Goal: Task Accomplishment & Management: Manage account settings

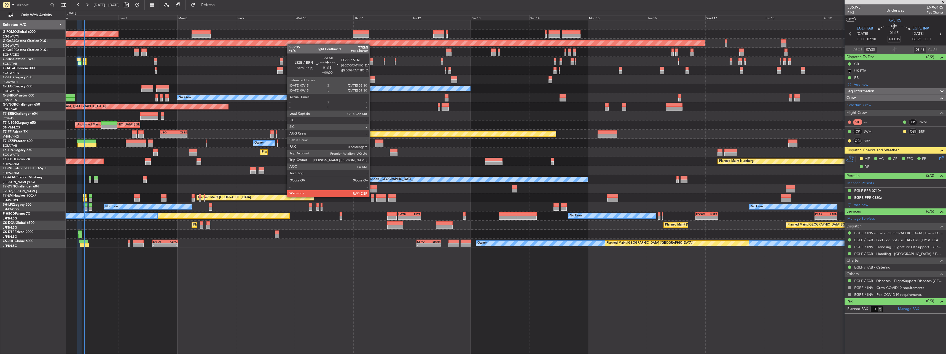
click at [372, 196] on div at bounding box center [372, 196] width 3 height 4
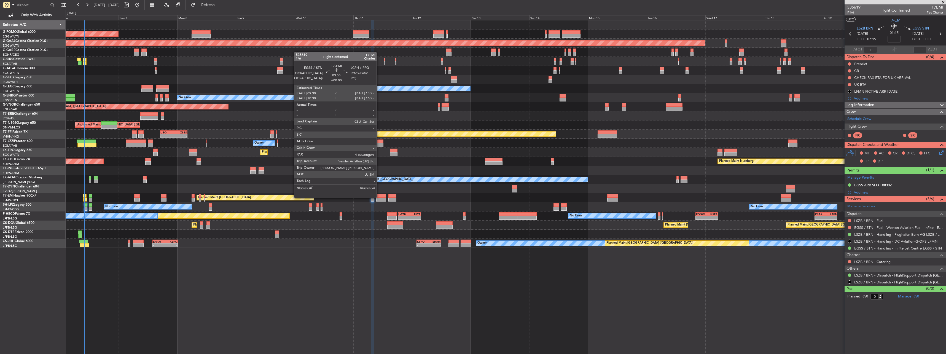
click at [379, 197] on div at bounding box center [381, 196] width 10 height 4
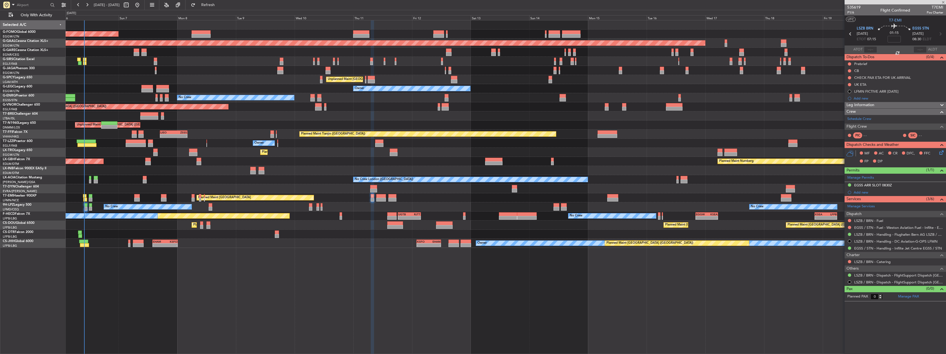
type input "4"
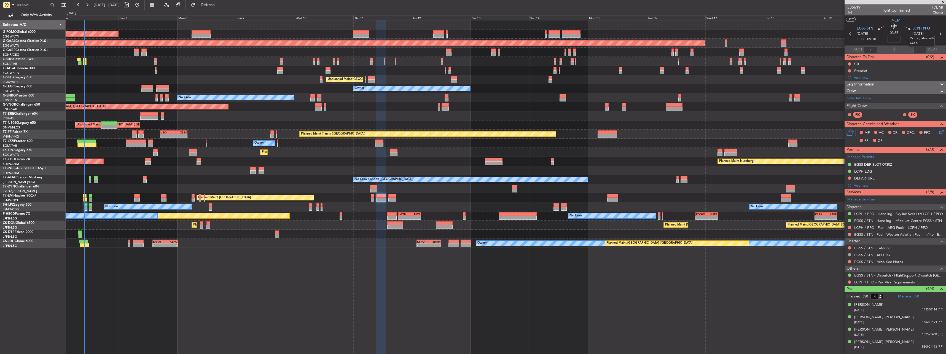
click at [919, 27] on span "LCPH PFO" at bounding box center [922, 29] width 18 height 6
click at [857, 219] on link "EGSS / STN - Handling - Inflite Jet Centre EGSS / STN" at bounding box center [898, 220] width 88 height 5
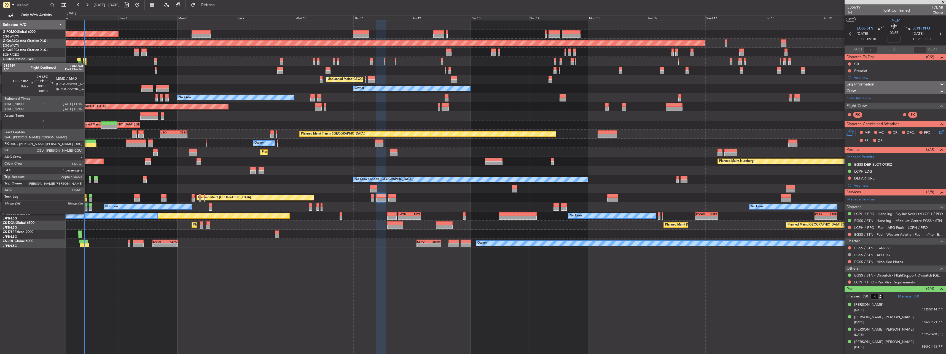
click at [87, 208] on div at bounding box center [85, 209] width 3 height 4
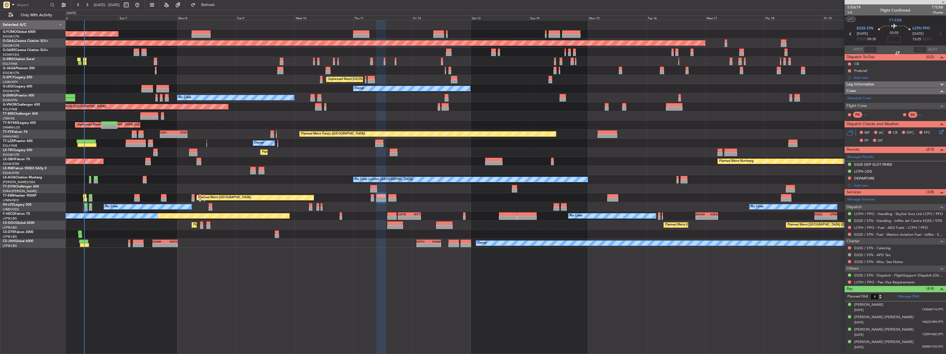
type input "+00:10"
type input "1"
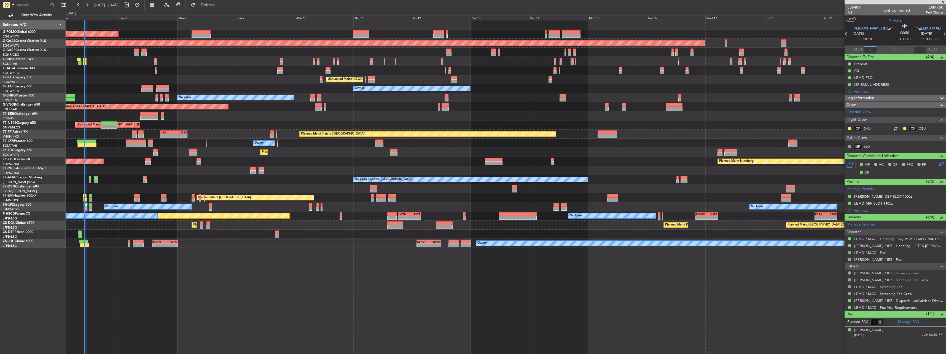
click at [869, 49] on input "text" at bounding box center [870, 49] width 13 height 7
type input "09:57"
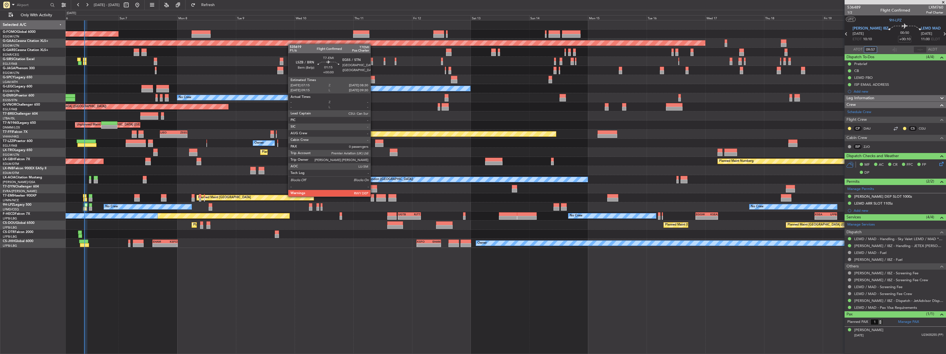
click at [373, 196] on div at bounding box center [372, 196] width 3 height 4
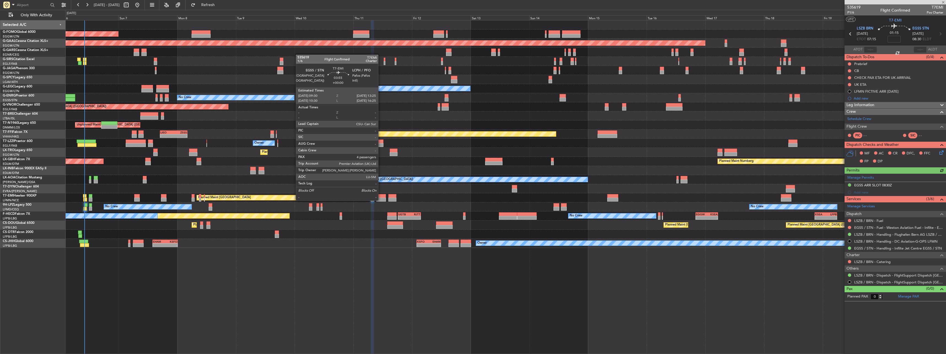
click at [381, 200] on div at bounding box center [381, 200] width 10 height 4
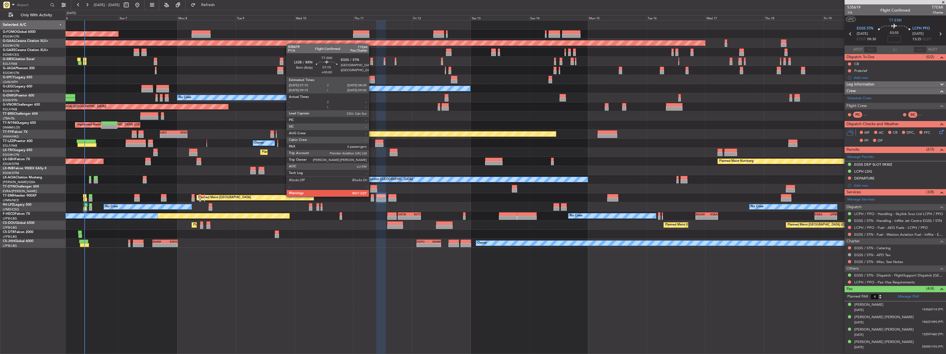
click at [371, 196] on div at bounding box center [372, 196] width 3 height 4
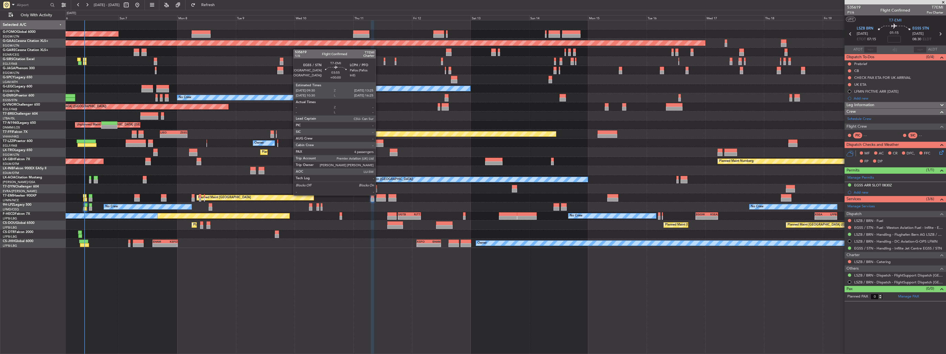
click at [378, 195] on div at bounding box center [381, 196] width 10 height 4
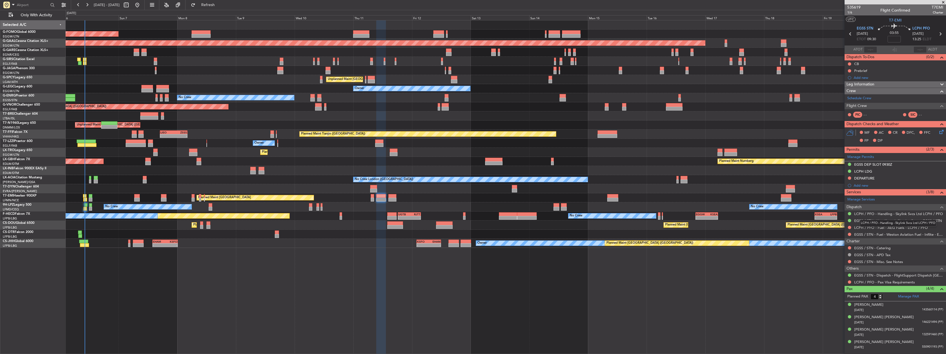
click at [880, 219] on mat-tooltip-component "LCPH / PFO - Handling - Skylink Svcs Ltd LCPH / PFO" at bounding box center [898, 223] width 84 height 15
click at [869, 221] on link "EGSS / STN - Handling - Inflite Jet Centre EGSS / STN" at bounding box center [898, 220] width 88 height 5
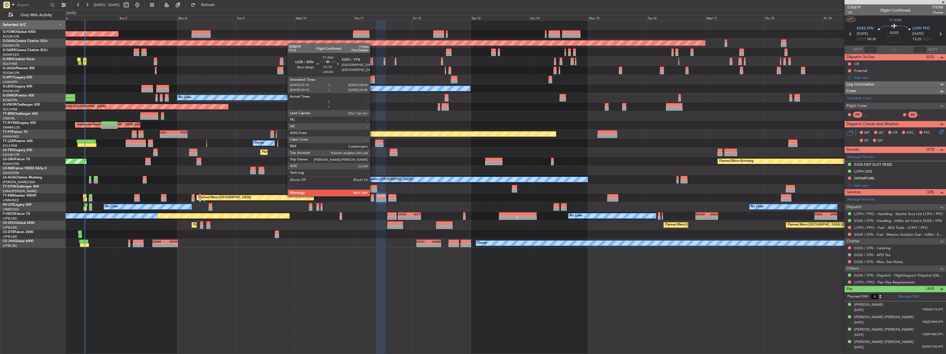
click at [373, 196] on div at bounding box center [372, 196] width 3 height 4
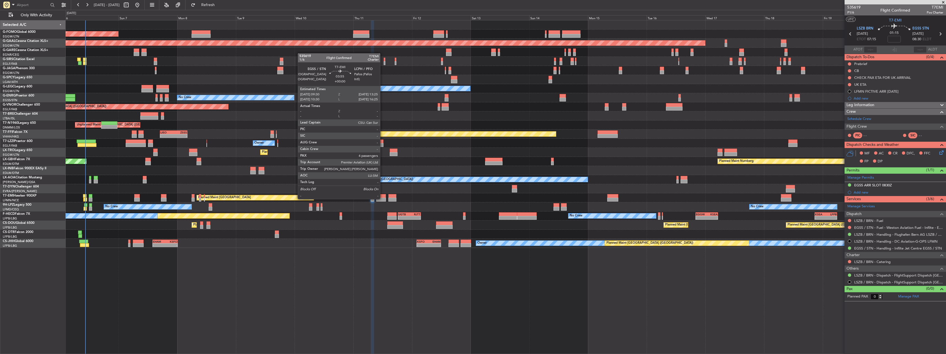
click at [383, 199] on div at bounding box center [381, 200] width 10 height 4
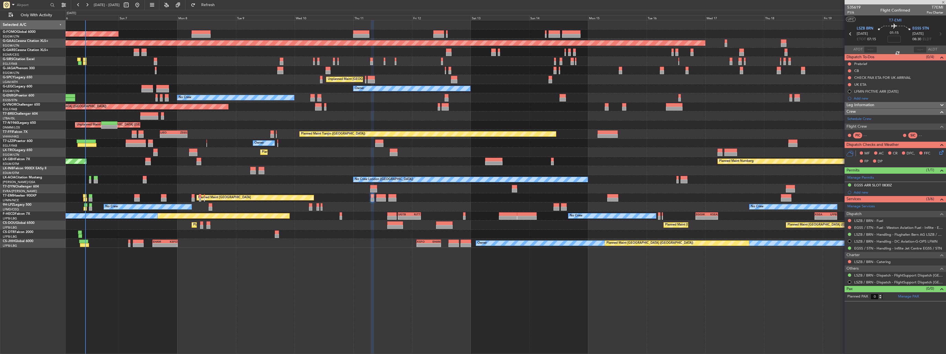
type input "4"
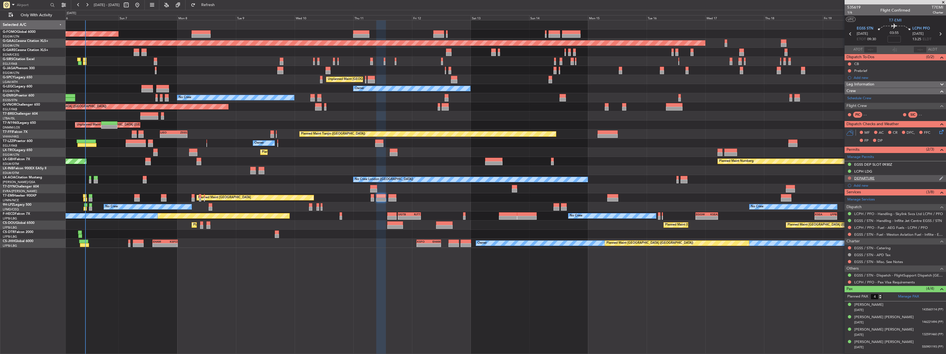
click at [851, 176] on button at bounding box center [849, 177] width 3 height 3
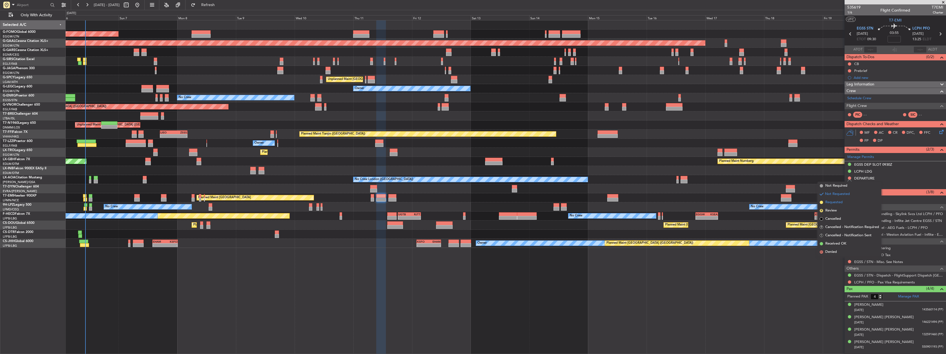
click at [832, 203] on span "Requested" at bounding box center [833, 203] width 17 height 6
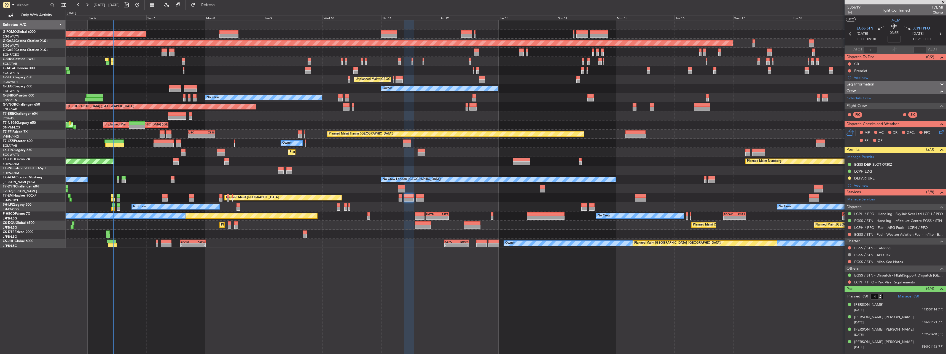
click at [320, 111] on div "Planned Maint [GEOGRAPHIC_DATA] ([GEOGRAPHIC_DATA])" at bounding box center [506, 106] width 880 height 9
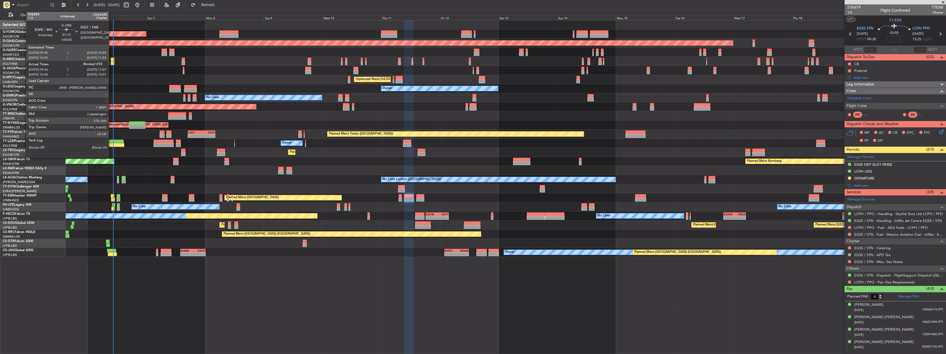
click at [111, 60] on div at bounding box center [113, 60] width 4 height 4
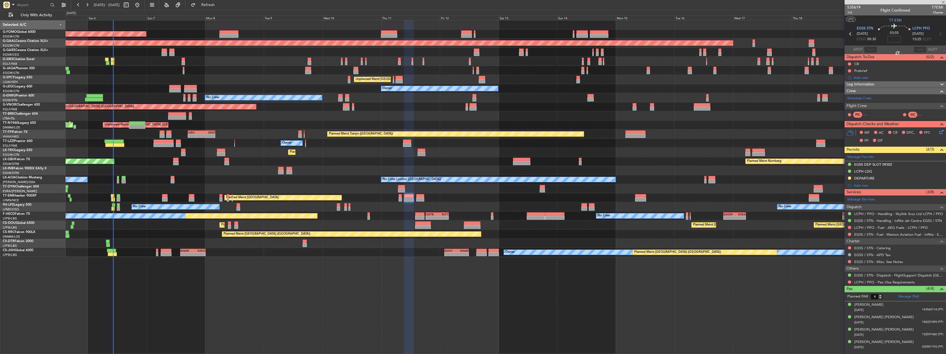
type input "09:36"
type input "2"
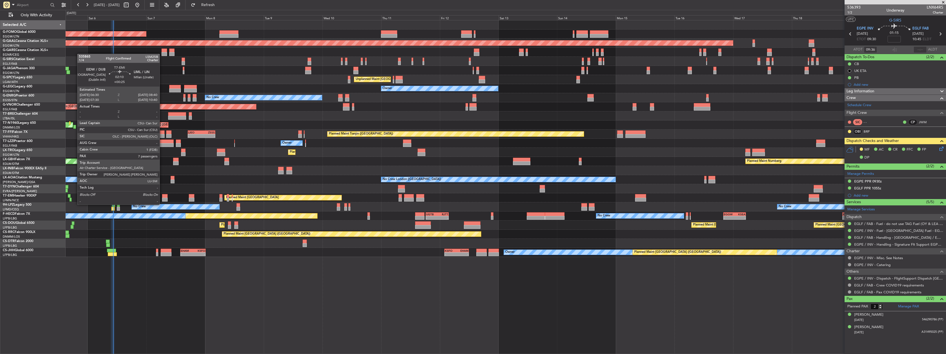
click at [162, 198] on div at bounding box center [165, 200] width 6 height 4
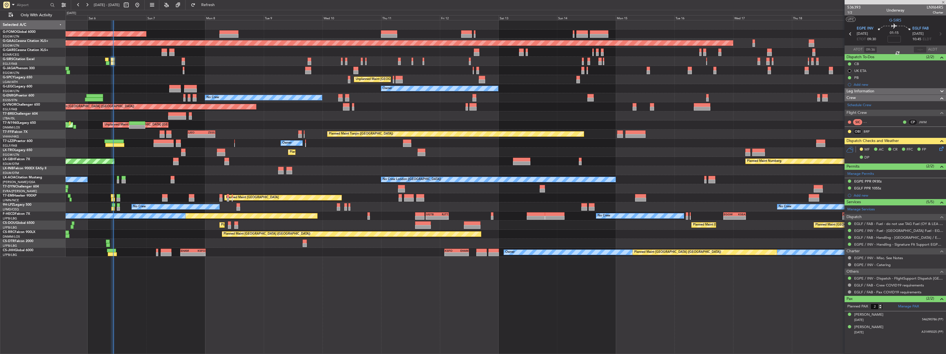
type input "+00:25"
type input "7"
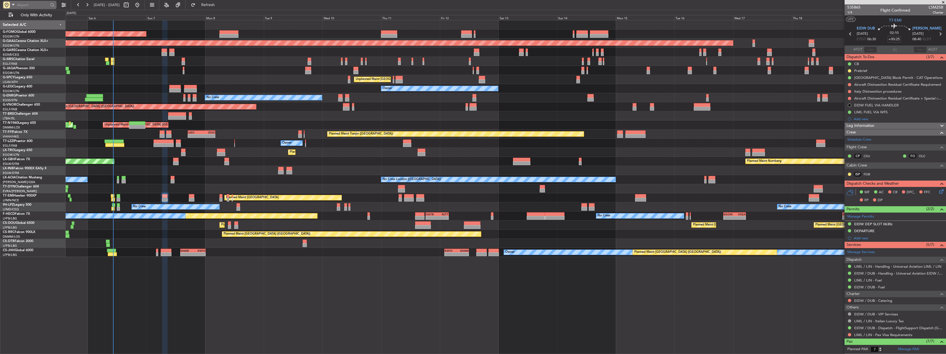
click at [32, 9] on input "text" at bounding box center [33, 5] width 32 height 8
click at [30, 2] on input "text" at bounding box center [33, 5] width 32 height 8
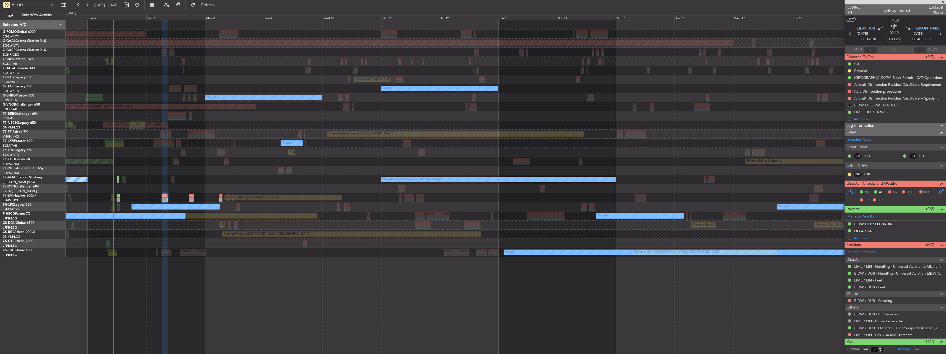
type input "EIDW"
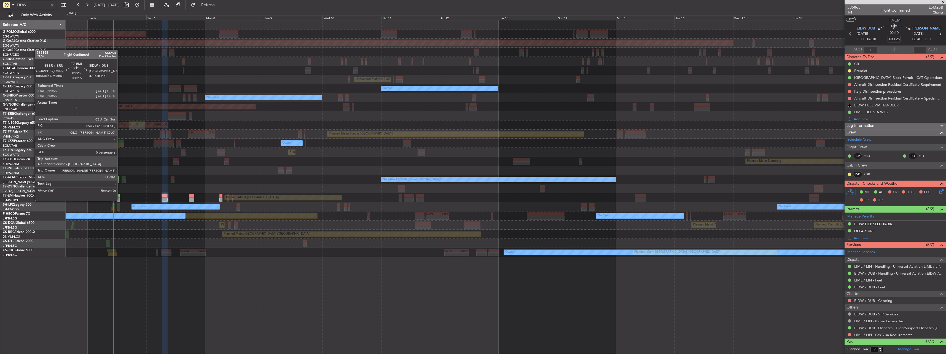
click at [119, 196] on div at bounding box center [119, 196] width 4 height 4
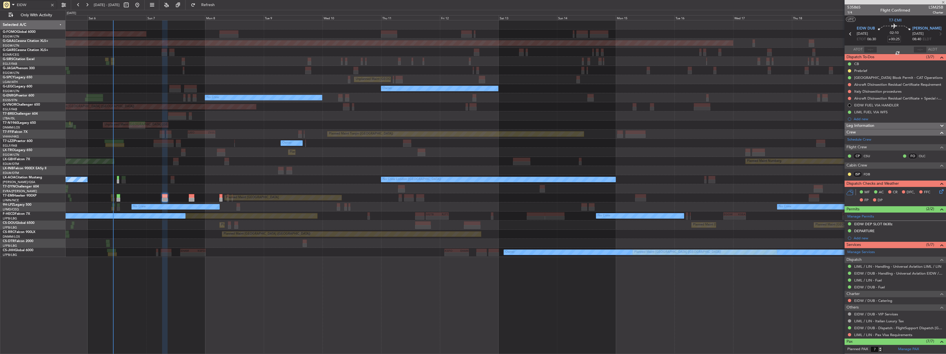
type input "+00:15"
type input "0"
type input "EIDW"
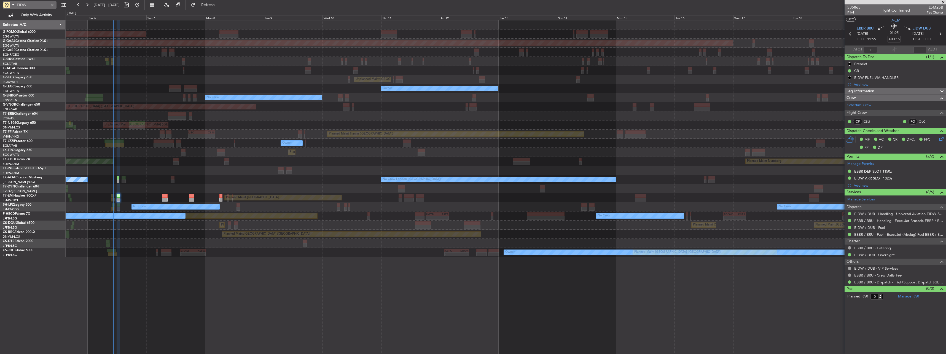
click at [52, 4] on div at bounding box center [52, 5] width 6 height 6
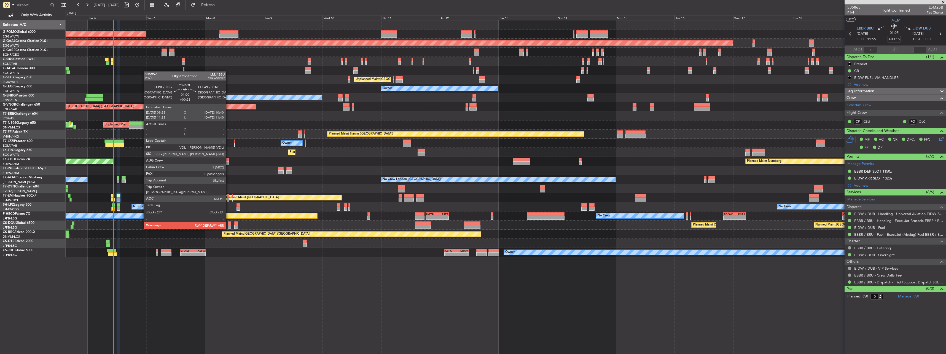
click at [229, 223] on div at bounding box center [229, 223] width 3 height 4
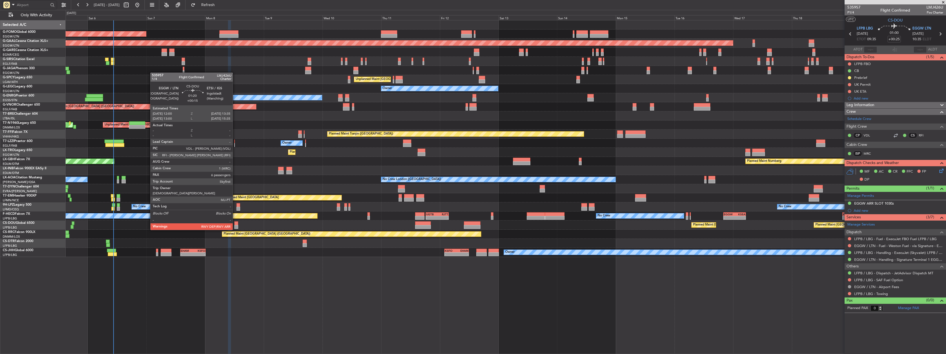
click at [235, 224] on div at bounding box center [236, 223] width 4 height 4
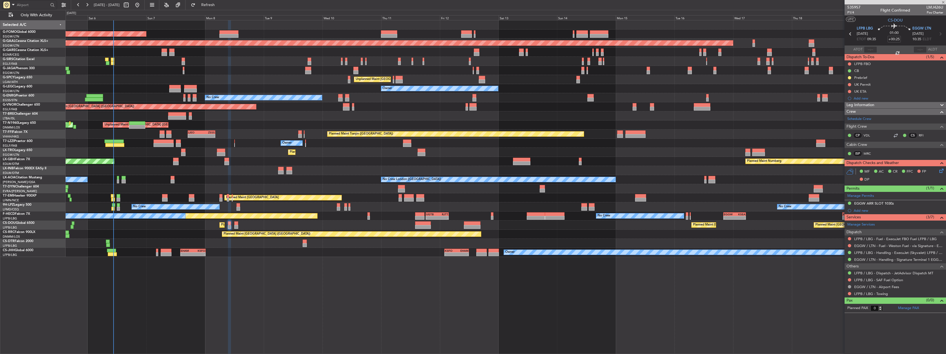
type input "+00:15"
type input "6"
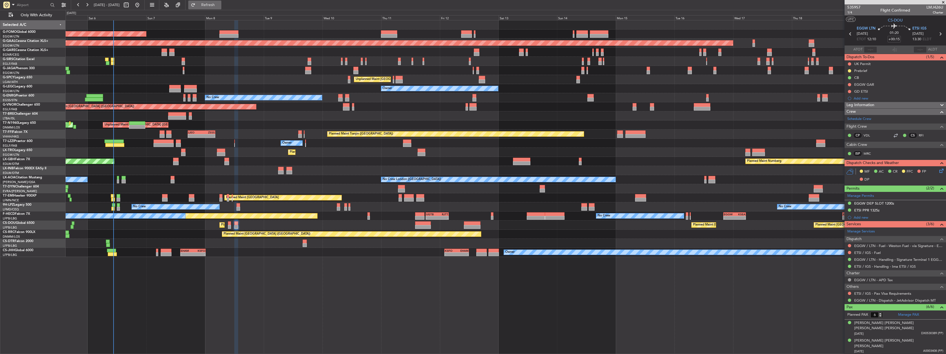
click at [221, 2] on button "Refresh" at bounding box center [204, 5] width 33 height 9
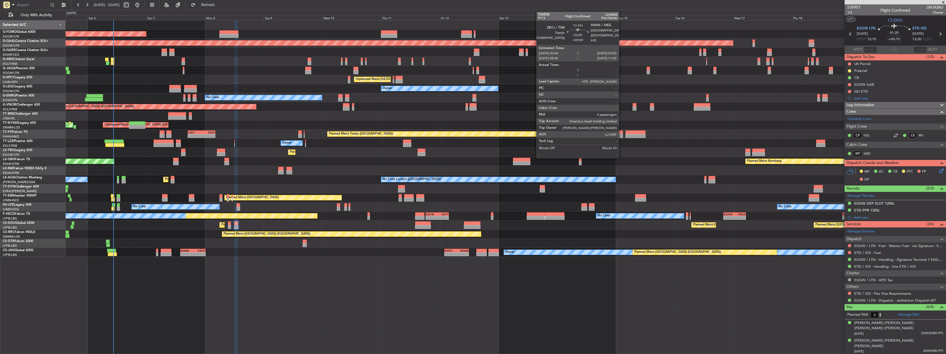
click at [621, 134] on div at bounding box center [620, 136] width 6 height 4
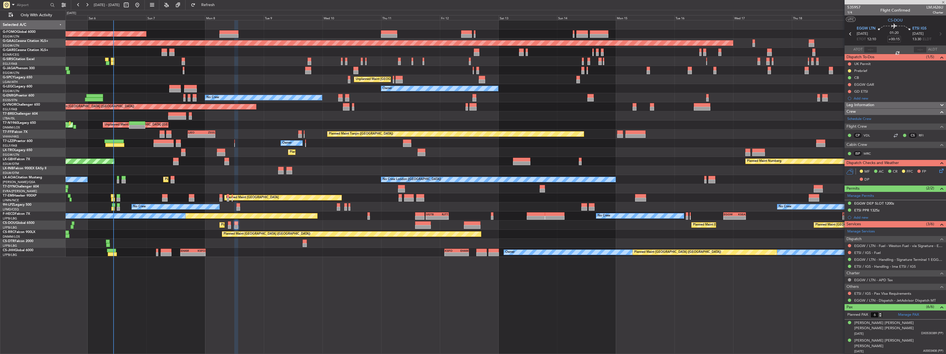
type input "0"
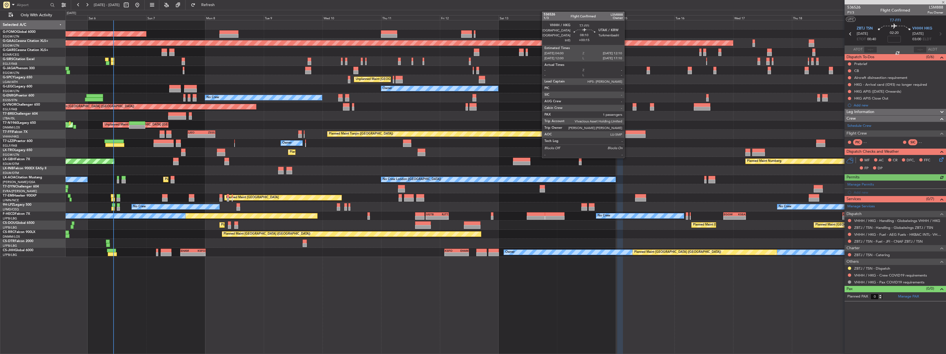
click at [627, 133] on div at bounding box center [636, 132] width 20 height 4
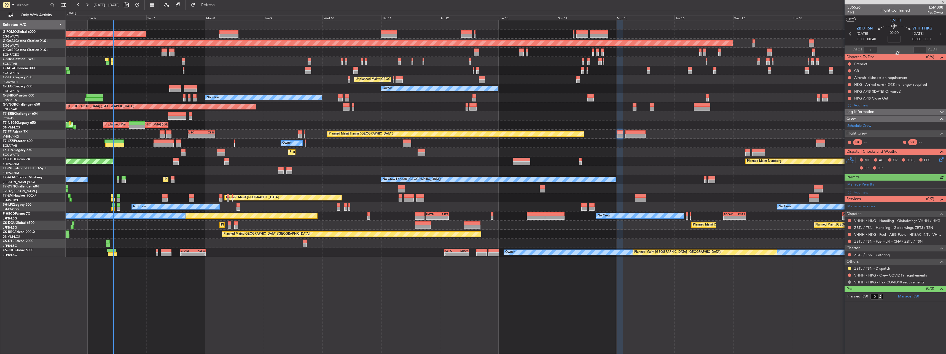
click at [629, 133] on div at bounding box center [636, 132] width 20 height 4
type input "+00:15"
type input "1"
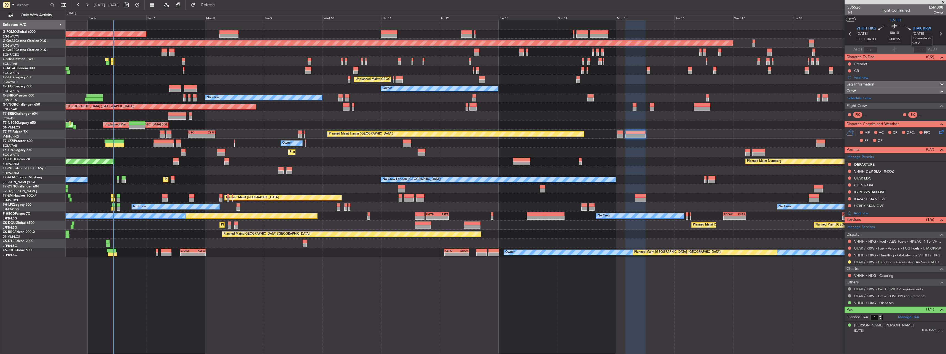
click at [919, 27] on span "UTAK KRW" at bounding box center [922, 29] width 18 height 6
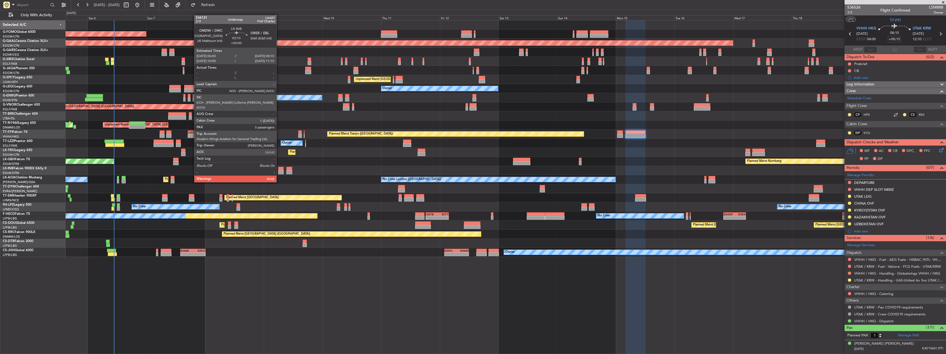
click at [279, 172] on div at bounding box center [281, 172] width 6 height 4
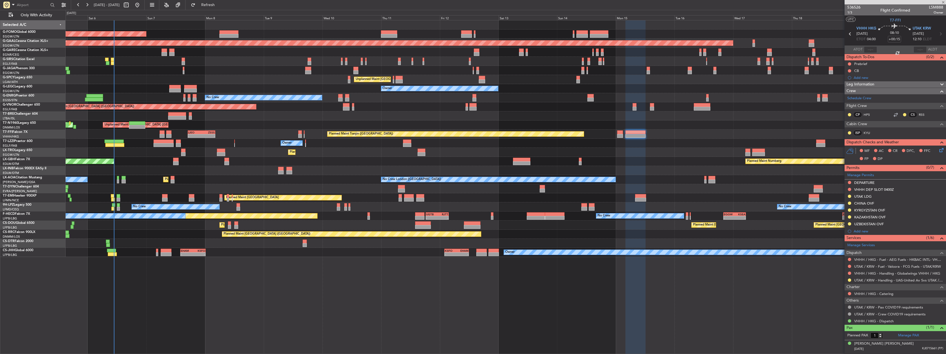
type input "5"
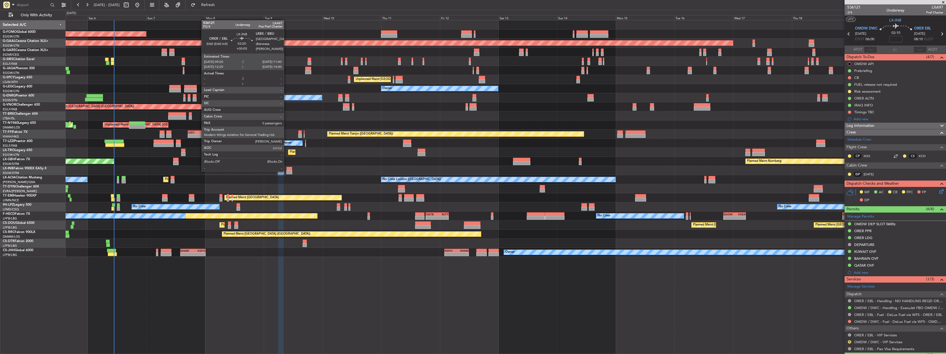
click at [286, 171] on div at bounding box center [289, 172] width 6 height 4
click at [287, 170] on div at bounding box center [289, 172] width 6 height 4
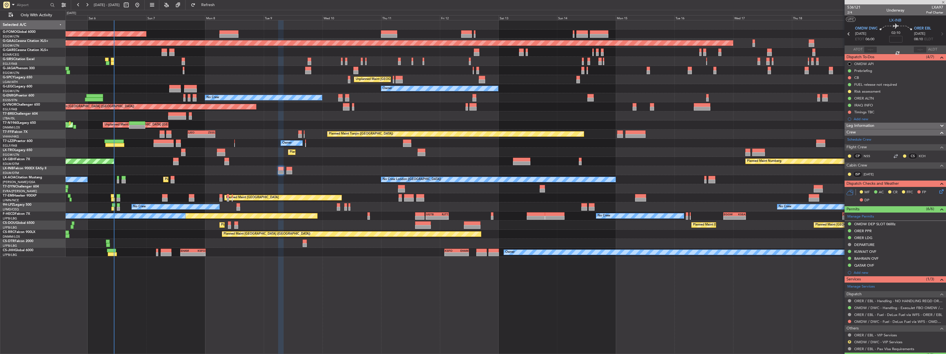
type input "+00:05"
type input "0"
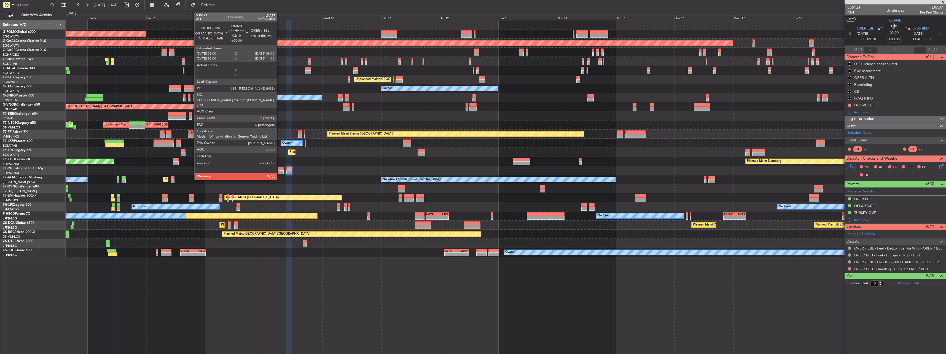
click at [279, 169] on div at bounding box center [281, 169] width 6 height 4
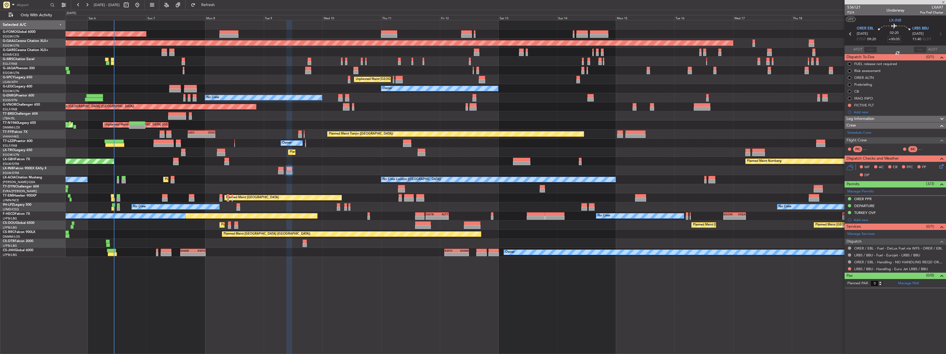
type input "5"
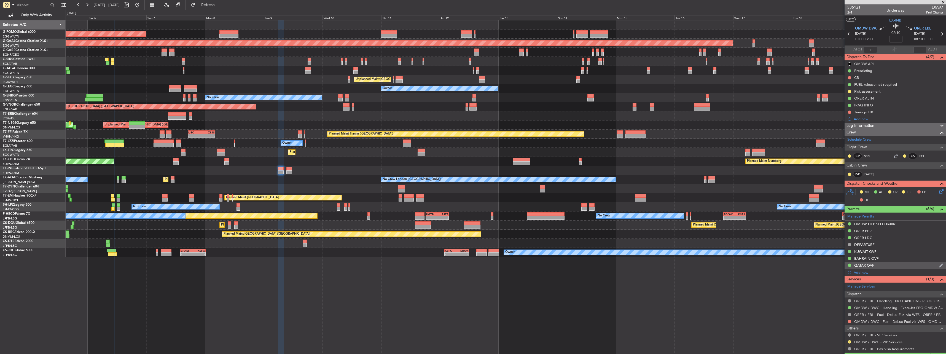
click at [867, 266] on div "QATAR OVF" at bounding box center [864, 265] width 20 height 5
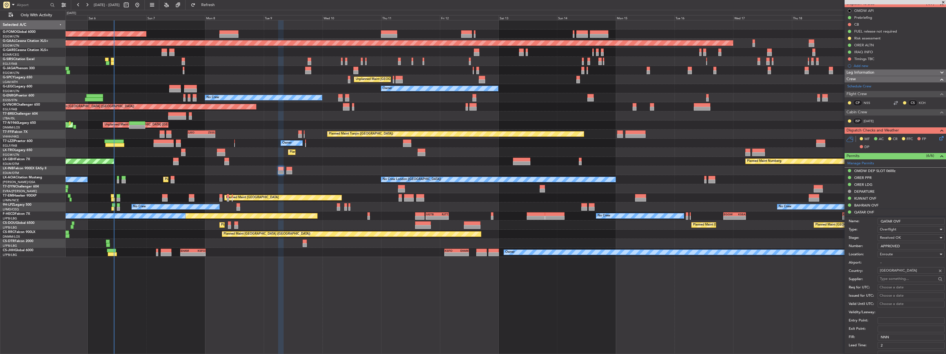
scroll to position [55, 0]
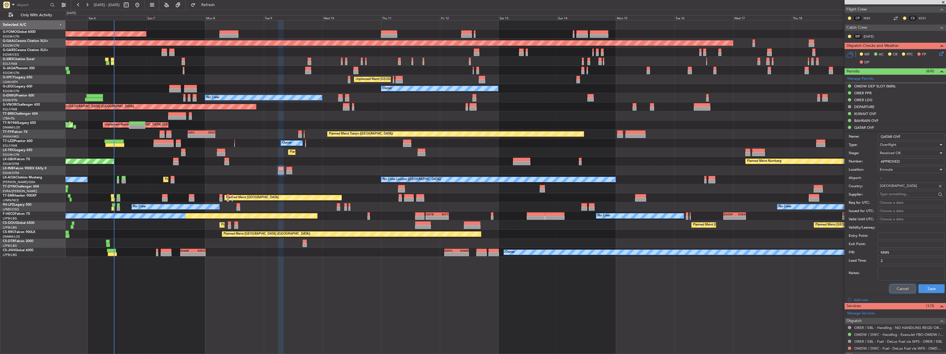
click at [898, 291] on button "Cancel" at bounding box center [903, 288] width 26 height 9
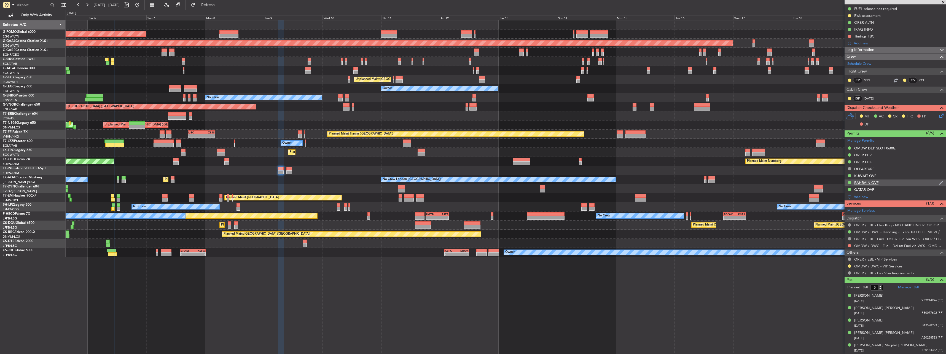
click at [868, 183] on div "BAHRAIN OVF" at bounding box center [866, 182] width 24 height 5
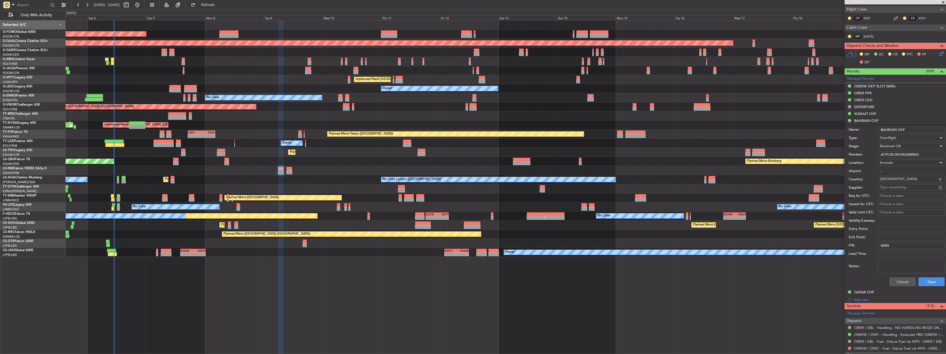
drag, startPoint x: 924, startPoint y: 152, endPoint x: 868, endPoint y: 155, distance: 55.5
click at [868, 155] on div "Number: AT/P/25-09/ON/000043" at bounding box center [897, 155] width 96 height 8
paste input "AT/P/25-09/ON/000301"
type input "AT/P/25-09/ON/000301"
click at [929, 278] on button "Save" at bounding box center [932, 281] width 26 height 9
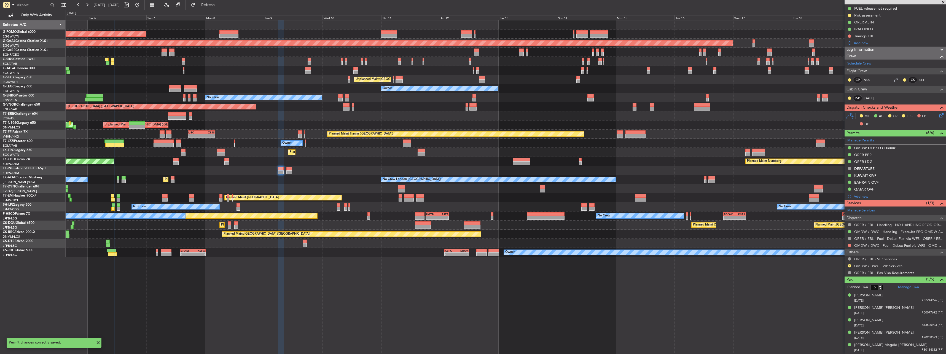
scroll to position [76, 0]
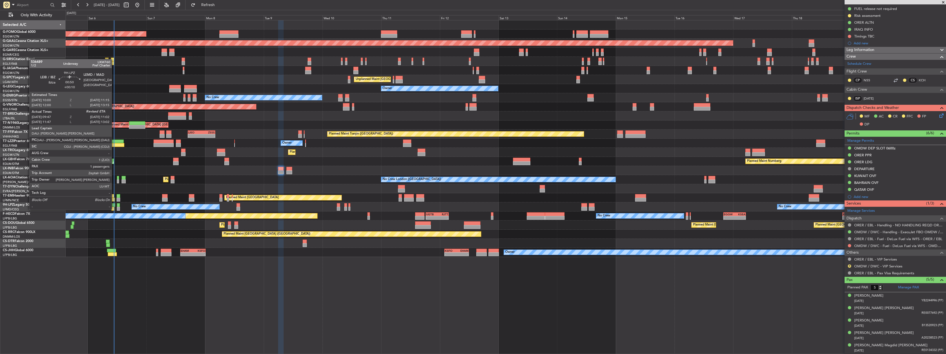
click at [114, 204] on div at bounding box center [113, 205] width 3 height 4
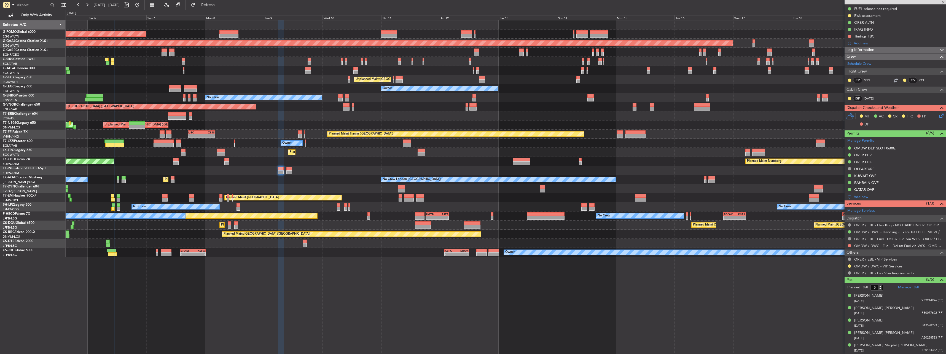
type input "+00:10"
type input "09:57"
type input "1"
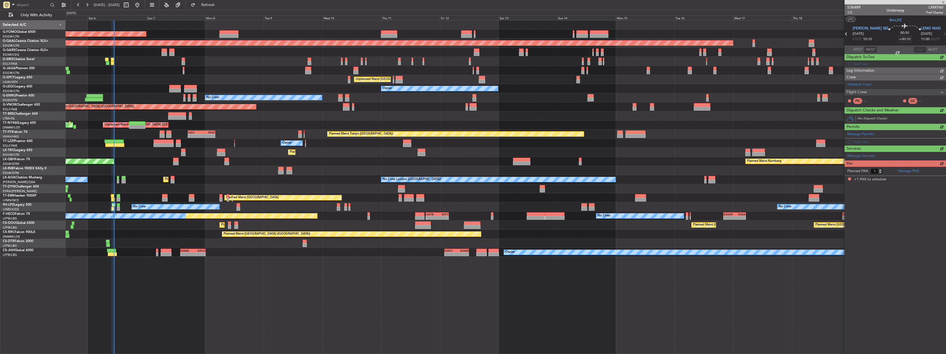
scroll to position [0, 0]
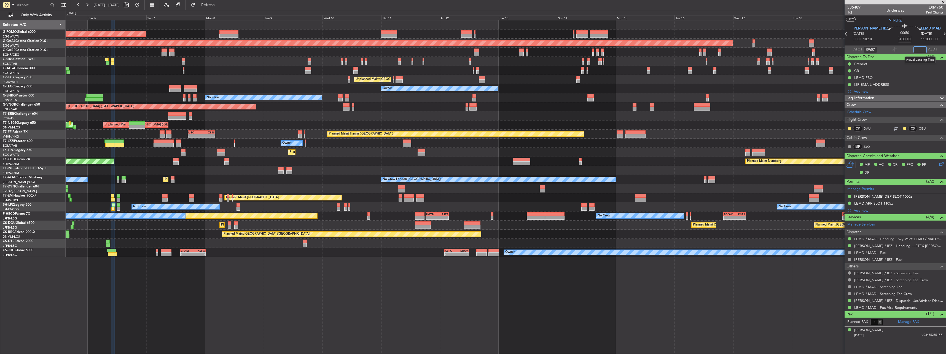
click at [922, 49] on input "text" at bounding box center [920, 49] width 13 height 7
click at [921, 50] on input "text" at bounding box center [920, 49] width 13 height 7
type input "10:47"
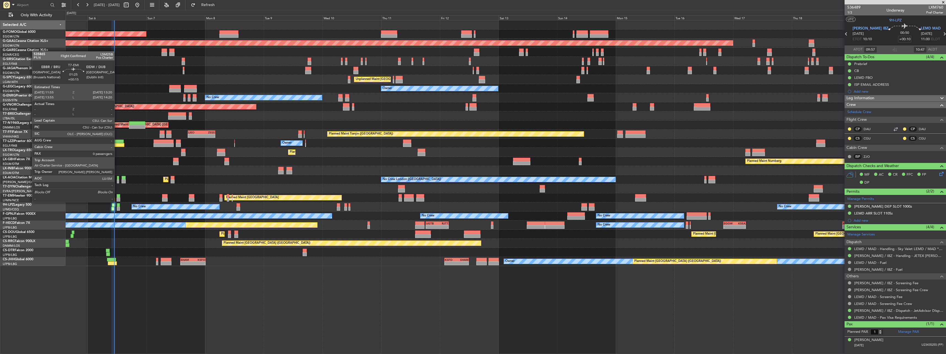
click at [117, 197] on div at bounding box center [119, 196] width 4 height 4
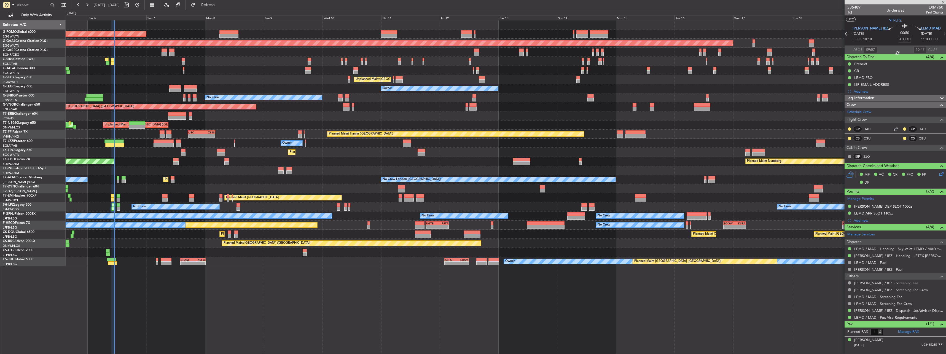
type input "+00:15"
type input "0"
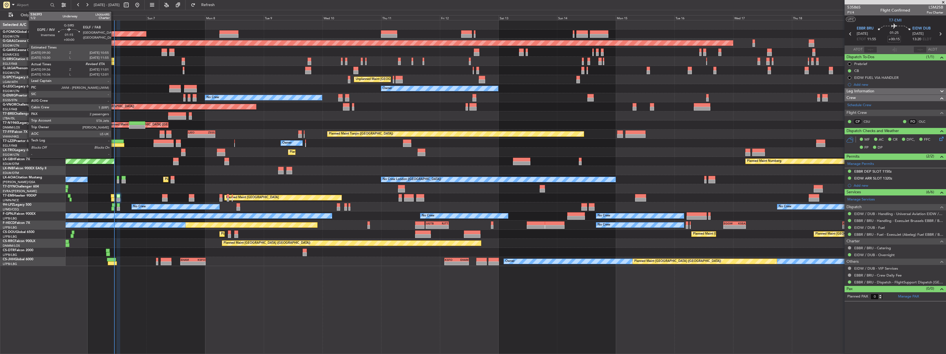
click at [114, 60] on div at bounding box center [113, 60] width 4 height 4
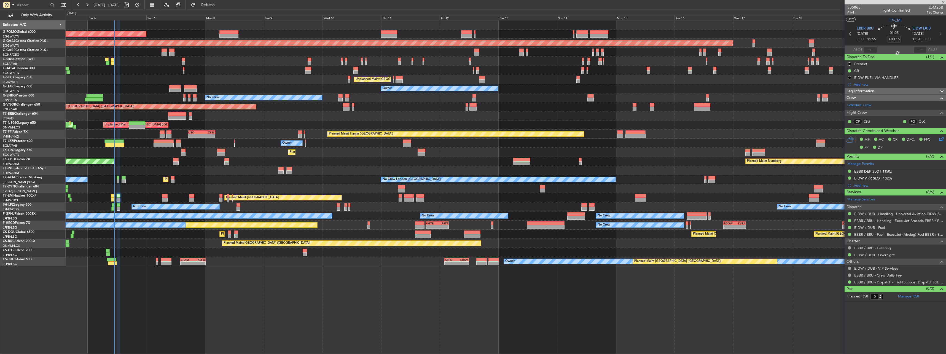
type input "09:36"
type input "2"
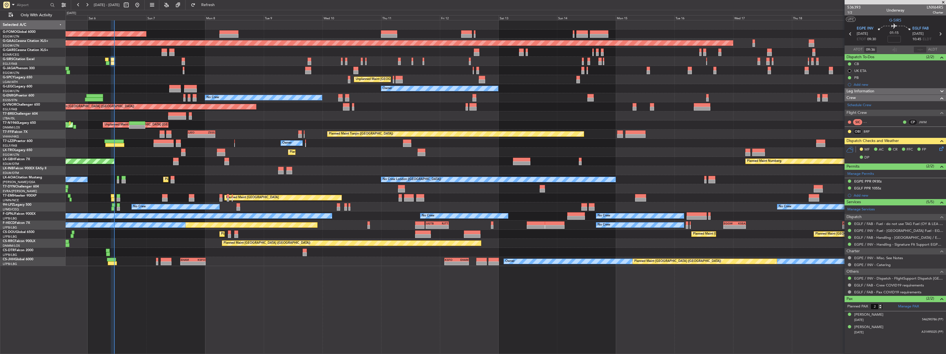
click at [921, 53] on mat-tooltip-component "Actual Landing Time" at bounding box center [920, 60] width 38 height 15
click at [920, 50] on input "text" at bounding box center [920, 49] width 13 height 7
type input "10:53"
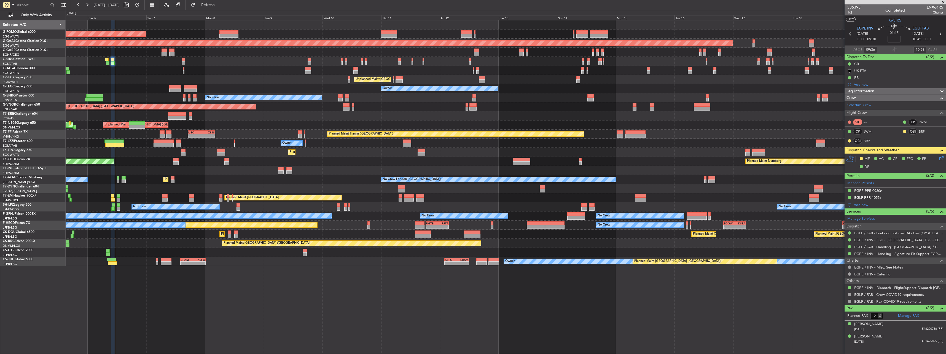
click at [227, 52] on div at bounding box center [506, 52] width 880 height 9
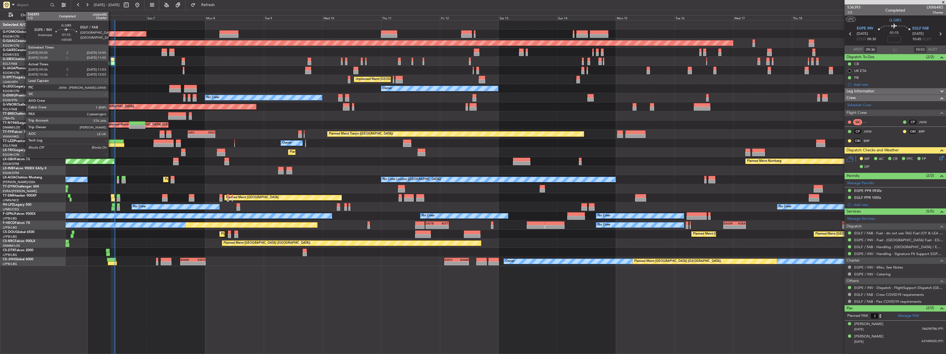
click at [111, 59] on div at bounding box center [113, 60] width 4 height 4
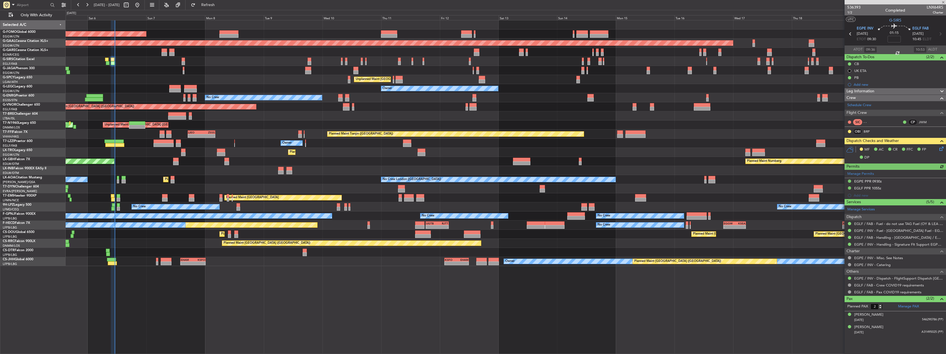
click at [940, 146] on icon at bounding box center [941, 148] width 4 height 4
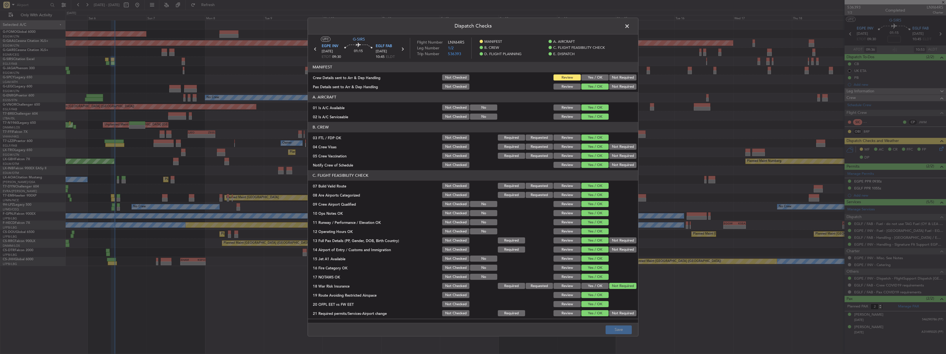
click at [586, 78] on button "Yes / OK" at bounding box center [594, 78] width 27 height 6
click at [620, 331] on button "Save" at bounding box center [619, 329] width 26 height 9
click at [630, 25] on span at bounding box center [630, 27] width 0 height 11
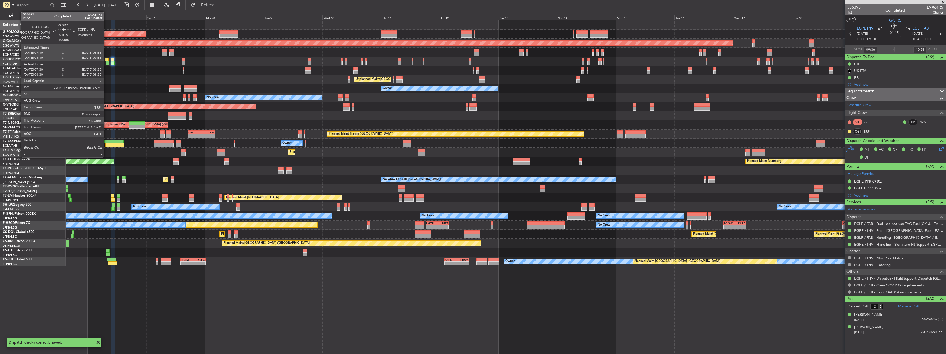
click at [106, 59] on div at bounding box center [107, 60] width 4 height 4
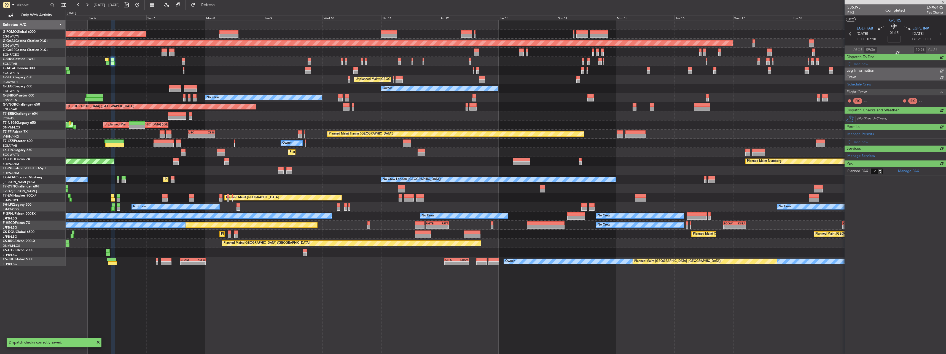
type input "+00:05"
type input "07:30"
type input "08:48"
type input "0"
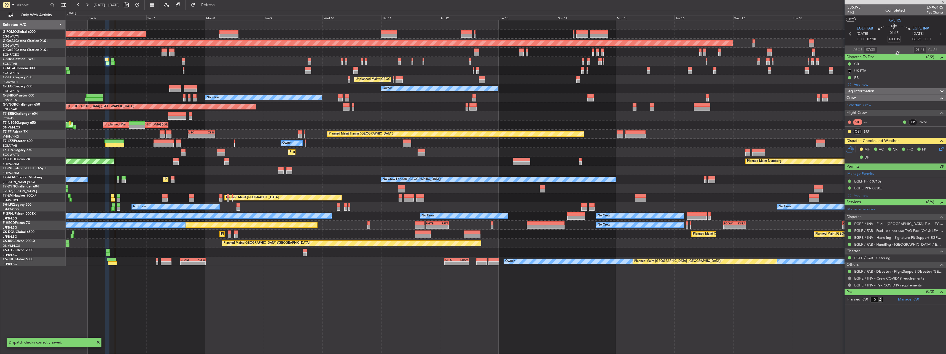
click at [939, 151] on div "MF AC CR FFC FP DP" at bounding box center [895, 153] width 101 height 19
click at [938, 148] on div "MF AC CR FFC FP DP" at bounding box center [897, 154] width 81 height 16
click at [938, 150] on div "MF AC CR FFC FP DP" at bounding box center [897, 154] width 81 height 16
click at [942, 149] on icon at bounding box center [941, 148] width 4 height 4
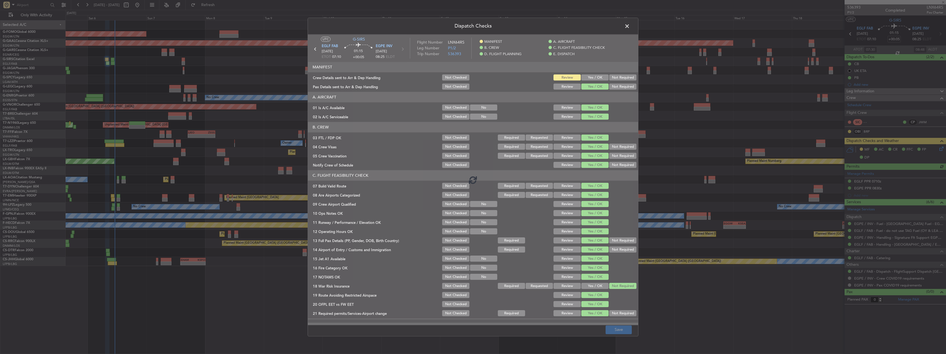
click at [599, 79] on div at bounding box center [473, 179] width 330 height 291
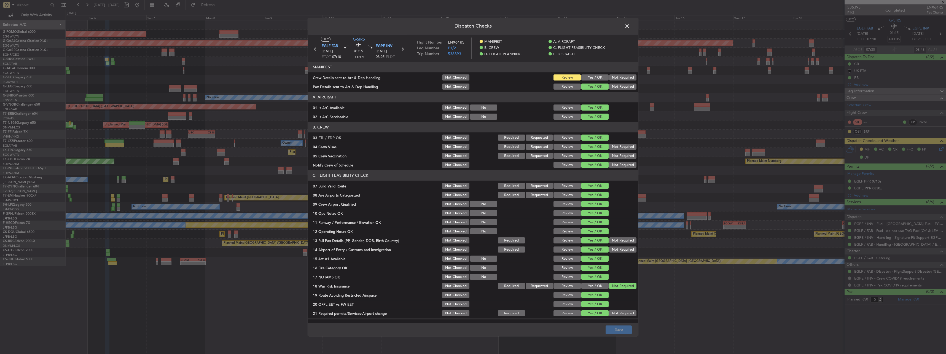
click at [599, 79] on button "Yes / OK" at bounding box center [594, 78] width 27 height 6
click at [619, 328] on button "Save" at bounding box center [619, 329] width 26 height 9
click at [630, 27] on span at bounding box center [630, 27] width 0 height 11
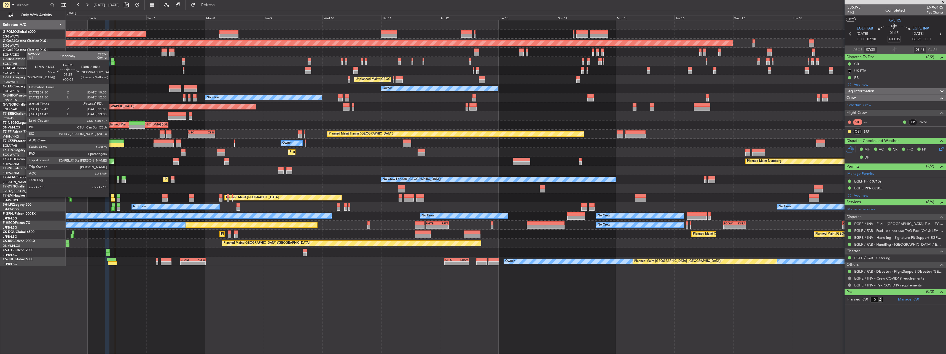
click at [111, 197] on div at bounding box center [113, 196] width 4 height 4
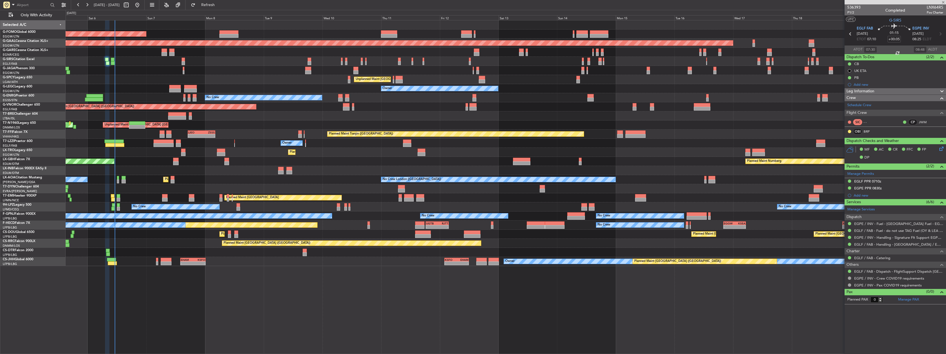
type input "09:43"
type input "1"
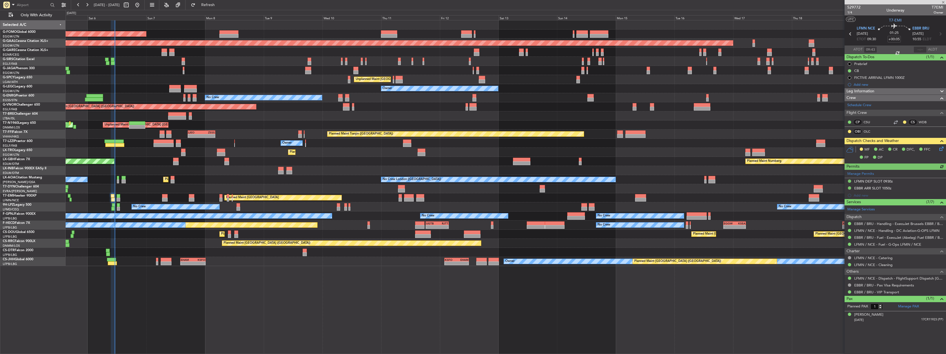
click at [943, 149] on icon at bounding box center [941, 148] width 4 height 4
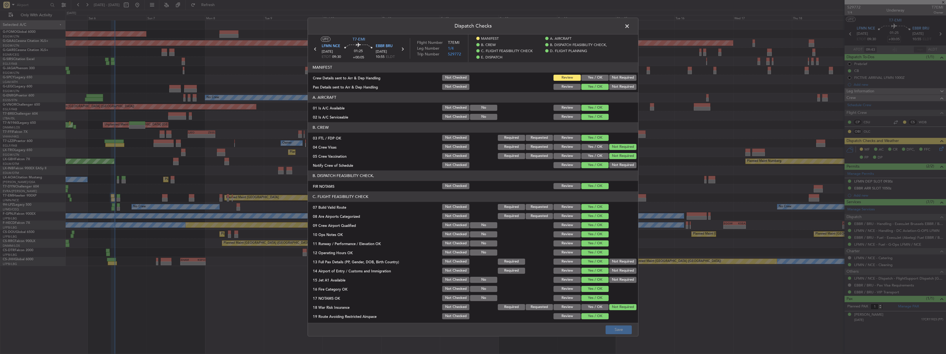
click at [590, 74] on div "Yes / OK" at bounding box center [595, 78] width 28 height 8
click at [592, 77] on button "Yes / OK" at bounding box center [594, 78] width 27 height 6
click at [625, 328] on button "Save" at bounding box center [619, 329] width 26 height 9
click at [630, 24] on span at bounding box center [630, 27] width 0 height 11
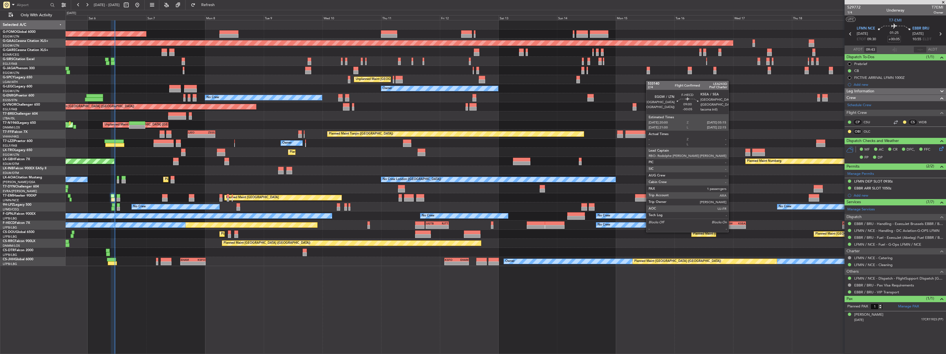
click at [731, 226] on div "-" at bounding box center [729, 226] width 11 height 3
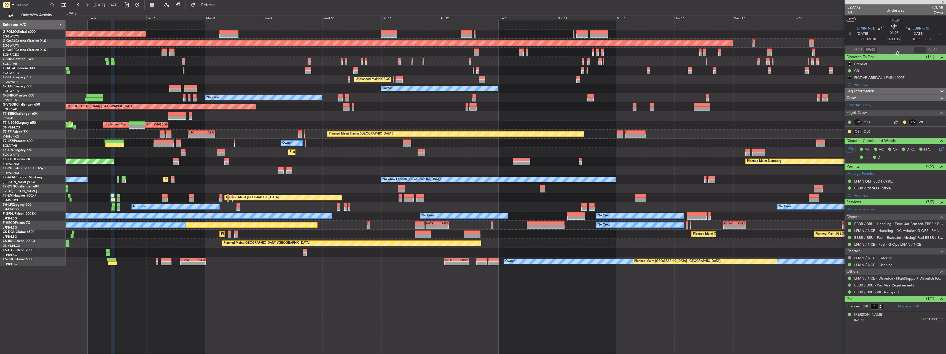
type input "-00:05"
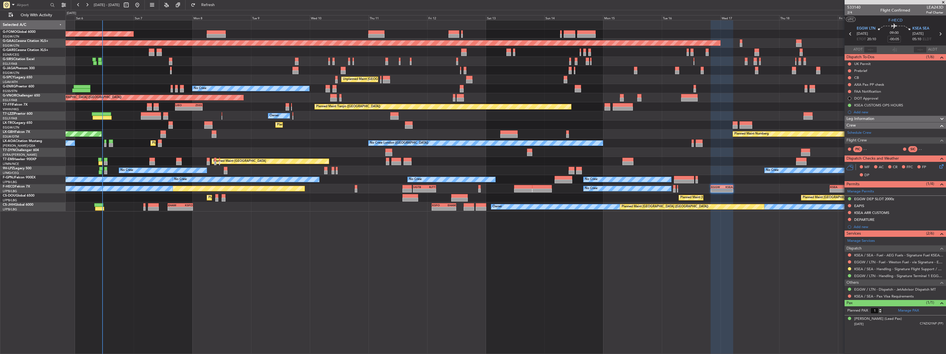
click at [402, 130] on div "Planned Maint [GEOGRAPHIC_DATA] ([GEOGRAPHIC_DATA]) Planned [GEOGRAPHIC_DATA] P…" at bounding box center [506, 115] width 880 height 191
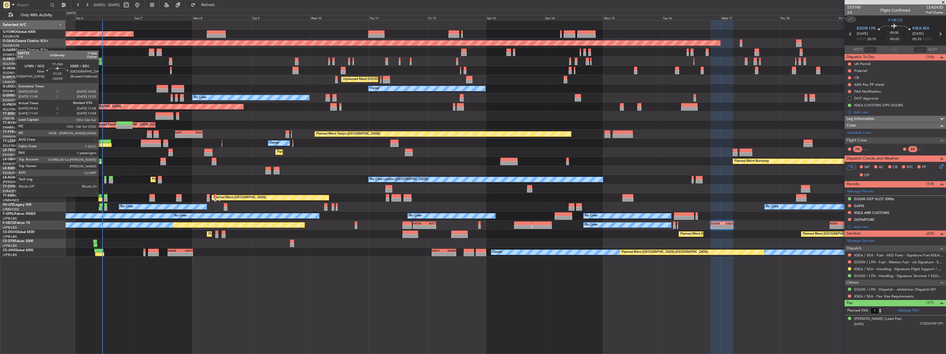
click at [101, 196] on div at bounding box center [100, 196] width 4 height 4
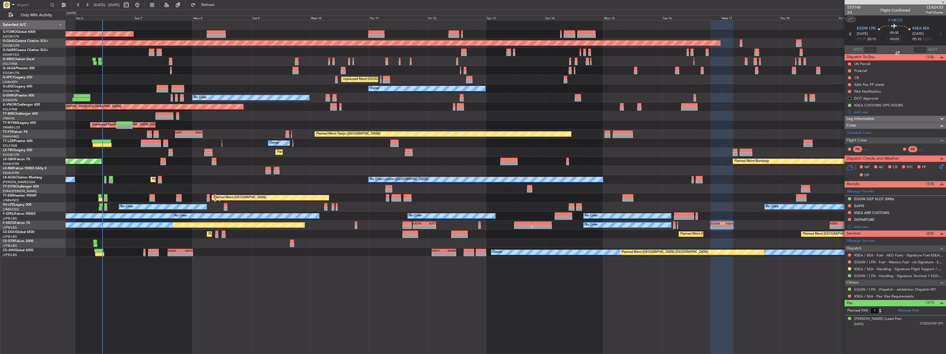
type input "+00:05"
type input "09:43"
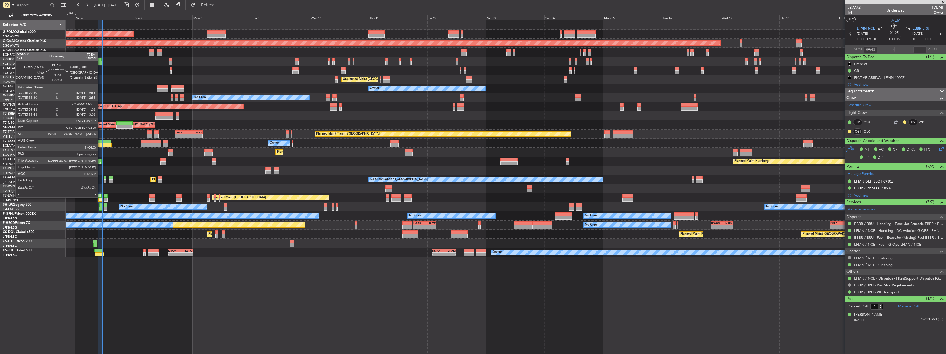
click at [100, 197] on div at bounding box center [100, 196] width 4 height 4
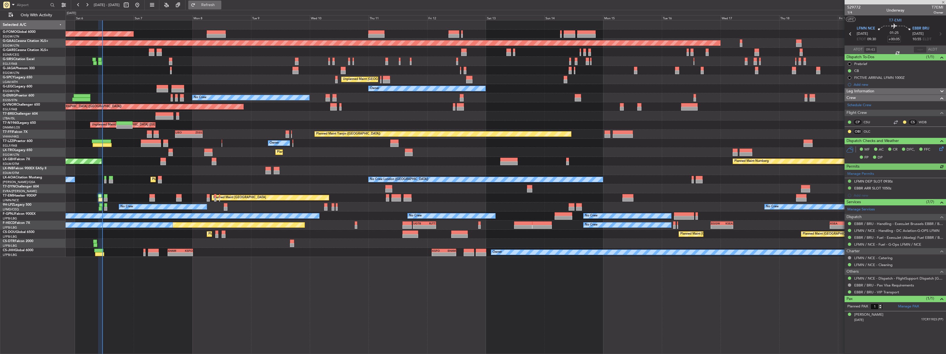
click at [220, 6] on span "Refresh" at bounding box center [208, 5] width 23 height 4
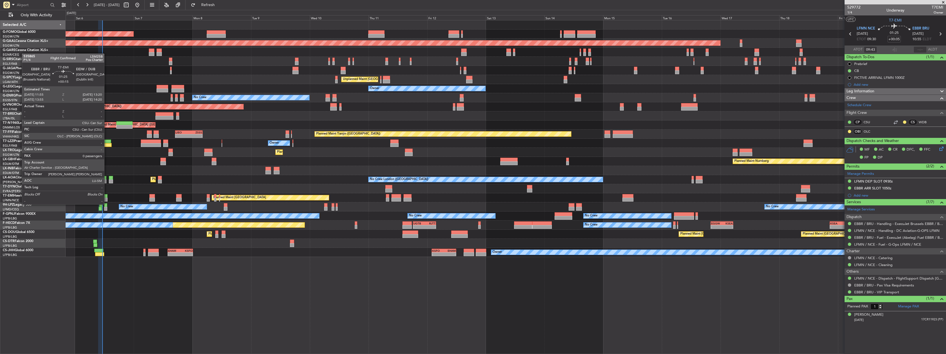
click at [107, 199] on div at bounding box center [106, 200] width 4 height 4
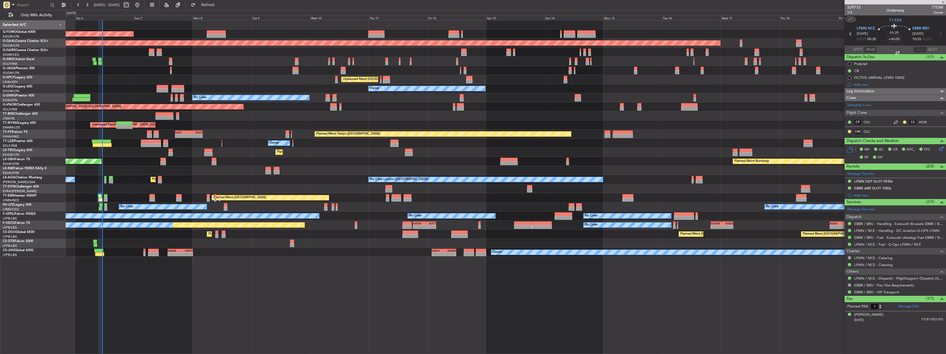
type input "+00:15"
type input "0"
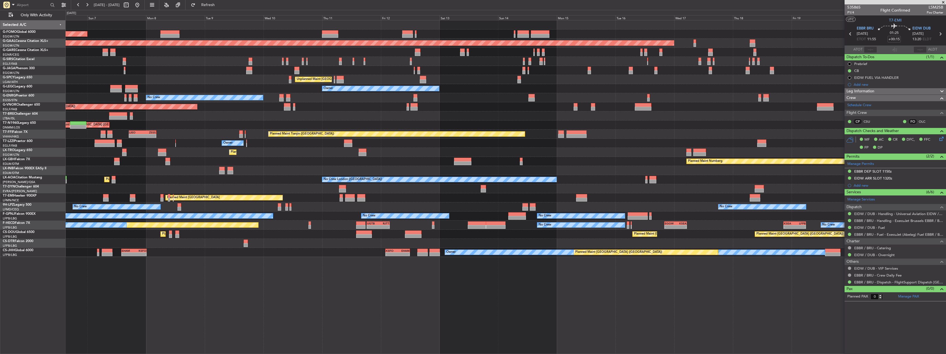
click at [723, 45] on div "Planned Maint London (Luton) Planned Maint Dusseldorf Planned Maint London (Far…" at bounding box center [506, 138] width 880 height 237
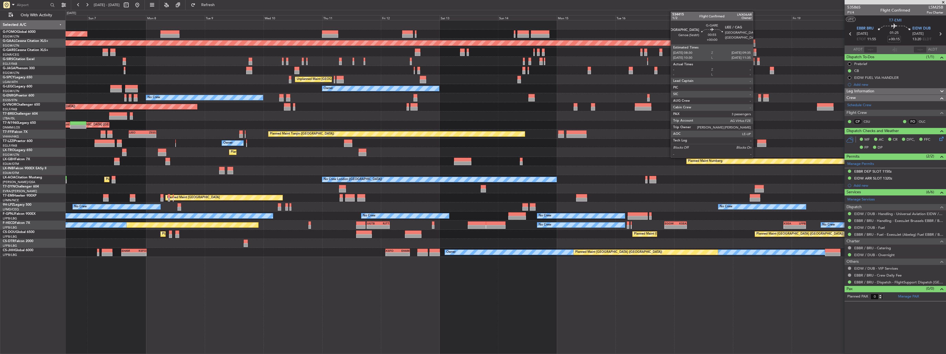
click at [756, 50] on div at bounding box center [755, 51] width 3 height 4
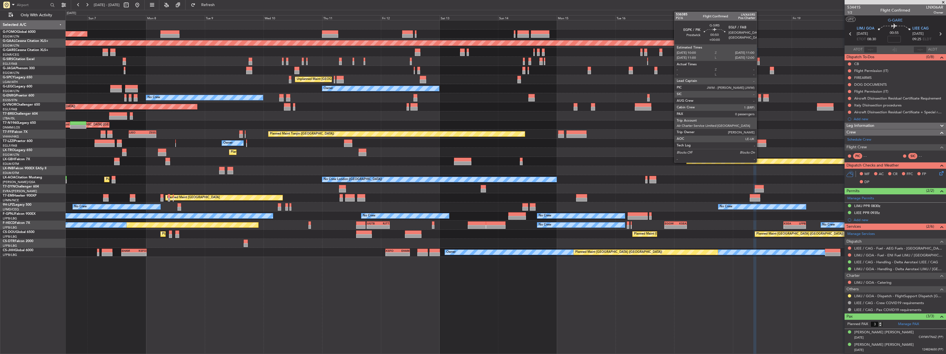
click at [759, 61] on div at bounding box center [758, 60] width 2 height 4
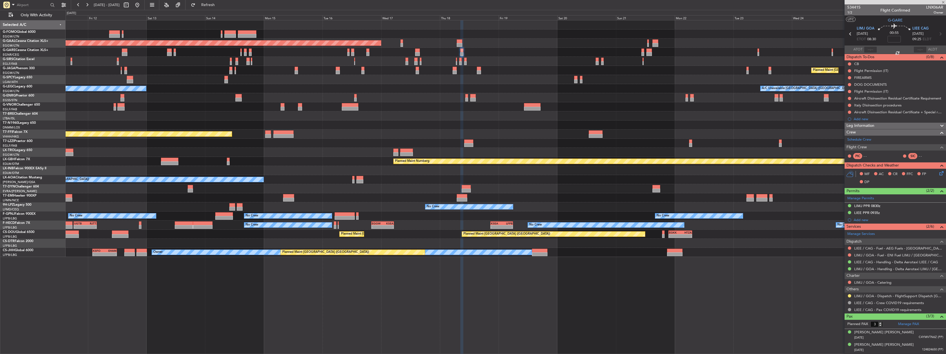
click at [423, 91] on div "Planned Maint Dusseldorf Planned Maint [GEOGRAPHIC_DATA] ([GEOGRAPHIC_DATA]) Un…" at bounding box center [506, 138] width 880 height 237
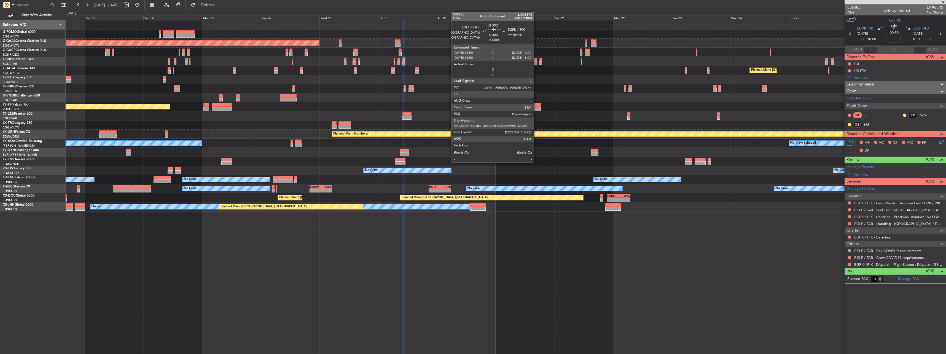
click at [536, 60] on div at bounding box center [535, 60] width 3 height 4
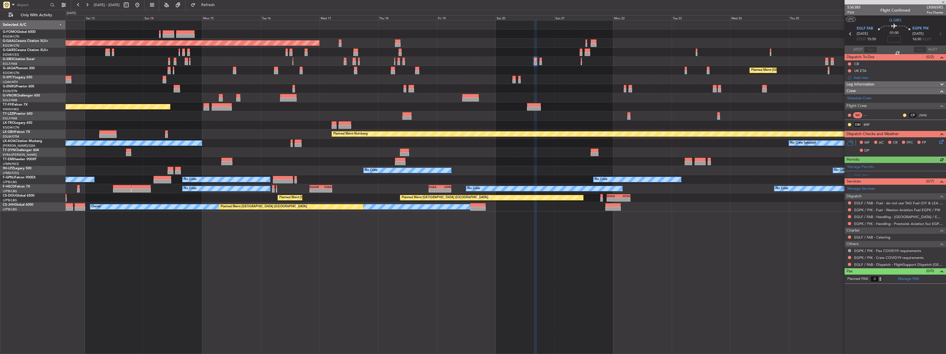
click at [582, 60] on div at bounding box center [581, 60] width 1 height 4
click at [581, 60] on div at bounding box center [581, 60] width 1 height 4
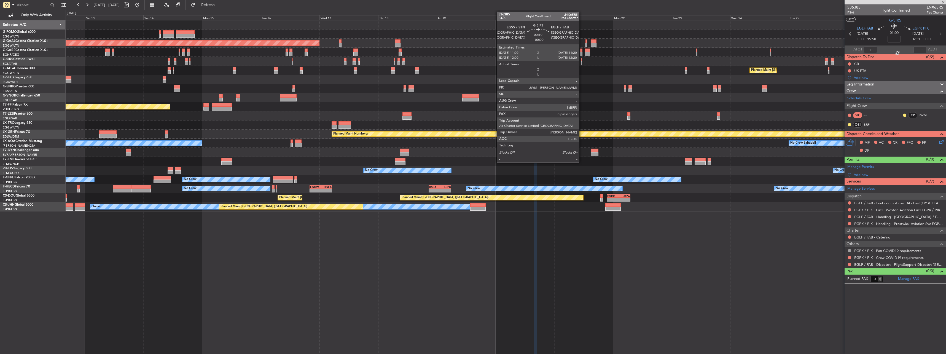
click at [582, 60] on div at bounding box center [581, 60] width 1 height 4
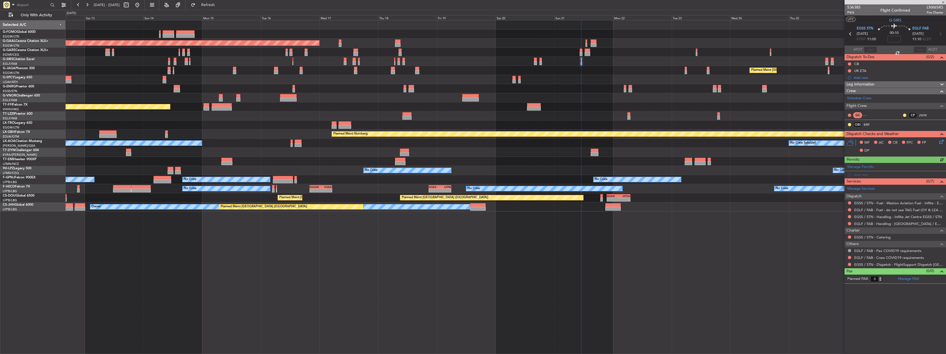
click at [401, 60] on div at bounding box center [506, 61] width 880 height 9
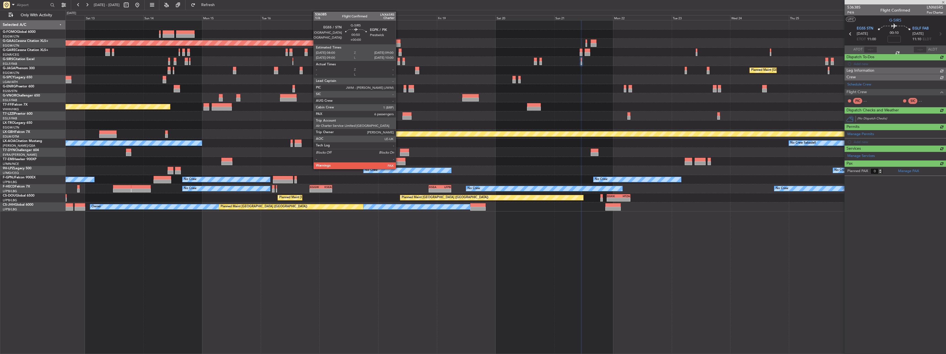
click at [398, 60] on div at bounding box center [399, 60] width 2 height 4
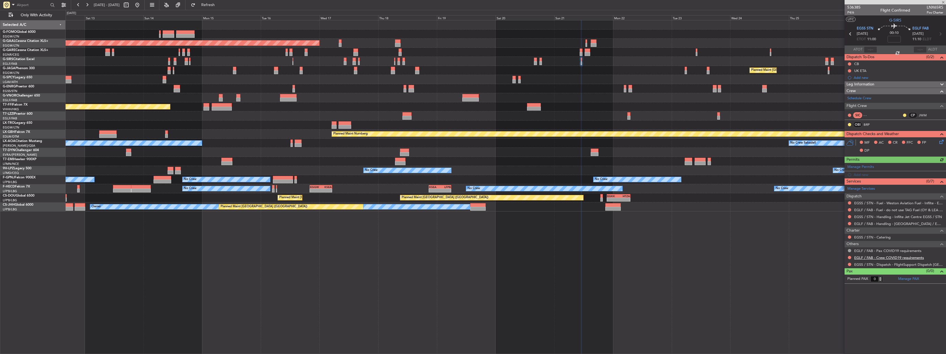
type input "6"
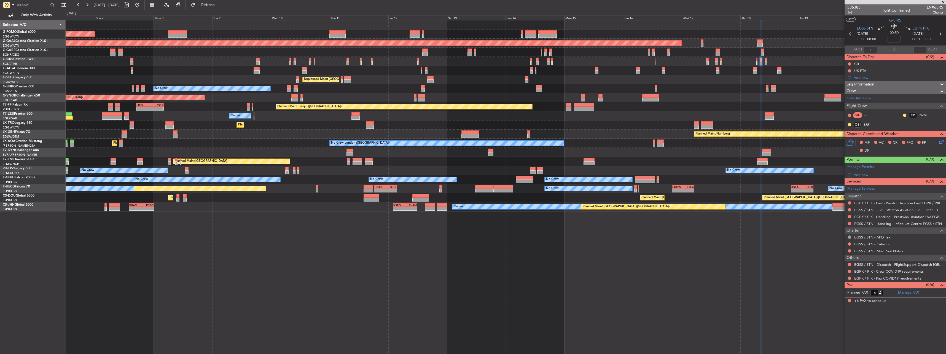
click at [808, 104] on div "Planned Maint London (Luton) Planned Maint Dusseldorf Planned Maint London (Far…" at bounding box center [506, 115] width 880 height 191
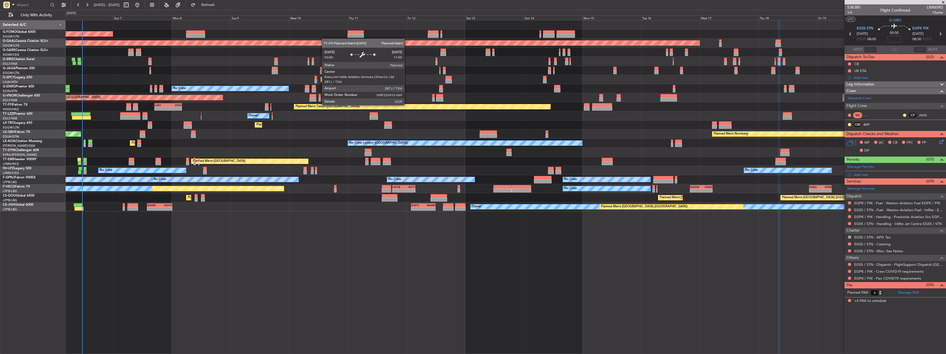
click at [416, 104] on div "Planned Maint Tianjin ([GEOGRAPHIC_DATA])" at bounding box center [422, 107] width 257 height 6
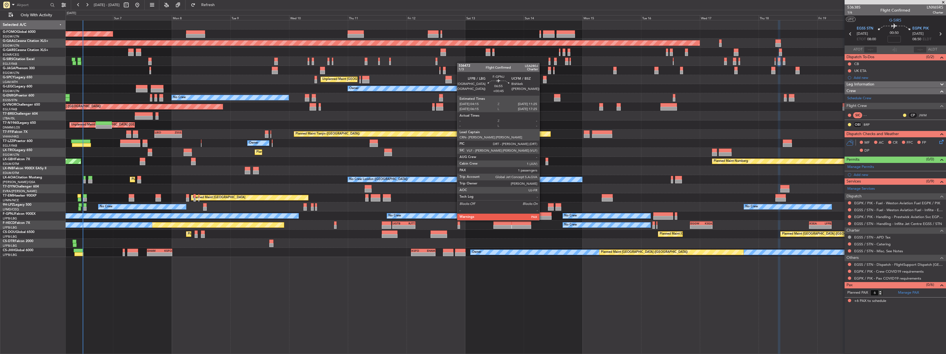
click at [542, 215] on div at bounding box center [543, 214] width 18 height 4
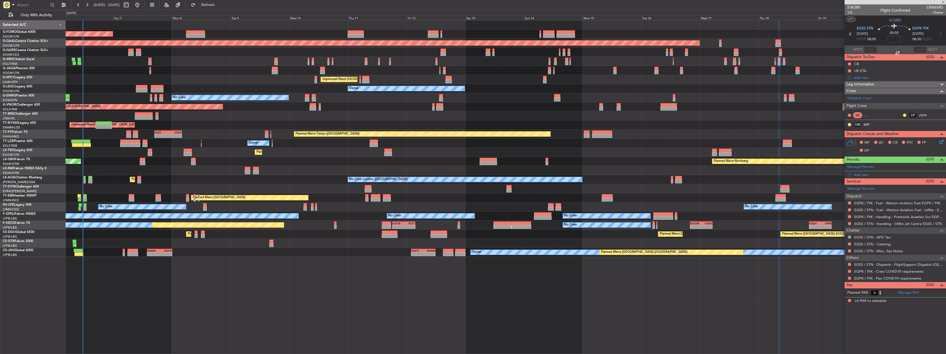
type input "+00:45"
type input "2"
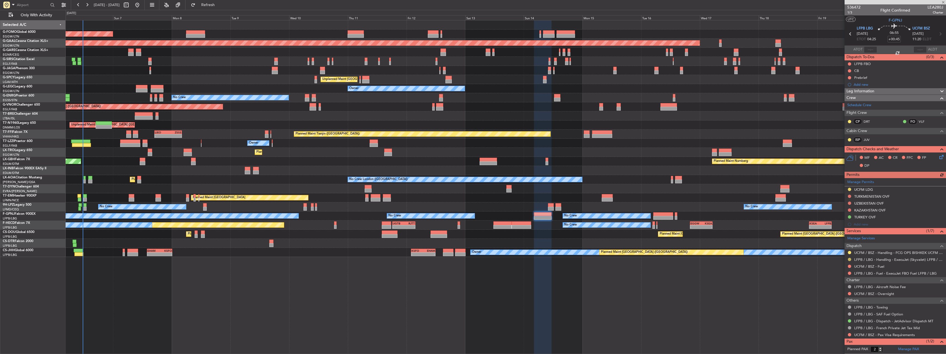
click at [849, 258] on button at bounding box center [849, 259] width 3 height 3
click at [825, 324] on li "Confirmed" at bounding box center [850, 325] width 64 height 8
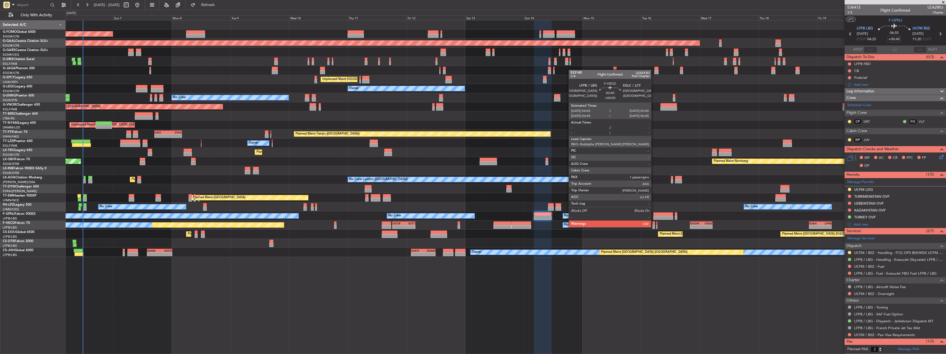
click at [654, 222] on div at bounding box center [654, 223] width 2 height 4
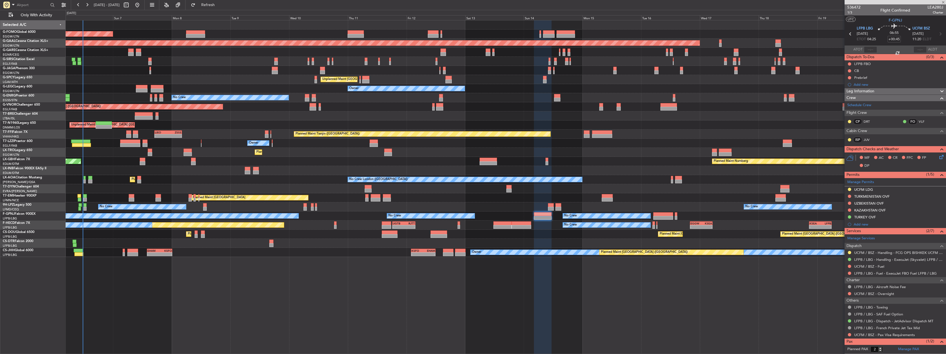
type input "1"
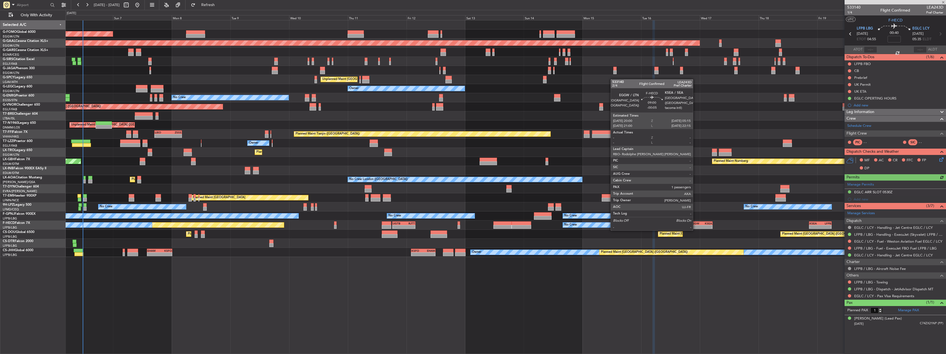
click at [696, 224] on div "EGGW" at bounding box center [696, 223] width 11 height 3
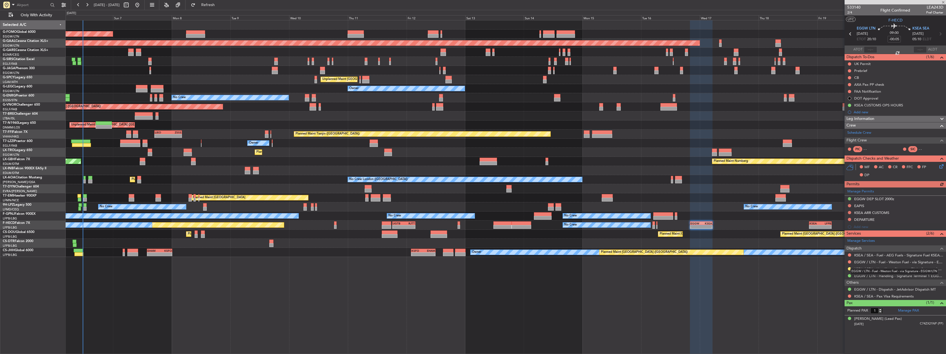
click at [849, 270] on mat-tooltip-component "EGGW / LTN - Fuel - Weston Fuel - via Signature - EGGW/LTN" at bounding box center [895, 271] width 96 height 15
click at [851, 269] on button at bounding box center [849, 268] width 3 height 3
click at [836, 335] on span "Confirmed" at bounding box center [833, 335] width 17 height 6
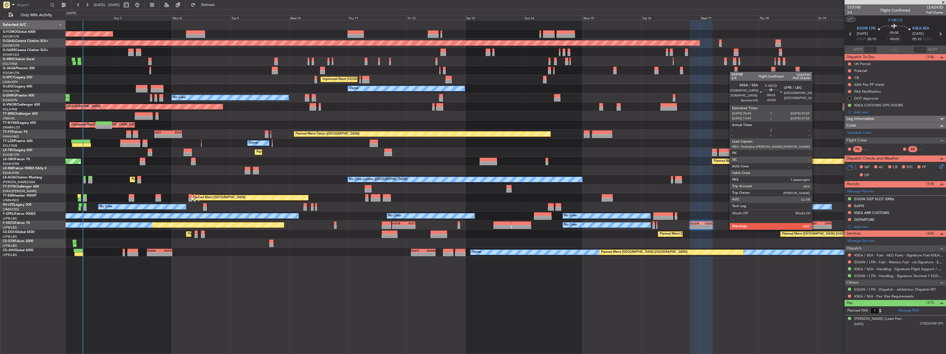
click at [815, 224] on div "KSEA" at bounding box center [815, 223] width 11 height 3
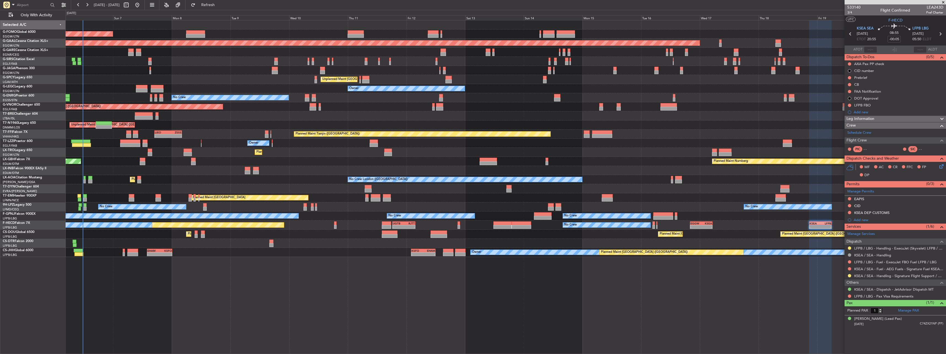
click at [848, 275] on div at bounding box center [850, 276] width 4 height 4
click at [849, 275] on button at bounding box center [849, 275] width 3 height 3
click at [843, 340] on li "Confirmed" at bounding box center [850, 341] width 64 height 8
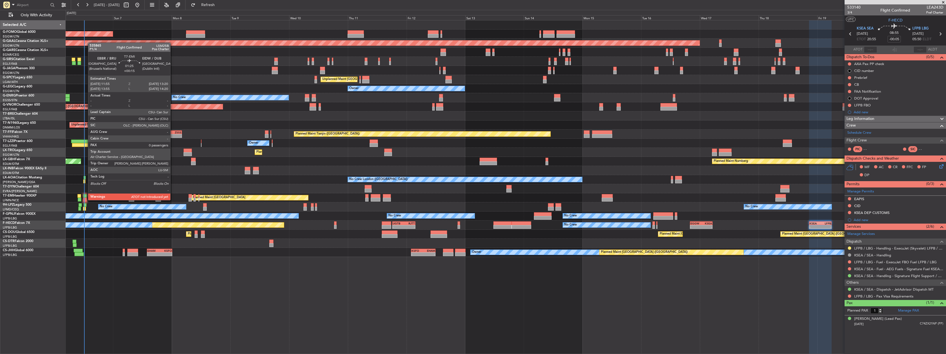
click at [85, 195] on div at bounding box center [85, 196] width 4 height 4
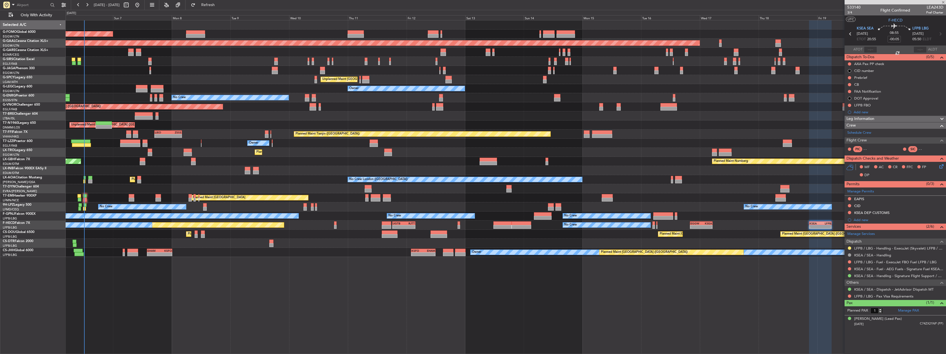
type input "+00:15"
type input "0"
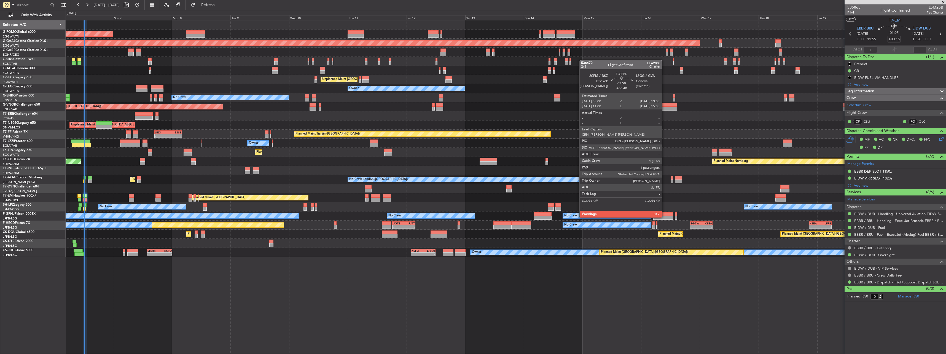
click at [664, 212] on div at bounding box center [663, 214] width 20 height 4
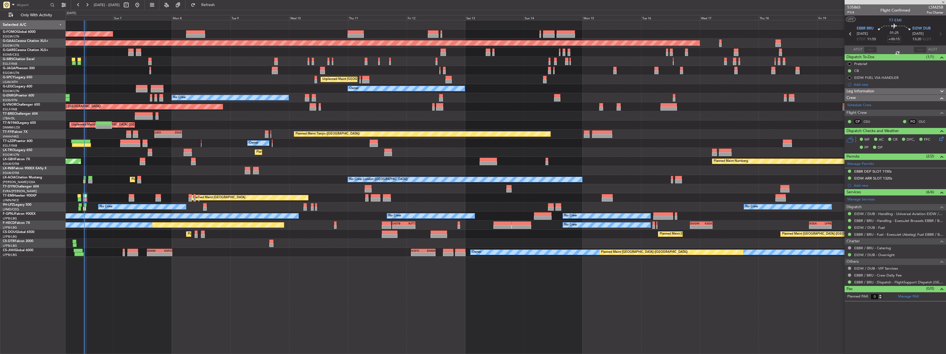
type input "+00:40"
type input "2"
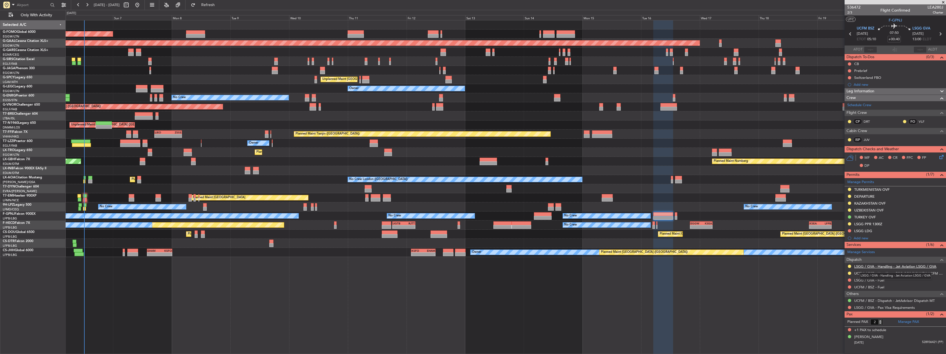
click at [871, 267] on link "LSGG / GVA - Handling - Jet Aviation LSGG / GVA" at bounding box center [895, 266] width 82 height 5
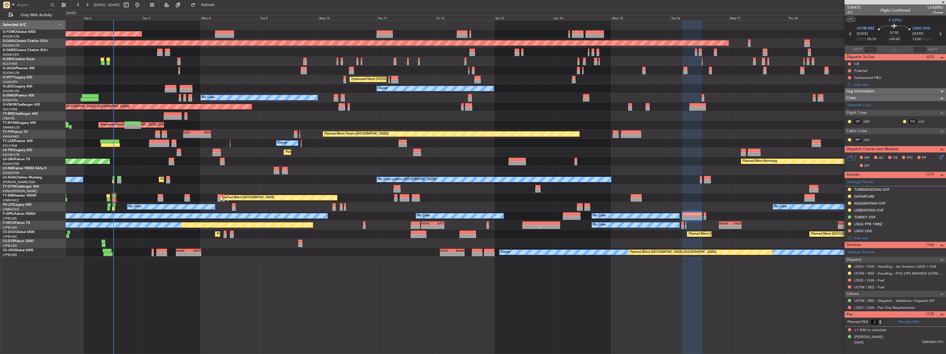
click at [238, 73] on div "Planned Maint [GEOGRAPHIC_DATA] ([GEOGRAPHIC_DATA])" at bounding box center [506, 70] width 880 height 9
click at [852, 12] on span "2/3" at bounding box center [854, 12] width 13 height 5
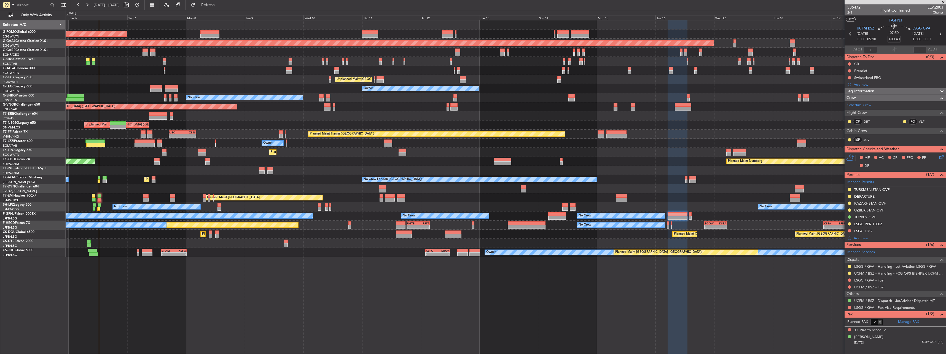
click at [227, 76] on div "Planned Maint London (Luton) Planned Maint Dusseldorf Planned Maint London (Far…" at bounding box center [506, 138] width 880 height 237
click at [849, 230] on button at bounding box center [849, 230] width 3 height 3
click at [843, 254] on span "Requested" at bounding box center [833, 255] width 17 height 6
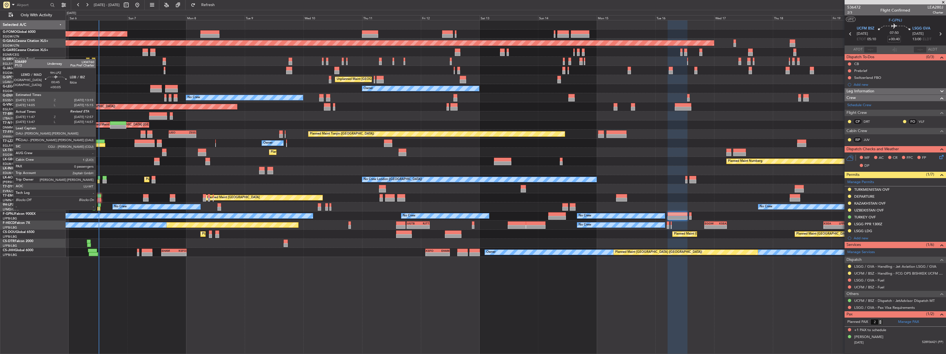
click at [98, 204] on div at bounding box center [99, 205] width 3 height 4
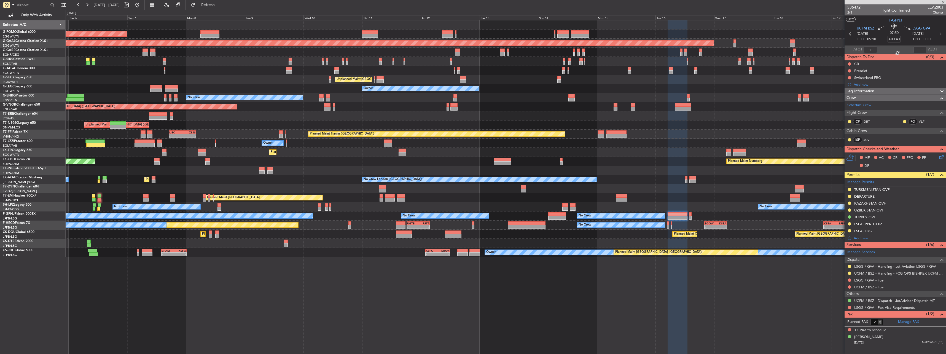
type input "+00:05"
type input "12:07"
type input "0"
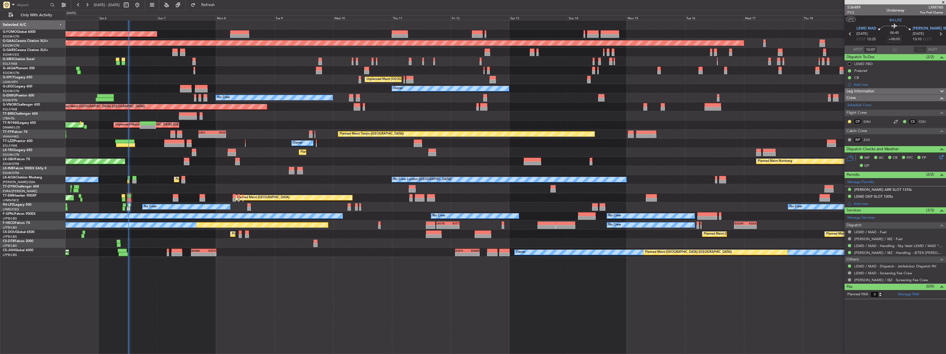
click at [219, 182] on div "No Crew London (Farnborough) Planned Maint Paris (Le Bourget) No Crew Dublin (D…" at bounding box center [506, 179] width 880 height 9
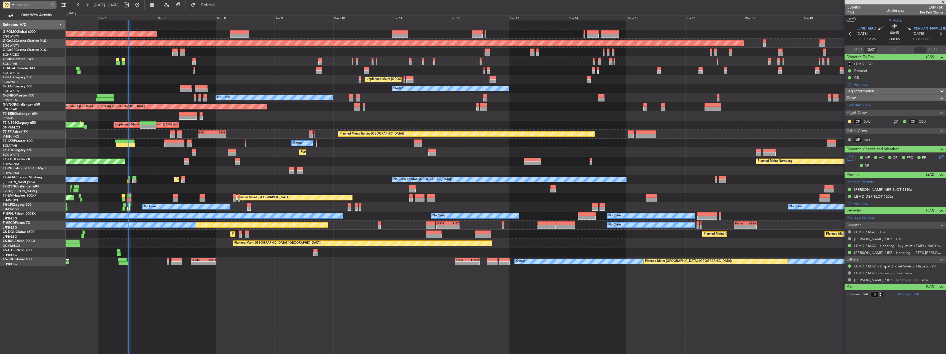
click at [15, 5] on span at bounding box center [13, 4] width 7 height 7
click at [7, 3] on div at bounding box center [473, 177] width 946 height 354
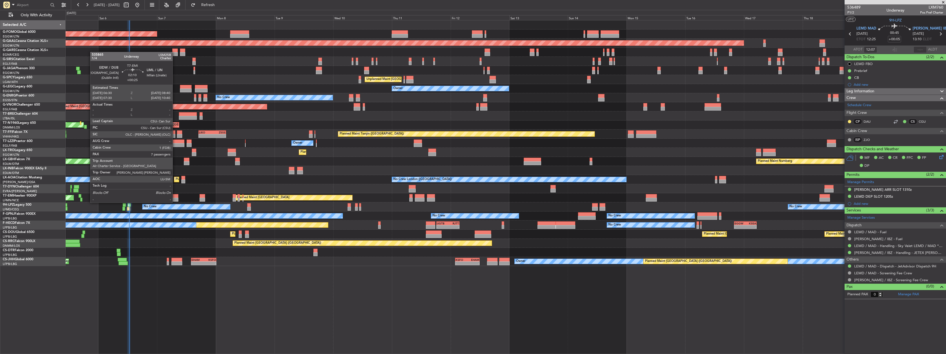
click at [175, 197] on div at bounding box center [176, 196] width 6 height 4
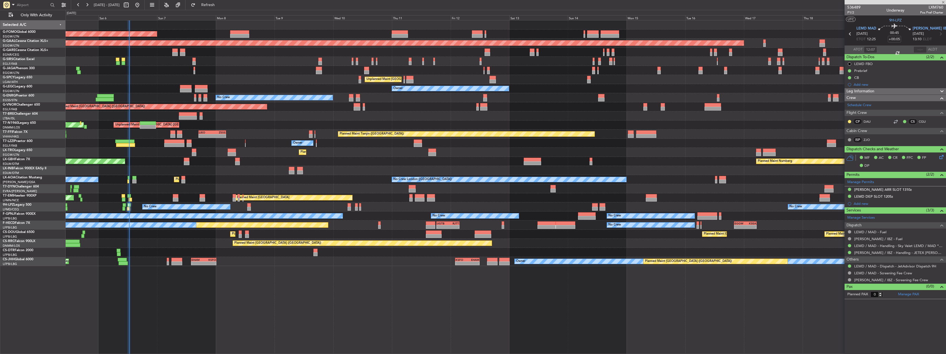
type input "+00:25"
type input "7"
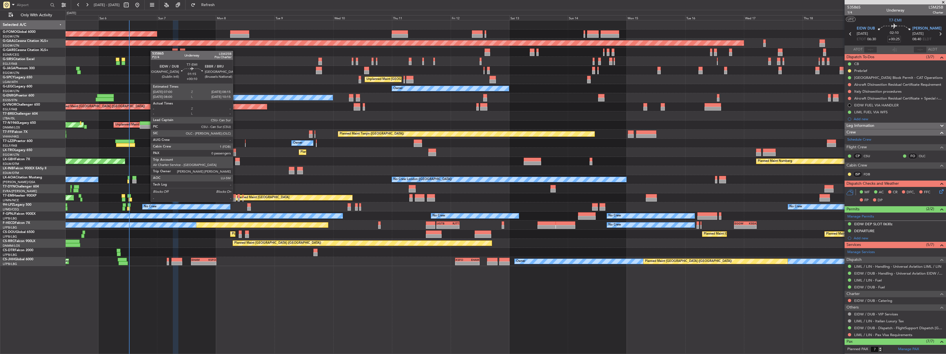
click at [235, 197] on div at bounding box center [234, 196] width 3 height 4
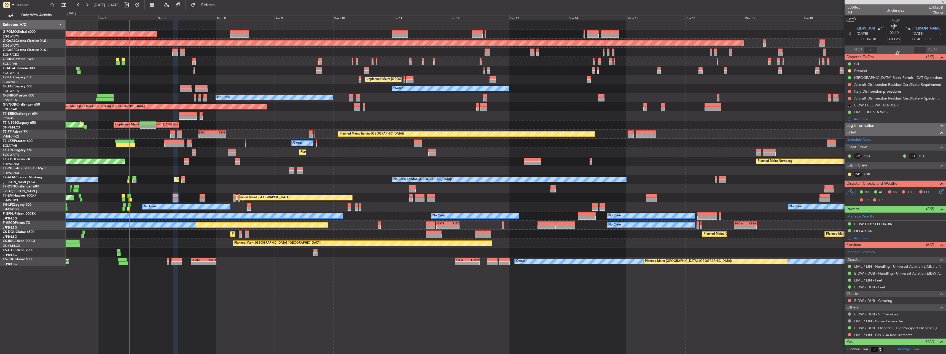
type input "+00:10"
type input "0"
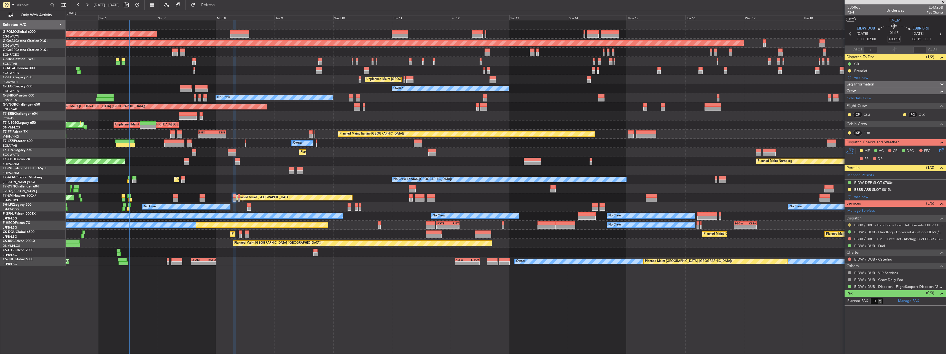
click at [851, 224] on button at bounding box center [849, 224] width 3 height 3
click at [835, 293] on span "Confirmed" at bounding box center [833, 291] width 17 height 6
click at [868, 187] on div "EBBR ARR SLOT 0815z" at bounding box center [872, 189] width 37 height 5
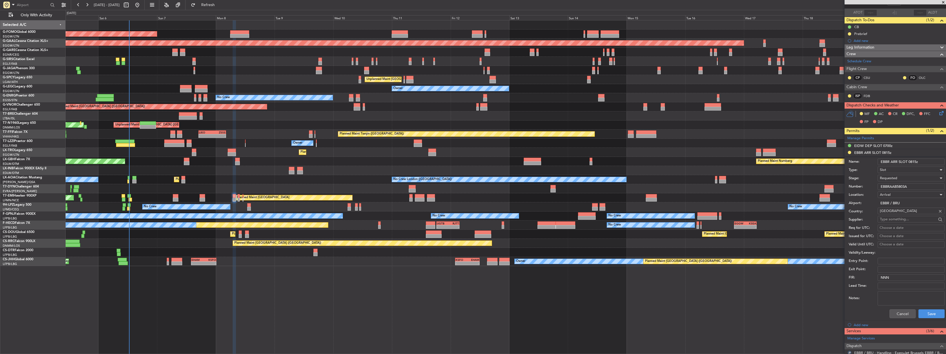
scroll to position [55, 0]
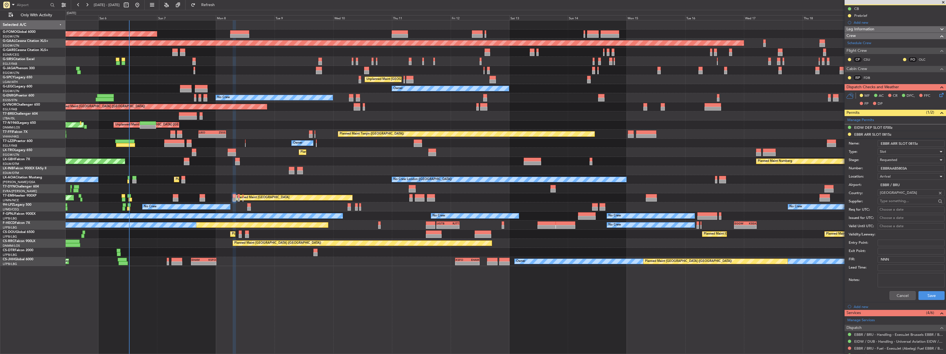
click at [892, 158] on span "Requested" at bounding box center [888, 159] width 17 height 5
click at [903, 198] on span "Received OK" at bounding box center [909, 202] width 58 height 8
click at [931, 296] on button "Save" at bounding box center [932, 295] width 26 height 9
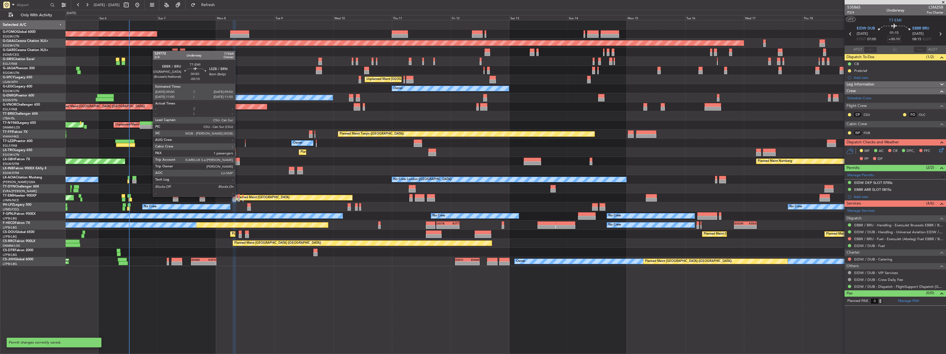
scroll to position [0, 0]
click at [238, 197] on div at bounding box center [239, 196] width 2 height 4
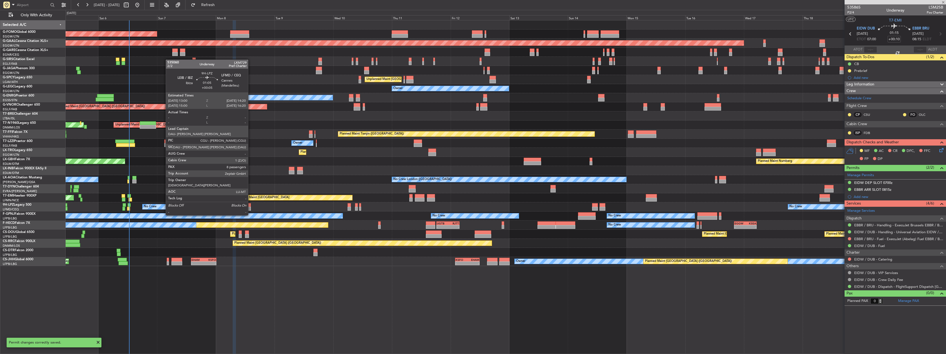
type input "-00:10"
type input "1"
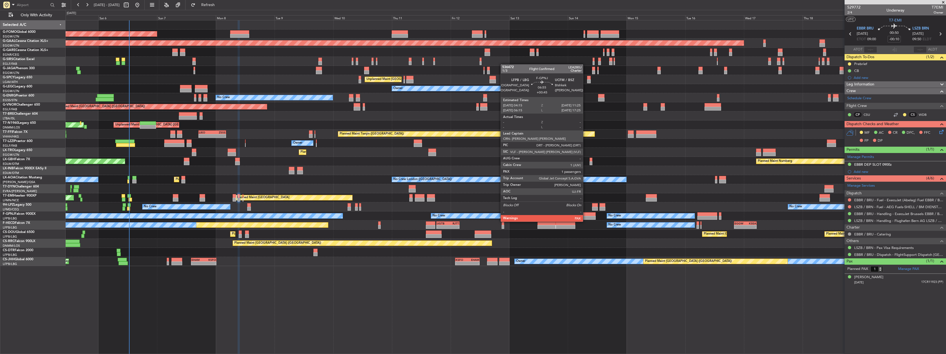
click at [586, 216] on div at bounding box center [587, 218] width 18 height 4
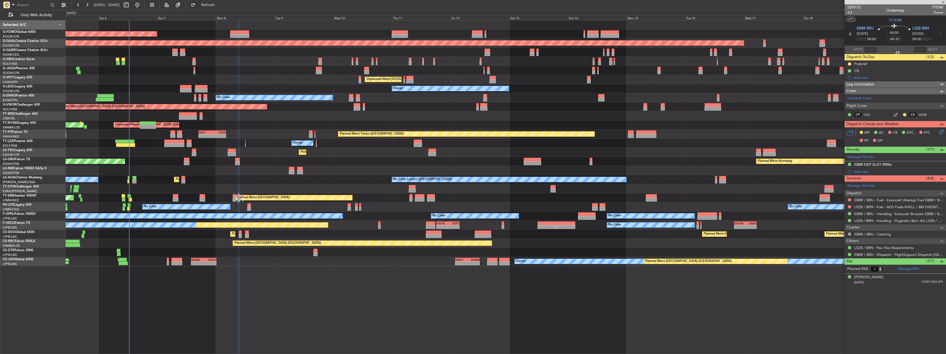
type input "+00:45"
type input "2"
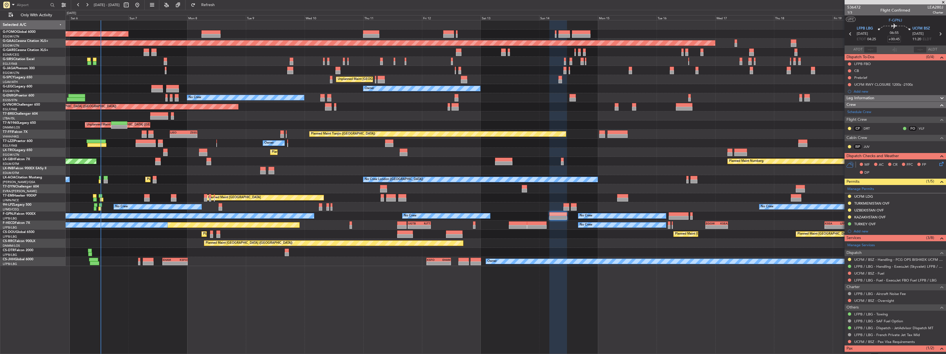
click at [730, 183] on div "Planned Maint London (Luton) Planned Maint Dusseldorf Planned Maint London (Far…" at bounding box center [506, 143] width 880 height 246
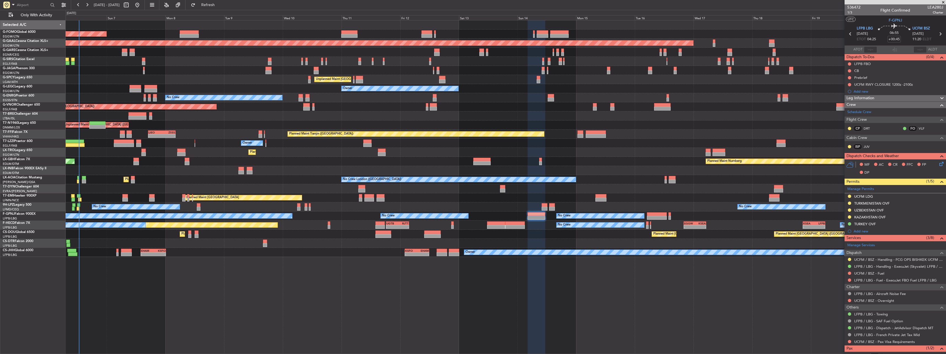
click at [727, 201] on div "Planned Maint Zurich Planned Maint Zurich" at bounding box center [506, 197] width 880 height 9
click at [477, 154] on div "Planned Maint Dusseldorf" at bounding box center [506, 152] width 880 height 9
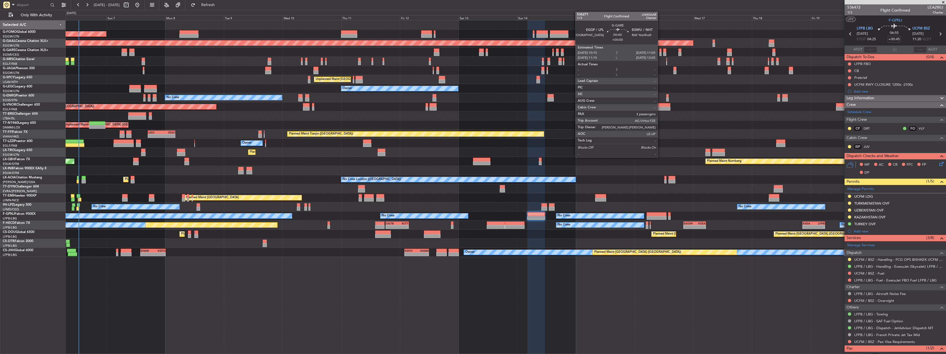
click at [660, 53] on div at bounding box center [661, 54] width 2 height 4
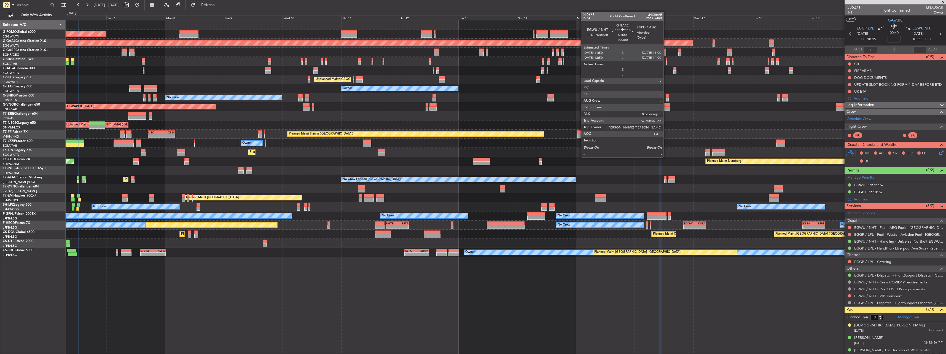
click at [666, 52] on div at bounding box center [664, 54] width 3 height 4
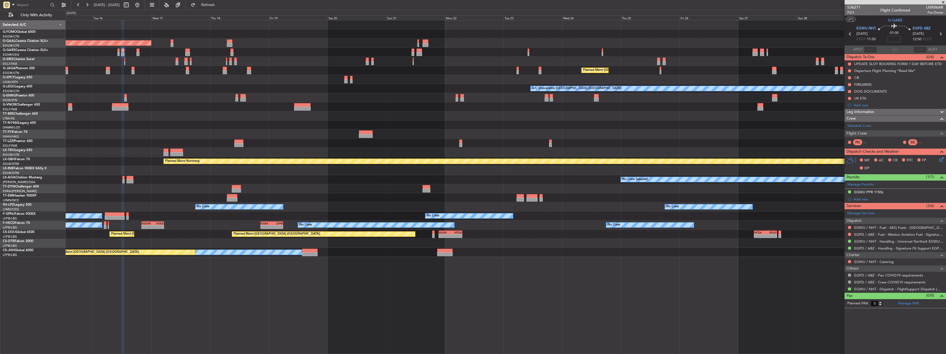
click at [175, 93] on div "Planned Maint Dusseldorf Planned Maint London (Luton) A/C Unavailable London (L…" at bounding box center [506, 138] width 880 height 237
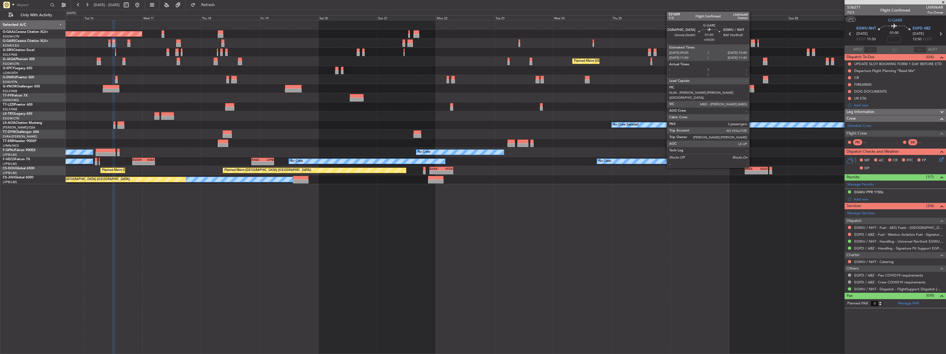
click at [752, 43] on div at bounding box center [753, 41] width 4 height 4
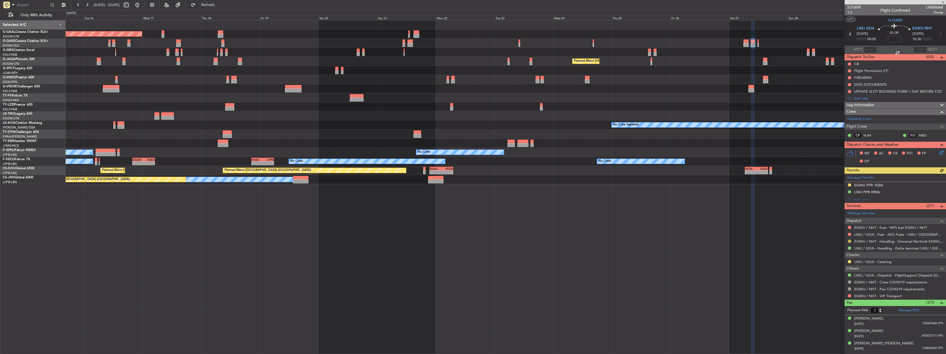
click at [849, 240] on button at bounding box center [849, 241] width 3 height 3
click at [831, 307] on span "Confirmed" at bounding box center [833, 307] width 17 height 6
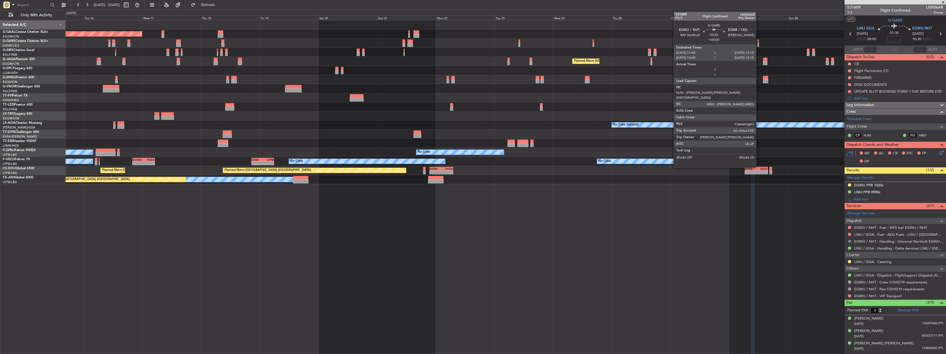
click at [759, 42] on div at bounding box center [759, 41] width 2 height 4
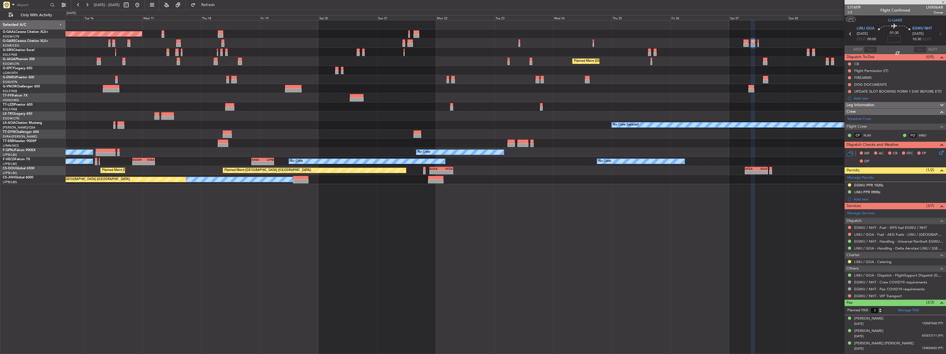
type input "0"
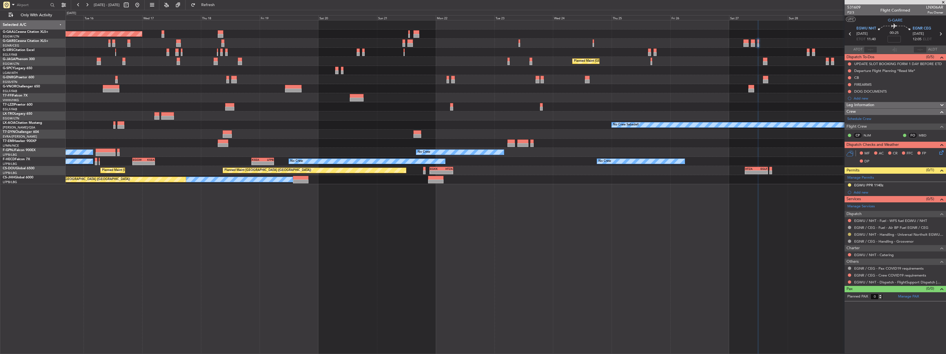
click at [848, 234] on button at bounding box center [849, 234] width 3 height 3
click at [829, 301] on span "Confirmed" at bounding box center [833, 300] width 17 height 6
click at [849, 274] on button at bounding box center [849, 275] width 3 height 3
click at [840, 281] on span "Not Required" at bounding box center [836, 283] width 22 height 6
click at [848, 282] on button at bounding box center [849, 281] width 3 height 3
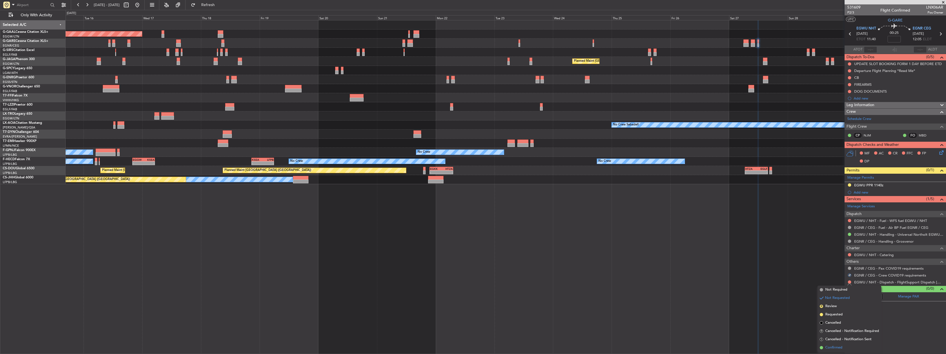
click at [840, 349] on span "Confirmed" at bounding box center [833, 348] width 17 height 6
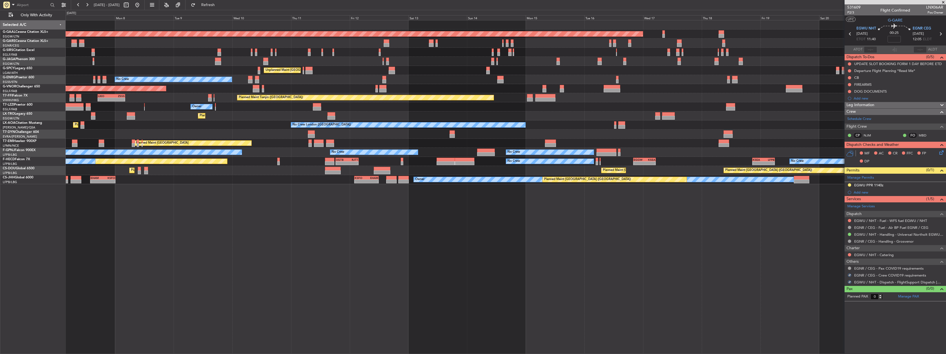
click at [823, 208] on div "Planned Maint Dusseldorf Planned Maint London (Farnborough) Planned Maint Londo…" at bounding box center [506, 187] width 881 height 334
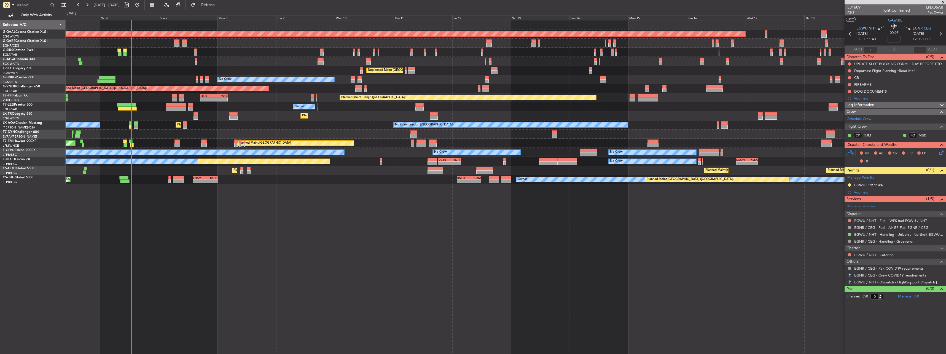
click at [490, 269] on div "Planned Maint Dusseldorf Unplanned Maint Chester Planned Maint London (Farnboro…" at bounding box center [506, 187] width 881 height 334
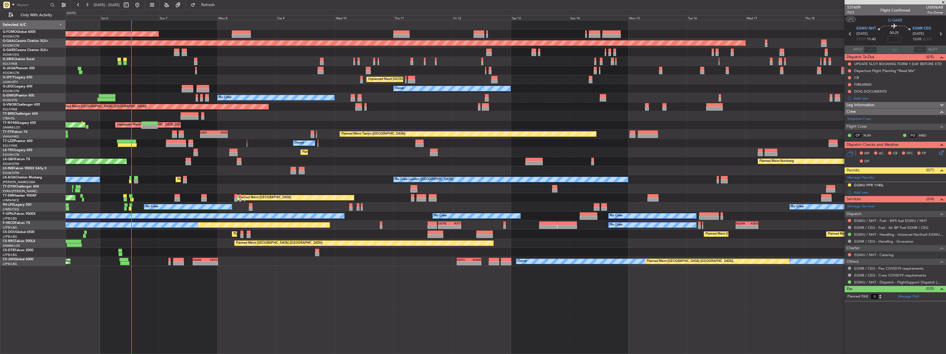
click at [128, 178] on div "Planned Maint Paris (Le Bourget) No Crew Dublin (Dublin Intl) No Crew London (F…" at bounding box center [506, 179] width 880 height 9
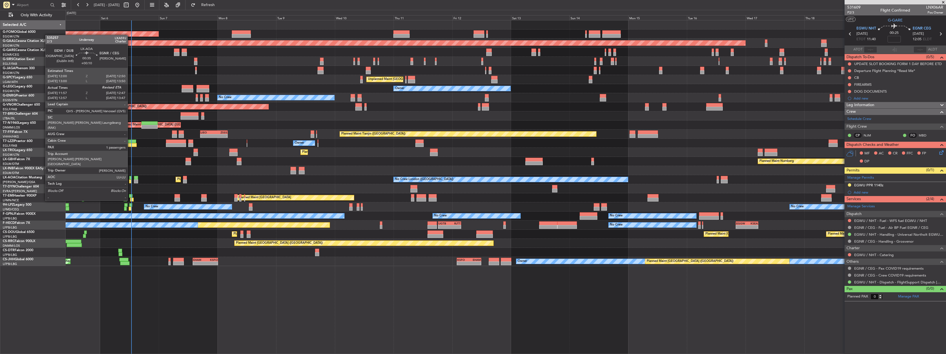
click at [130, 180] on div at bounding box center [130, 181] width 2 height 4
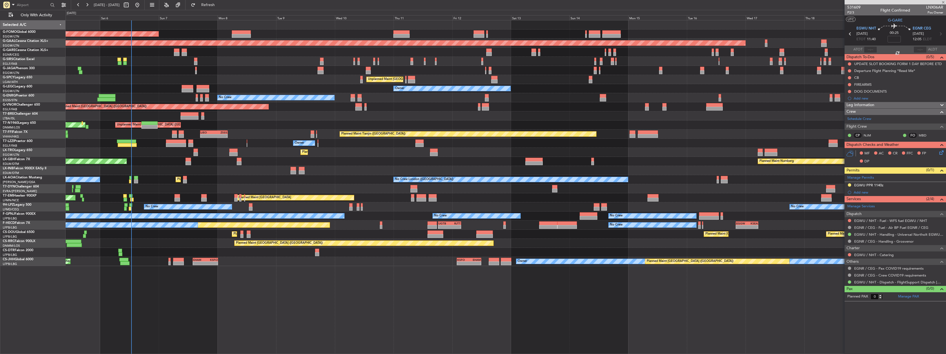
type input "+00:10"
type input "12:07"
type input "1"
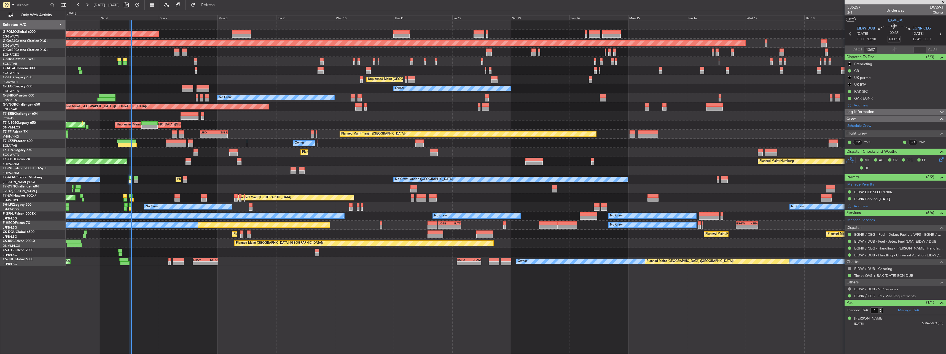
type input "12:07"
click at [921, 50] on input "text" at bounding box center [920, 49] width 13 height 7
type input "12:46"
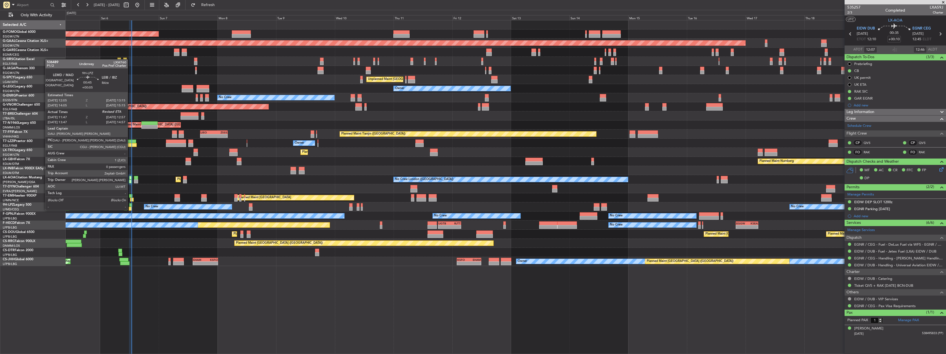
click at [130, 205] on div at bounding box center [130, 205] width 3 height 4
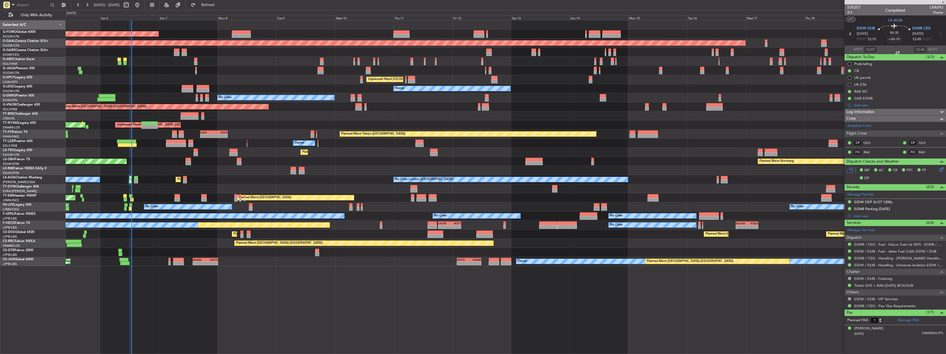
type input "+00:05"
type input "0"
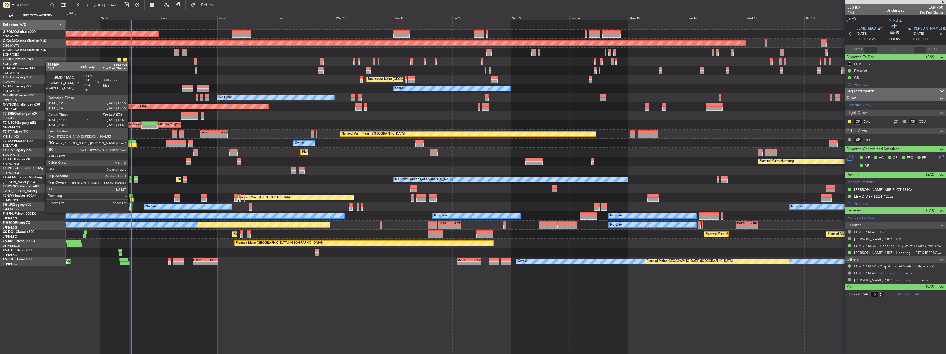
click at [131, 207] on div at bounding box center [130, 209] width 3 height 4
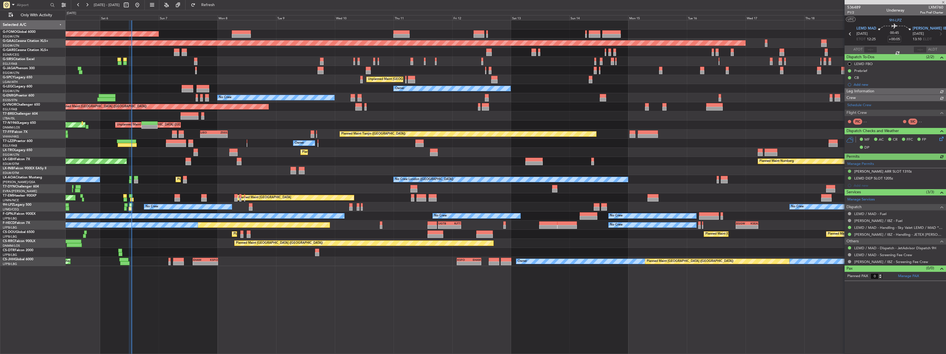
click at [131, 207] on div at bounding box center [130, 209] width 3 height 4
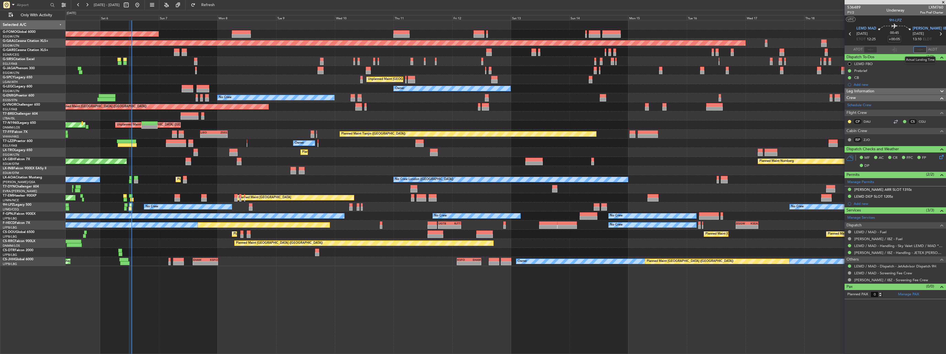
click at [922, 48] on input "text" at bounding box center [920, 49] width 13 height 7
type input "12:54"
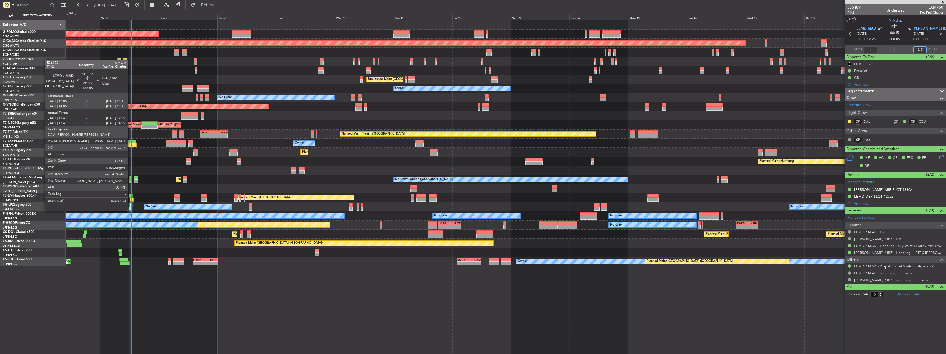
click at [130, 205] on div at bounding box center [130, 205] width 3 height 4
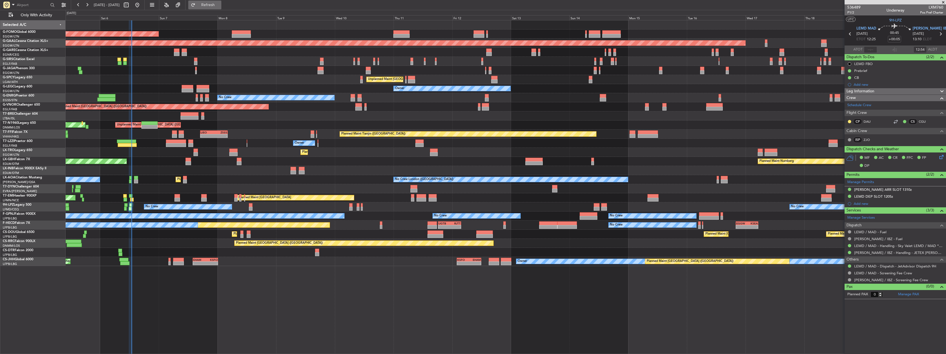
click at [220, 3] on span "Refresh" at bounding box center [208, 5] width 23 height 4
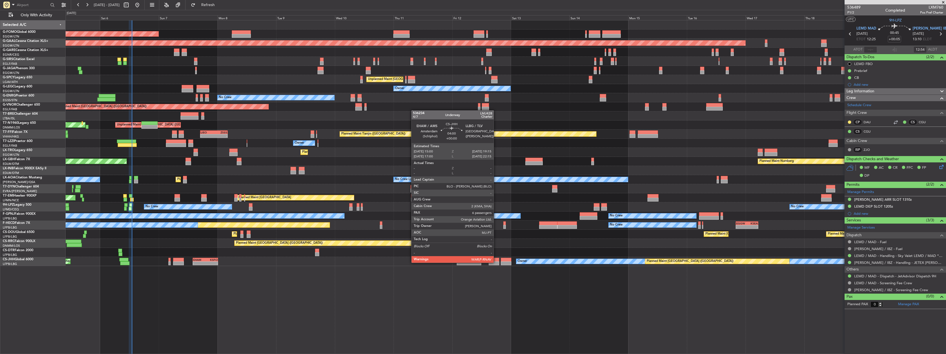
click at [496, 262] on div at bounding box center [494, 263] width 10 height 4
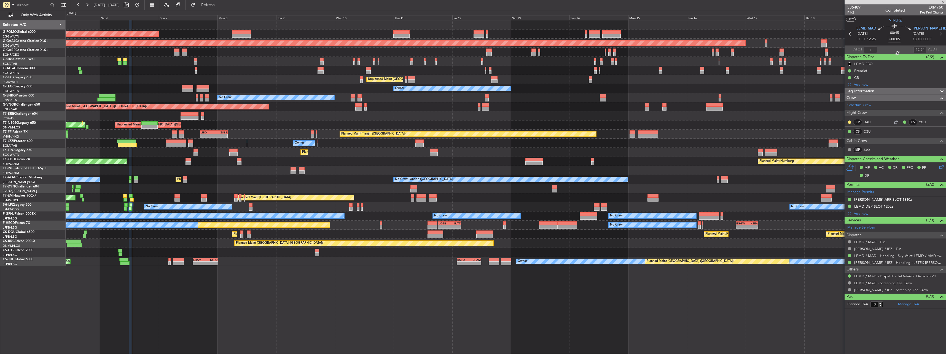
type input "6"
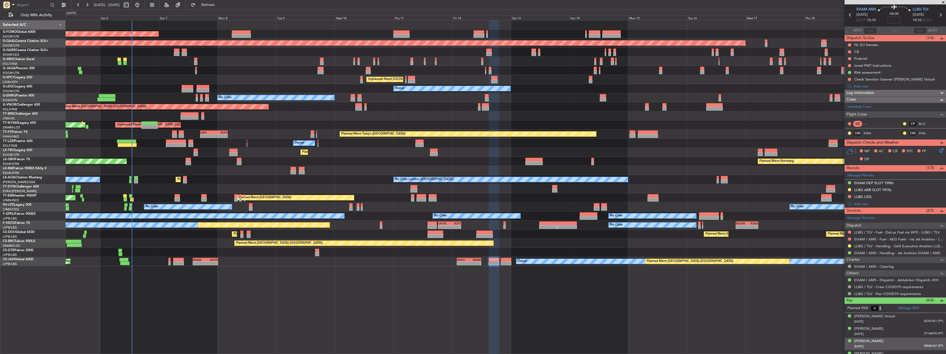
scroll to position [52, 0]
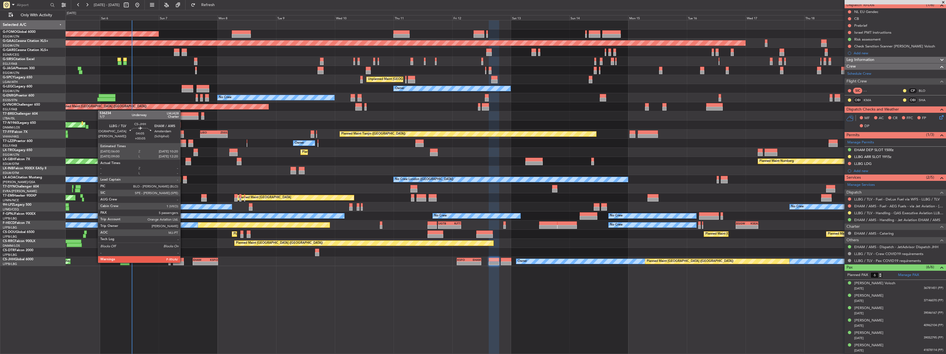
click at [182, 262] on div at bounding box center [178, 263] width 11 height 4
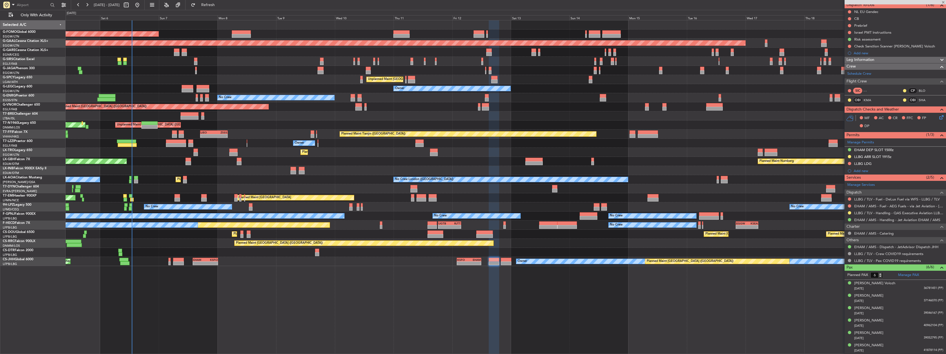
type input "+00:05"
type input "5"
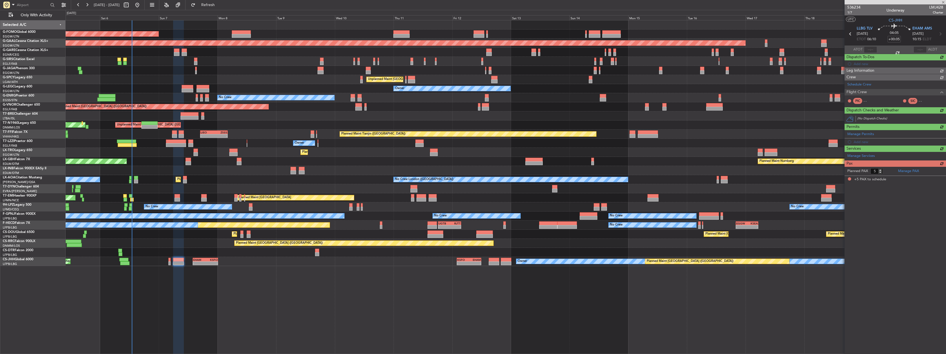
scroll to position [0, 0]
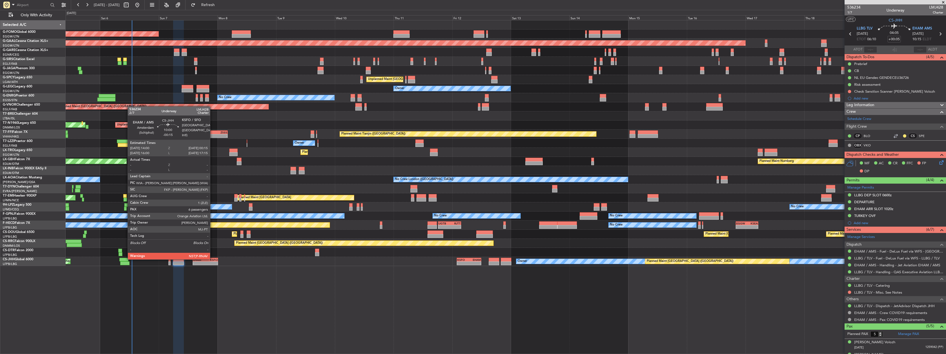
click at [211, 259] on div "KSFO" at bounding box center [211, 259] width 12 height 3
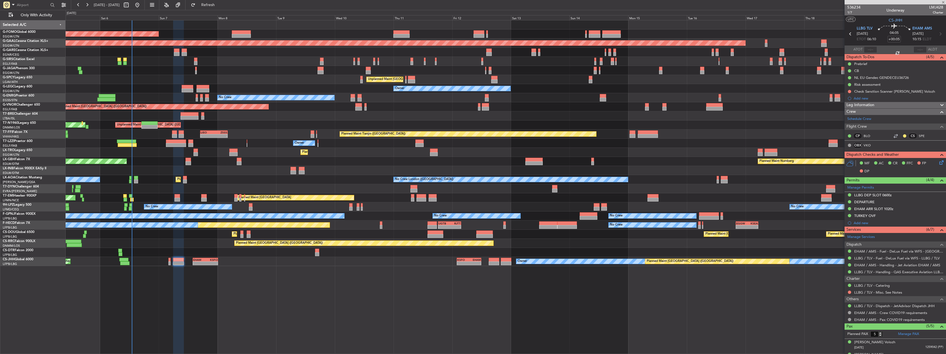
type input "-00:15"
type input "6"
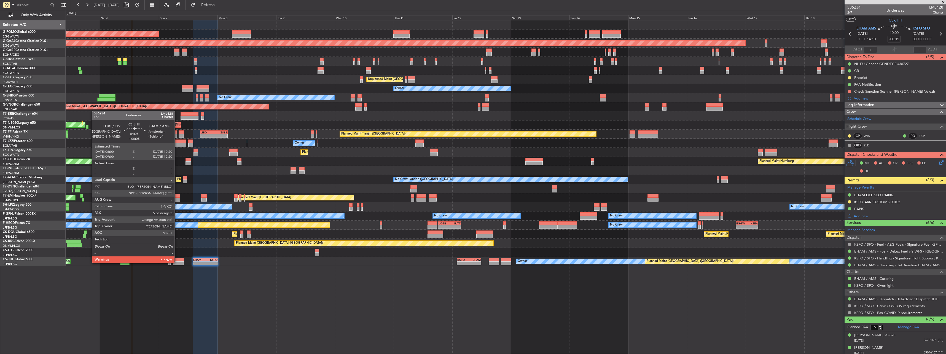
click at [177, 262] on div at bounding box center [178, 263] width 11 height 4
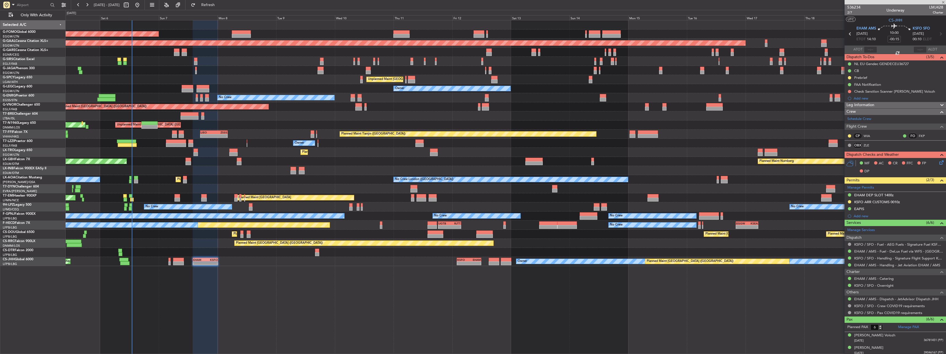
type input "+00:05"
type input "5"
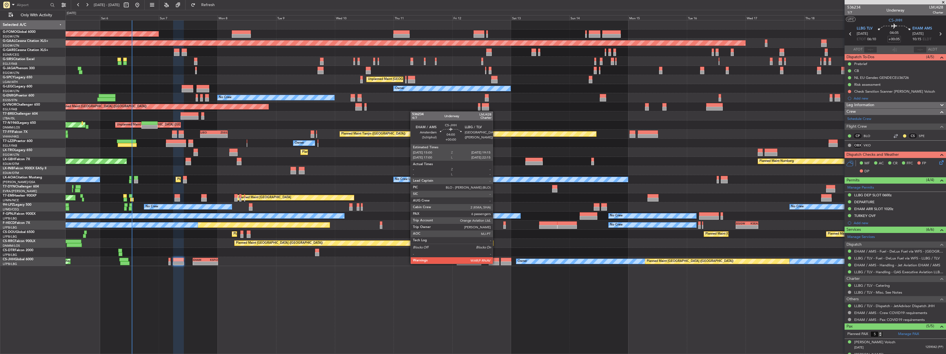
click at [495, 263] on div at bounding box center [494, 263] width 10 height 4
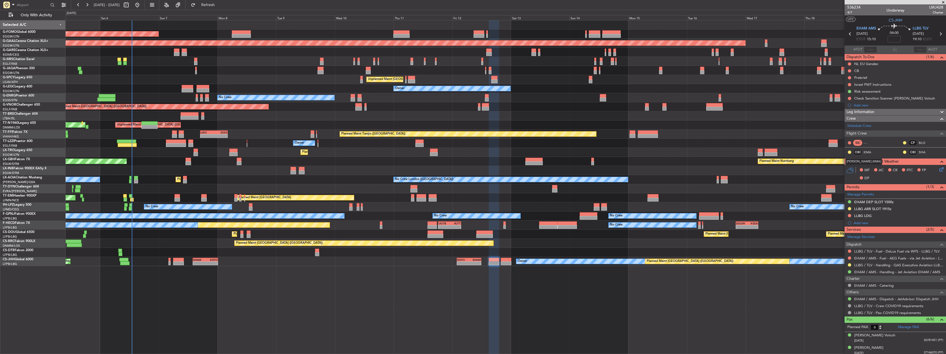
drag, startPoint x: 847, startPoint y: 162, endPoint x: 884, endPoint y: 162, distance: 37.5
click at [882, 162] on div "Konstantinos Mathioudakis (KMA)" at bounding box center [864, 161] width 37 height 7
copy div "Konstantinos Mathioudakis"
click at [920, 151] on link "SHA" at bounding box center [925, 152] width 12 height 5
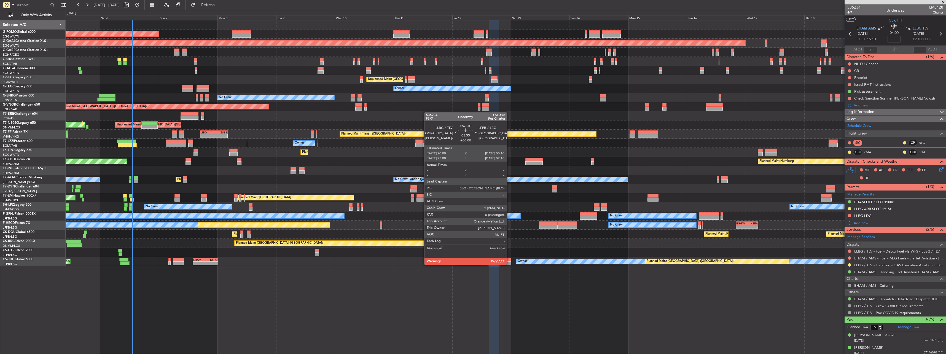
click at [509, 264] on div at bounding box center [506, 263] width 10 height 4
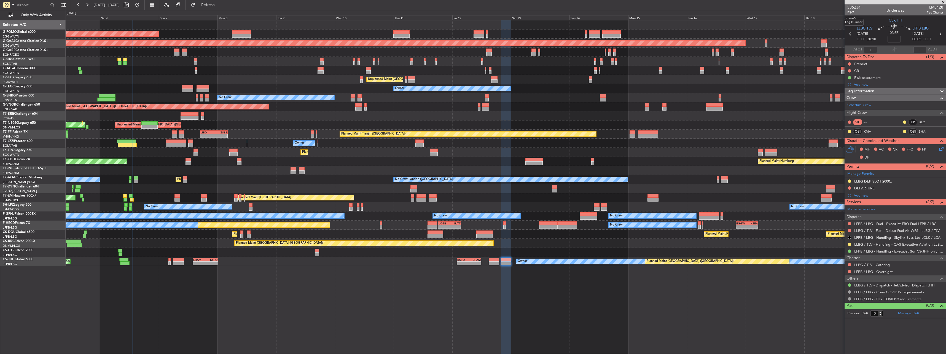
click at [851, 11] on span "P3/7" at bounding box center [854, 12] width 13 height 5
click at [924, 131] on link "SHA" at bounding box center [925, 131] width 12 height 5
click at [925, 120] on link "BLO" at bounding box center [925, 122] width 12 height 5
click at [850, 12] on span "P3/7" at bounding box center [854, 12] width 13 height 5
click at [851, 13] on span "P3/7" at bounding box center [854, 12] width 13 height 5
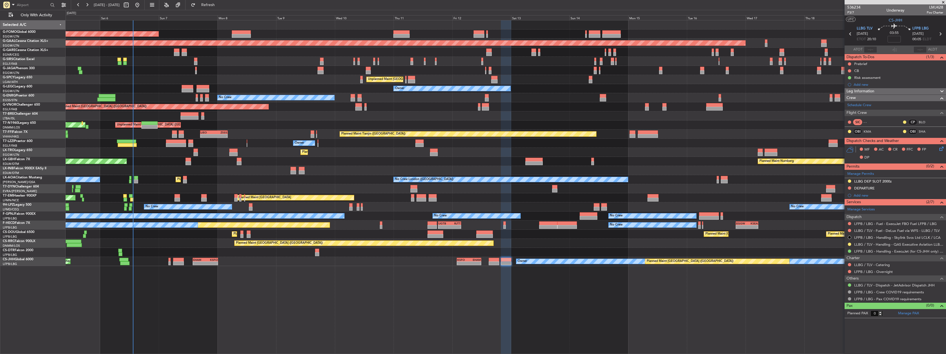
click at [499, 260] on div "Planned Maint Paris (Le Bourget) Owner Planned Maint Paris (Le Bourget) - - EHA…" at bounding box center [506, 261] width 880 height 9
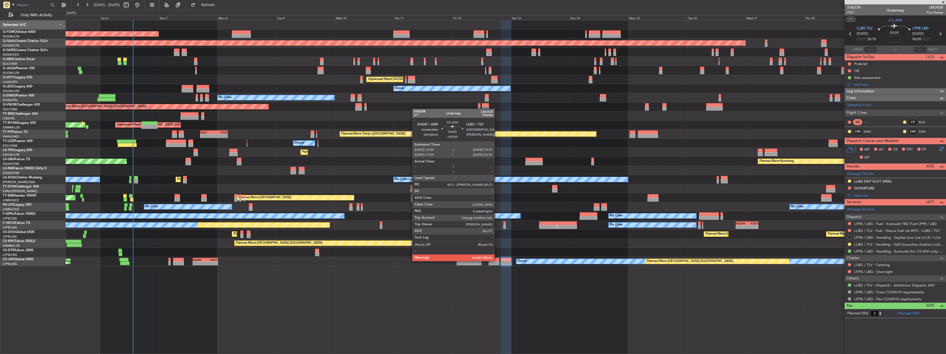
click at [497, 261] on div at bounding box center [494, 260] width 10 height 4
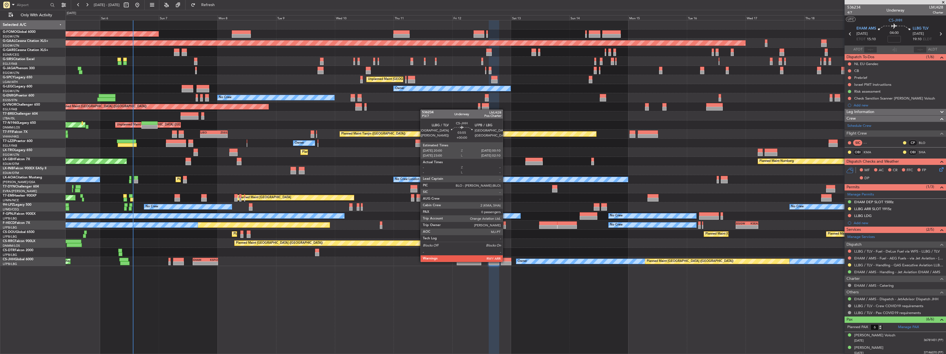
click at [505, 261] on div at bounding box center [506, 263] width 10 height 4
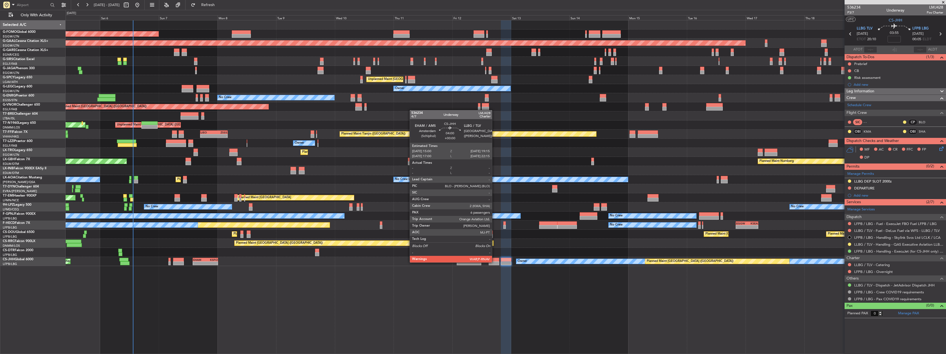
click at [495, 262] on div at bounding box center [494, 263] width 10 height 4
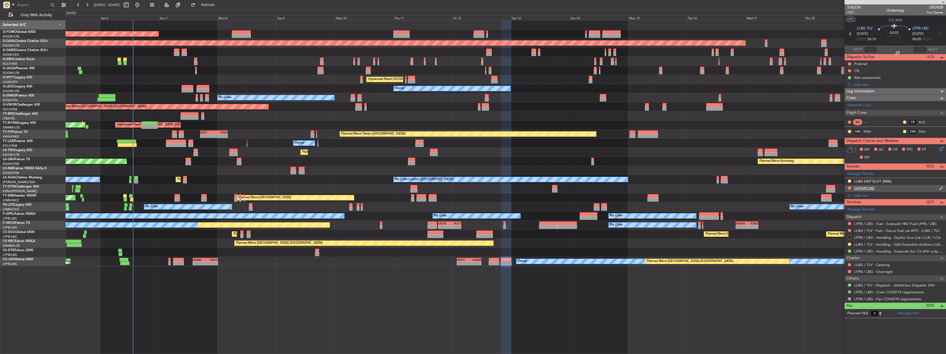
type input "6"
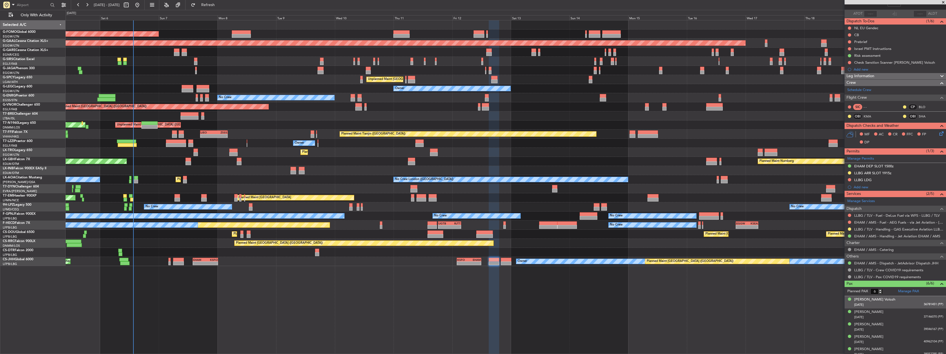
scroll to position [52, 0]
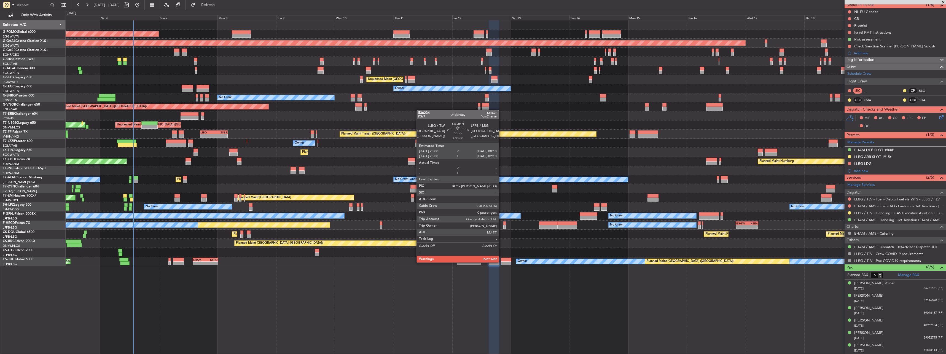
click at [502, 262] on div at bounding box center [506, 263] width 10 height 4
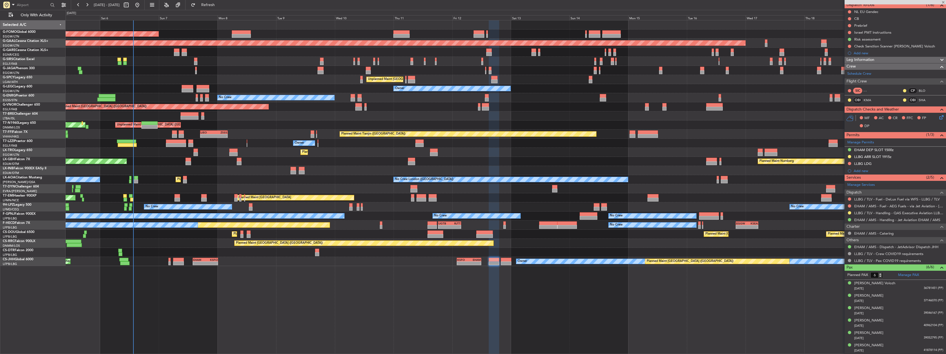
type input "0"
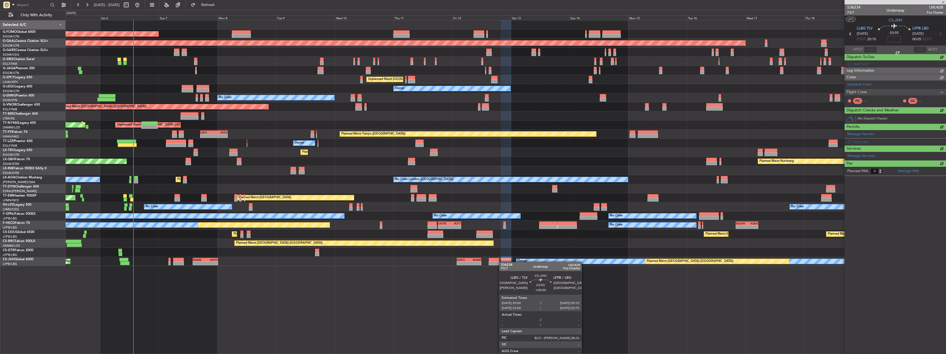
scroll to position [0, 0]
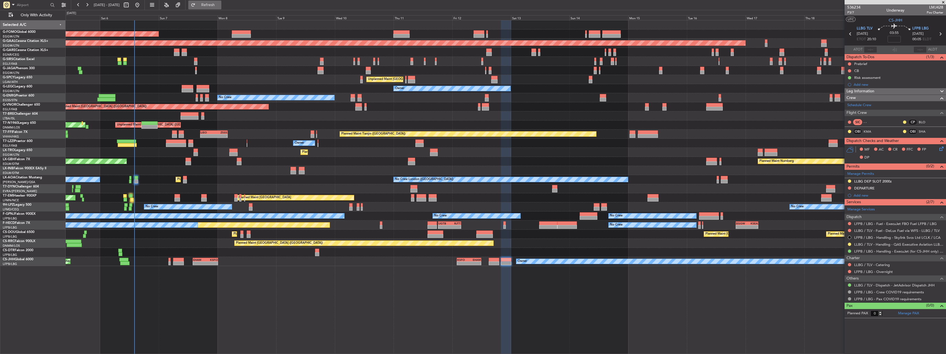
click at [220, 6] on span "Refresh" at bounding box center [208, 5] width 23 height 4
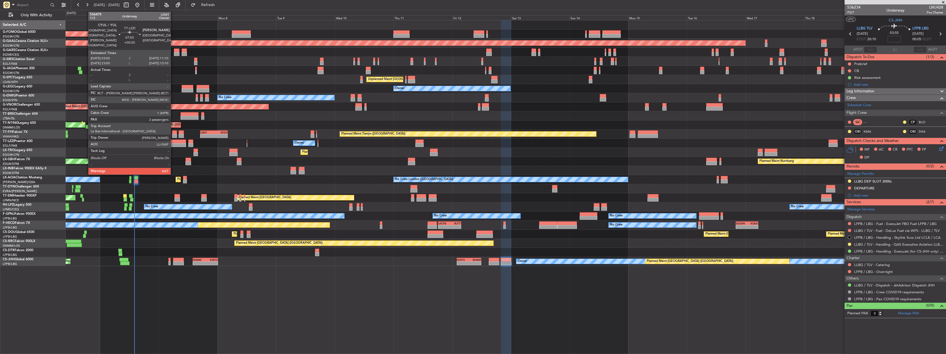
click at [173, 143] on div at bounding box center [176, 142] width 20 height 4
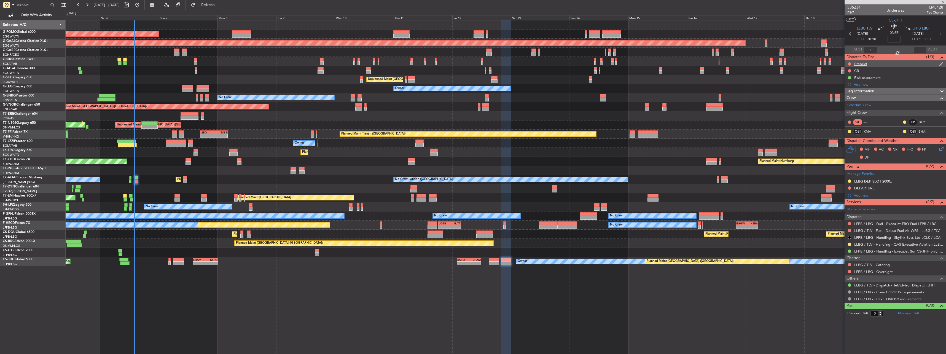
type input "+00:20"
type input "2"
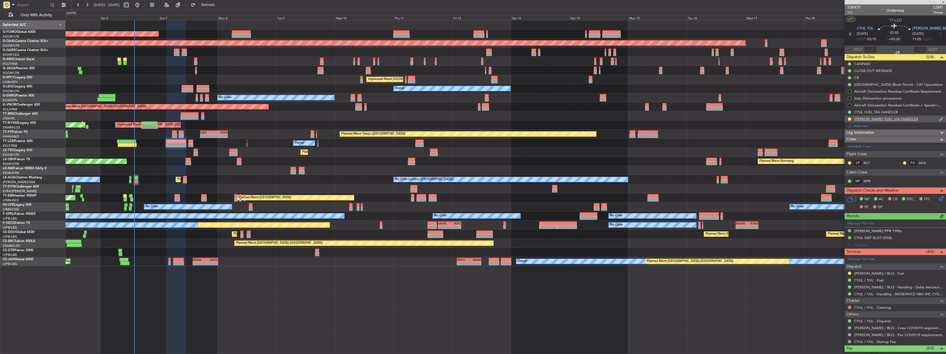
click at [883, 116] on div "[PERSON_NAME] FUEL VIA HANDLER" at bounding box center [895, 119] width 101 height 7
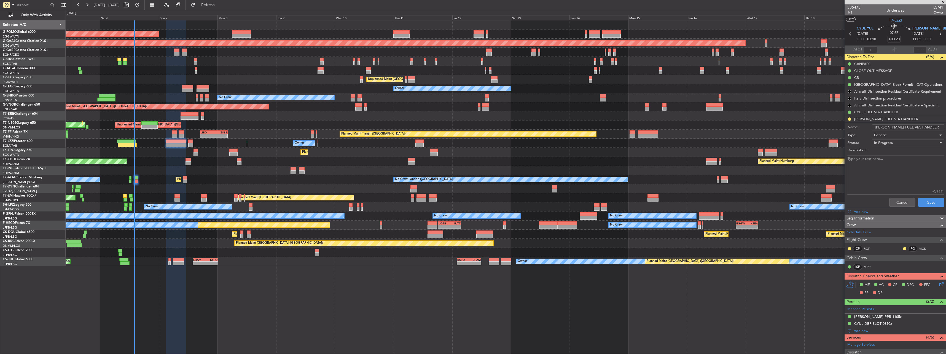
drag, startPoint x: 919, startPoint y: 126, endPoint x: 902, endPoint y: 128, distance: 17.0
click at [902, 128] on input "LIPE FUEL VIA HANDLER" at bounding box center [908, 127] width 73 height 6
type input "LIPE FUEL VIA WFS"
click at [927, 202] on button "Save" at bounding box center [931, 202] width 26 height 9
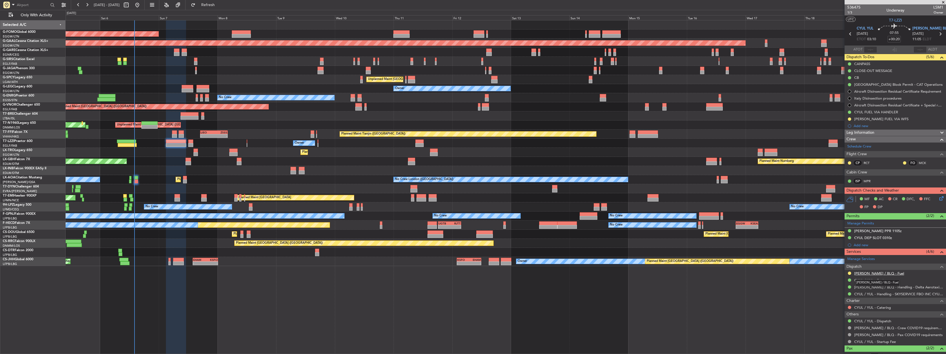
click at [864, 272] on link "LIPE / BLQ - Fuel" at bounding box center [879, 273] width 50 height 5
click at [864, 289] on link "LIPE / BLQ - Handling - Delta Aerotaxi LIPE / BLQ" at bounding box center [898, 287] width 89 height 5
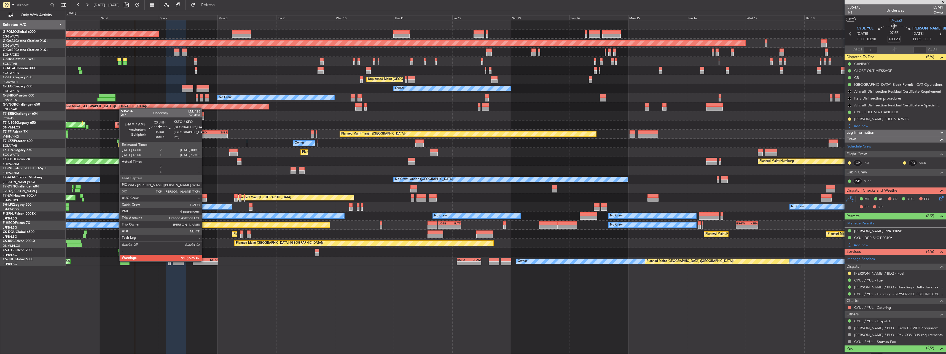
click at [204, 261] on div "EHAM" at bounding box center [199, 259] width 12 height 3
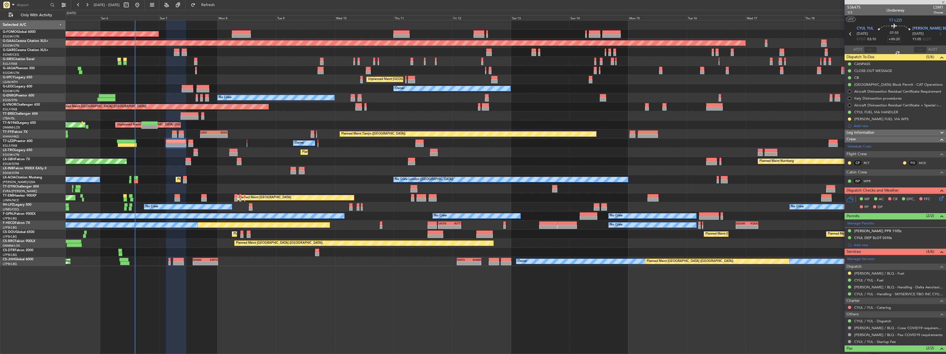
type input "-00:15"
type input "6"
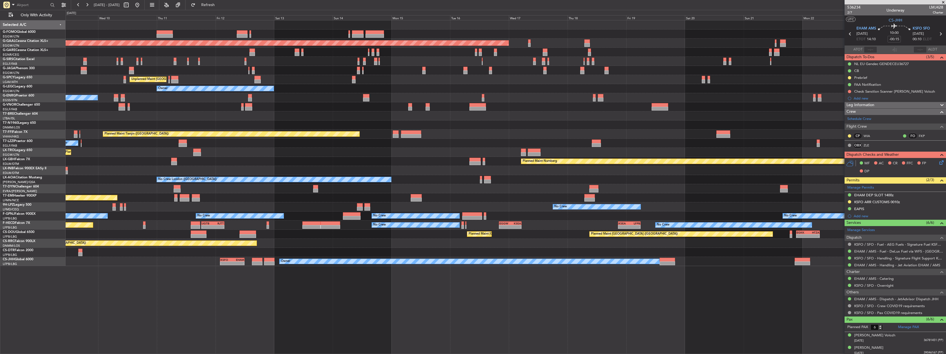
click at [517, 91] on div "Planned Maint London (Luton) Planned Maint Dusseldorf Planned Maint London (Lut…" at bounding box center [506, 143] width 880 height 246
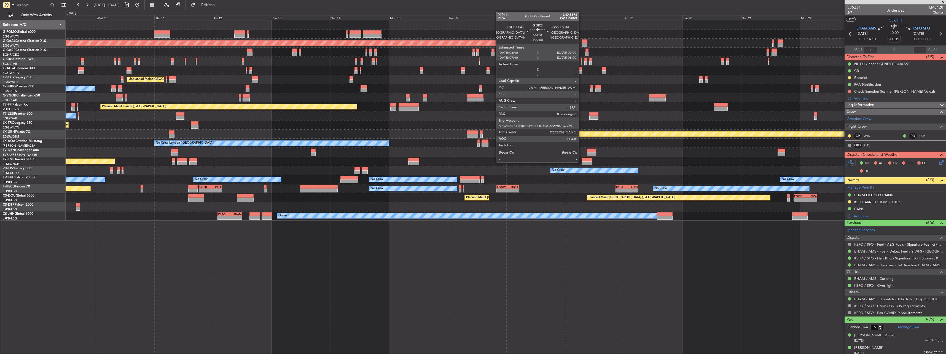
click at [581, 60] on div at bounding box center [581, 60] width 1 height 4
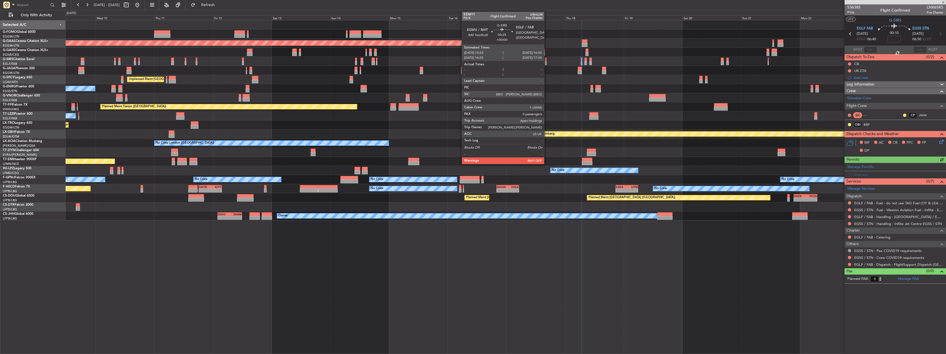
click at [546, 63] on div at bounding box center [546, 63] width 2 height 4
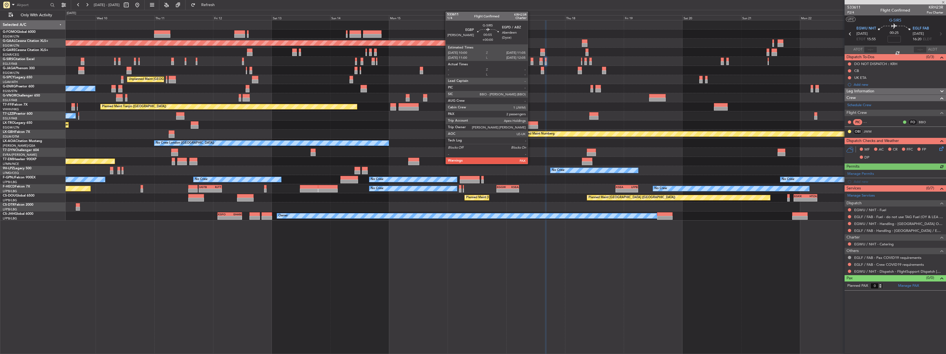
click at [531, 63] on div at bounding box center [532, 63] width 3 height 4
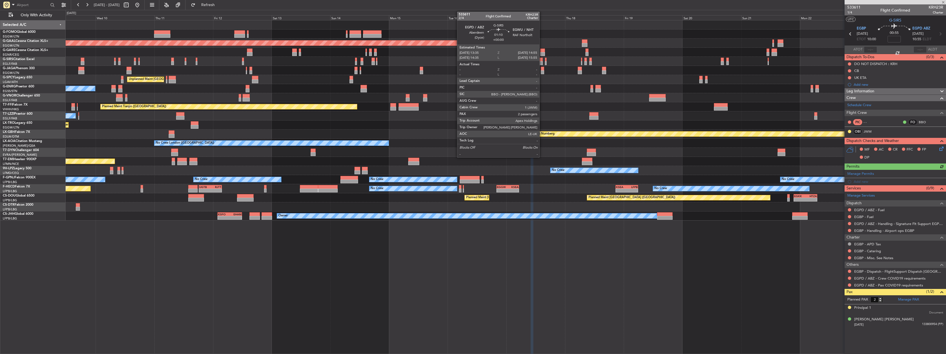
click at [542, 61] on div at bounding box center [541, 63] width 3 height 4
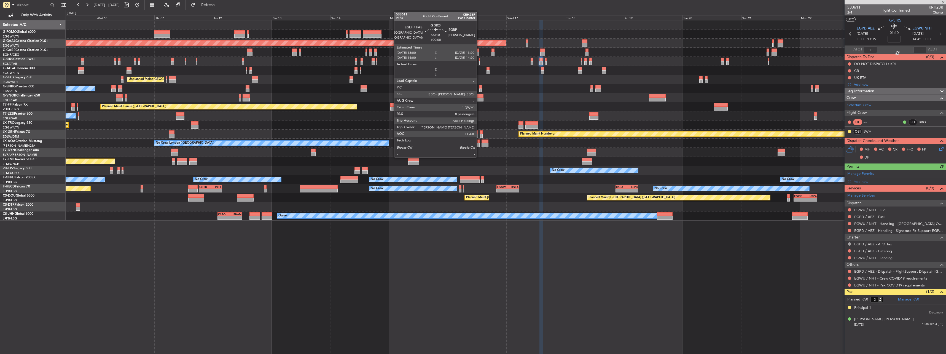
click at [479, 61] on div at bounding box center [479, 60] width 1 height 4
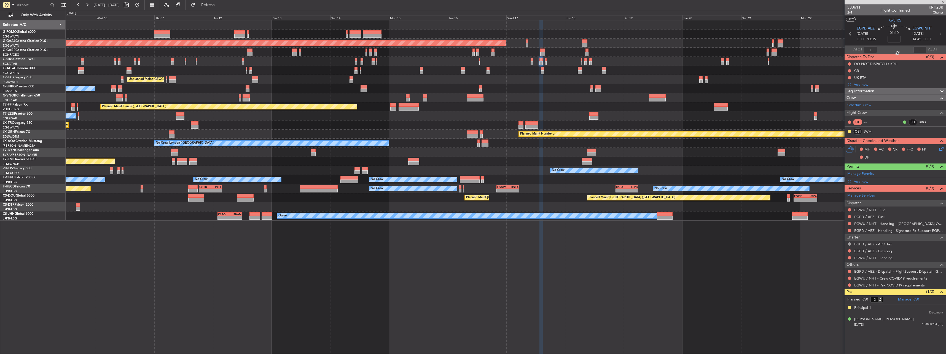
click at [489, 64] on div at bounding box center [506, 61] width 880 height 9
type input "0"
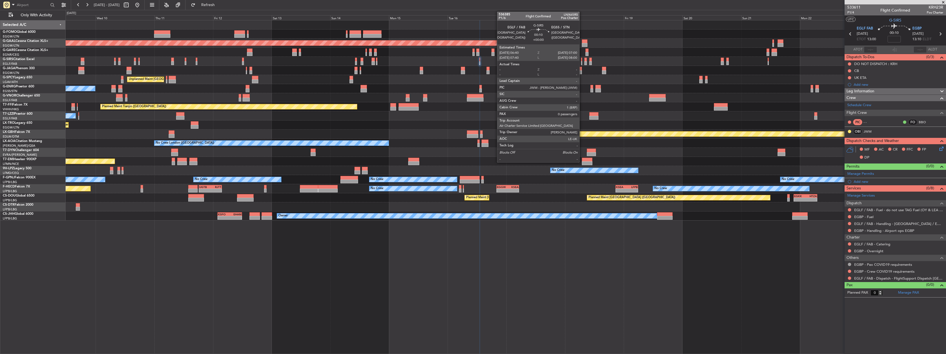
click at [582, 60] on div at bounding box center [581, 60] width 1 height 4
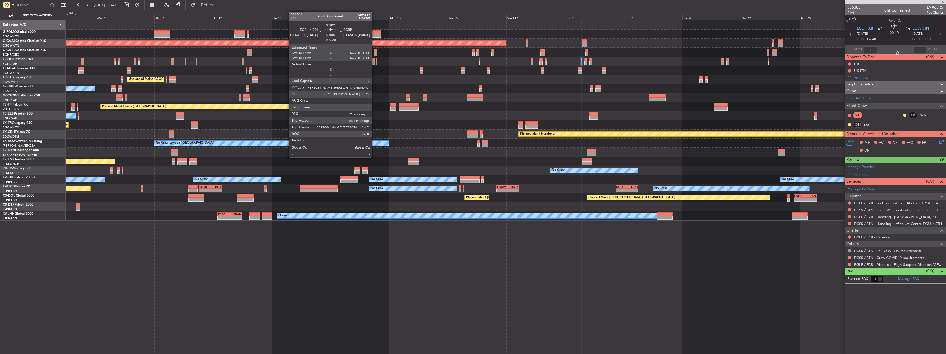
click at [374, 61] on div at bounding box center [373, 60] width 3 height 4
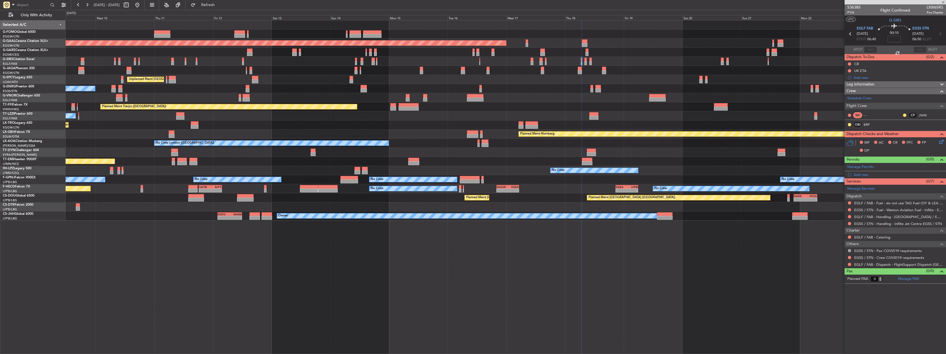
type input "+00:20"
type input "2"
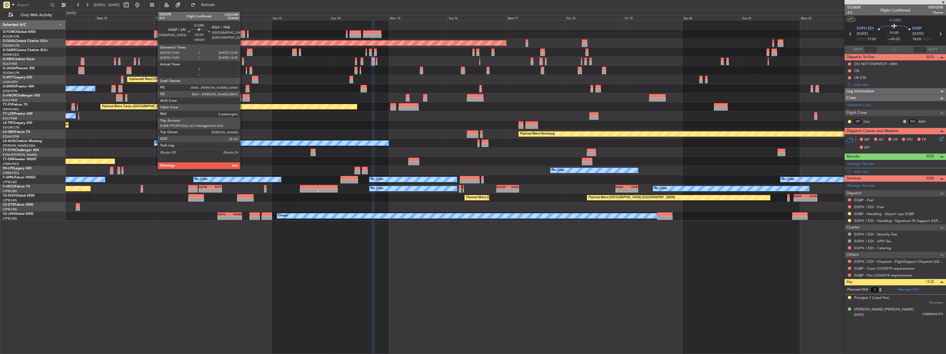
click at [243, 61] on div at bounding box center [243, 60] width 2 height 4
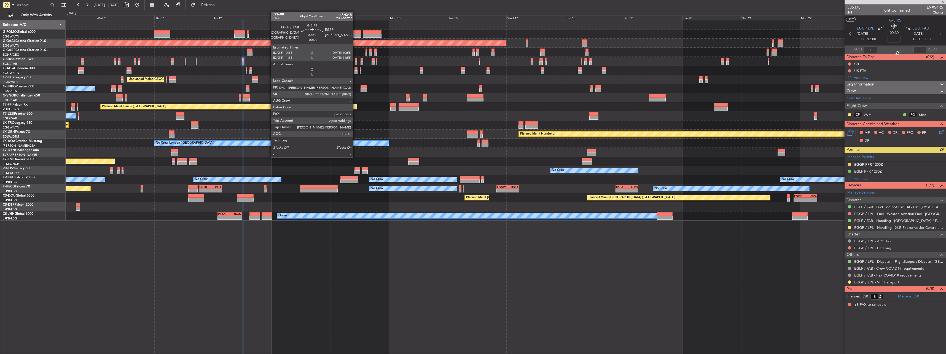
click at [356, 60] on div at bounding box center [356, 60] width 2 height 4
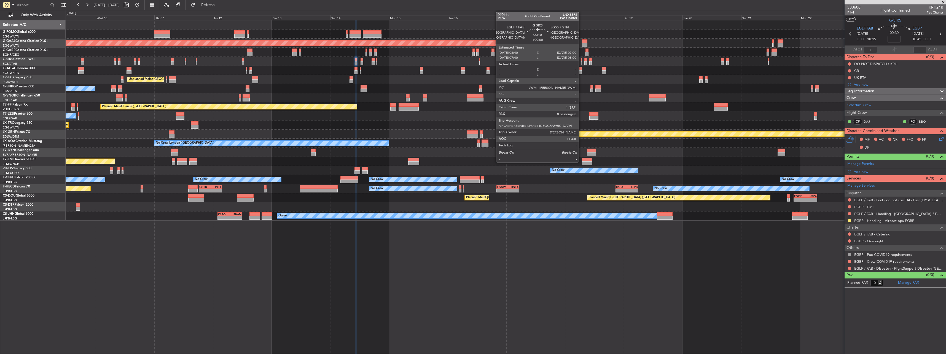
click at [581, 60] on div at bounding box center [581, 60] width 1 height 4
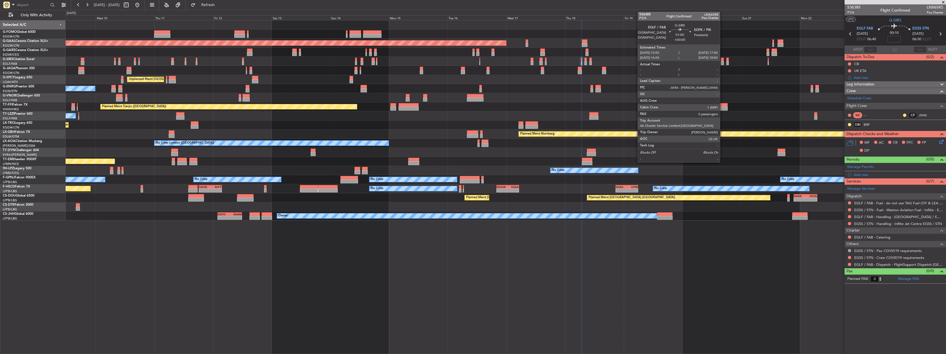
click at [723, 62] on div at bounding box center [722, 63] width 3 height 4
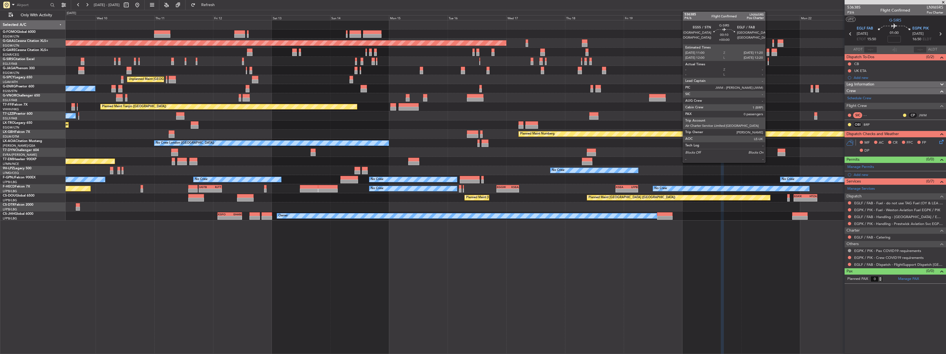
click at [768, 60] on div at bounding box center [768, 60] width 1 height 4
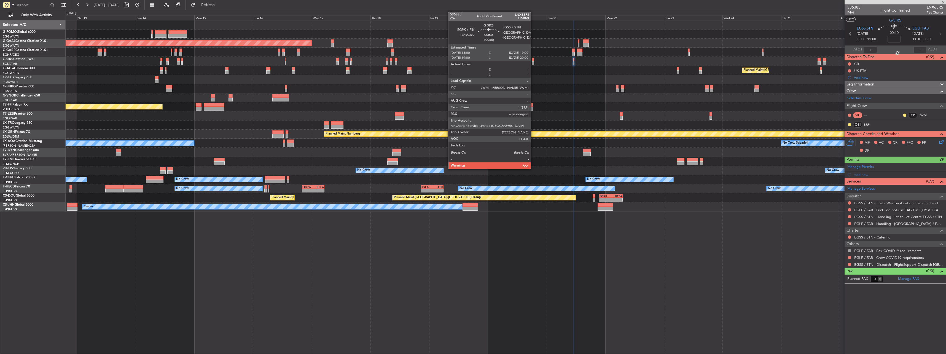
click at [533, 60] on div at bounding box center [533, 60] width 2 height 4
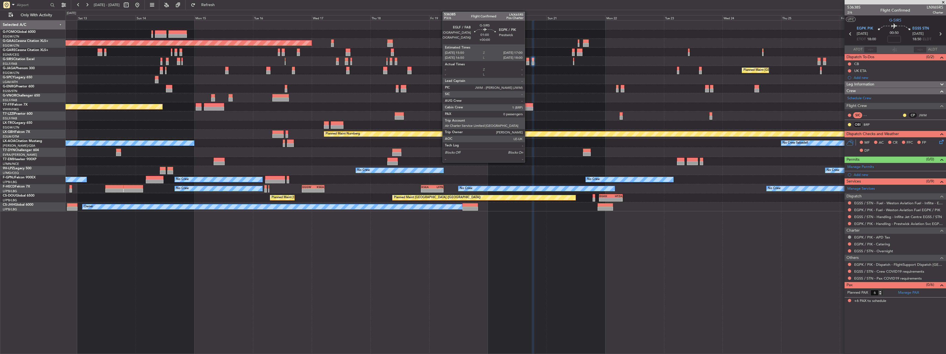
click at [527, 63] on div at bounding box center [527, 63] width 3 height 4
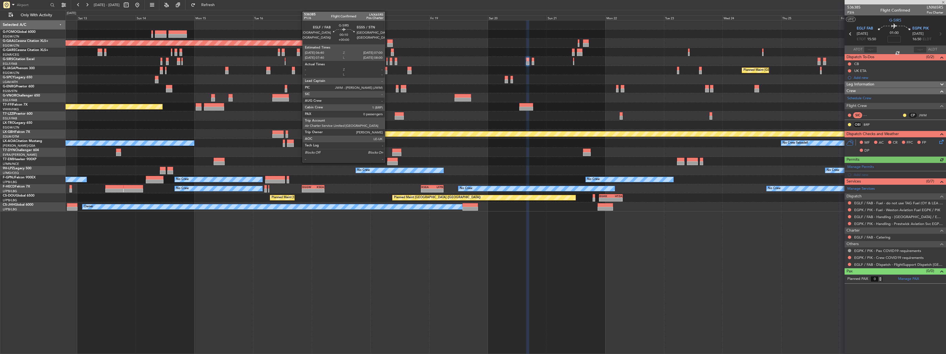
click at [387, 60] on div at bounding box center [387, 60] width 1 height 4
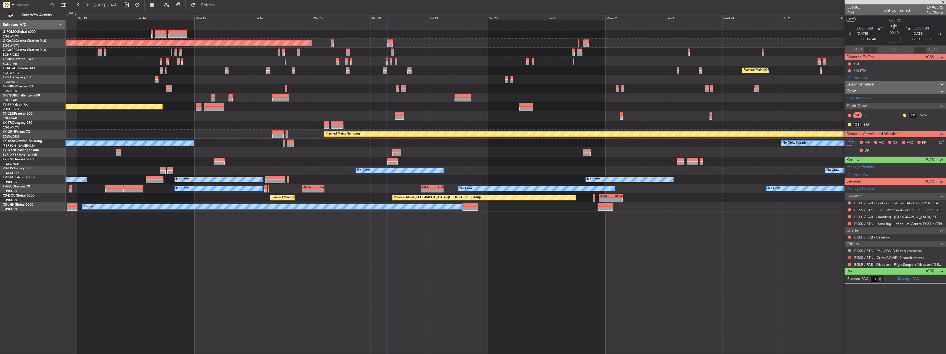
click at [850, 256] on button at bounding box center [849, 257] width 3 height 3
drag, startPoint x: 830, startPoint y: 264, endPoint x: 842, endPoint y: 262, distance: 12.0
click at [831, 264] on span "Not Required" at bounding box center [836, 265] width 22 height 6
click at [848, 263] on nimbus-traffic-light at bounding box center [850, 264] width 4 height 4
click at [849, 265] on button at bounding box center [849, 264] width 3 height 3
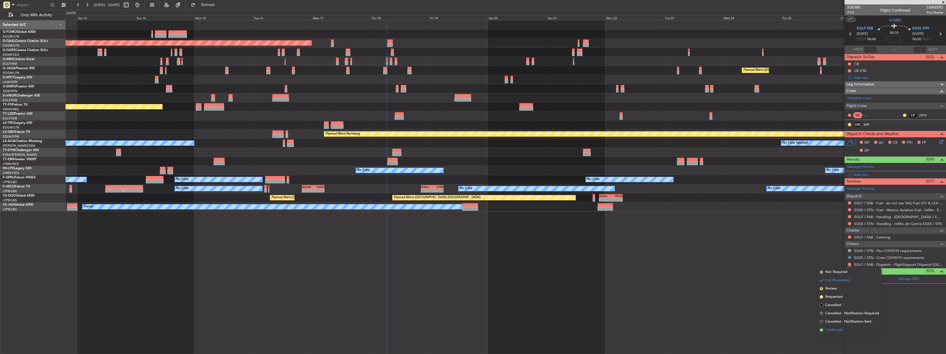
click at [830, 328] on span "Confirmed" at bounding box center [833, 330] width 17 height 6
click at [857, 221] on link "EGSS / STN - Handling - Inflite Jet Centre EGSS / STN" at bounding box center [898, 223] width 88 height 5
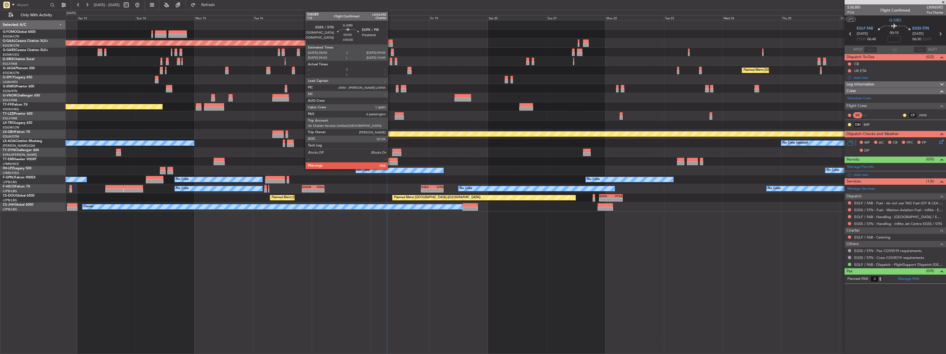
click at [390, 61] on div at bounding box center [391, 60] width 2 height 4
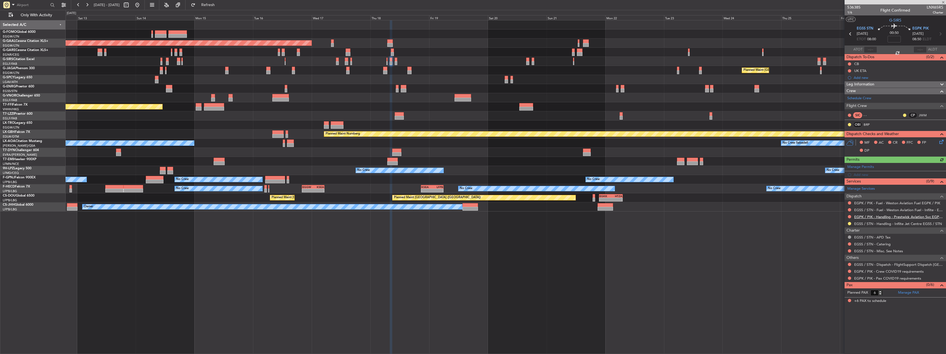
click at [873, 216] on link "EGPK / PIK - Handling - Prestwick Aviation Svc EGPK / PIK" at bounding box center [898, 217] width 89 height 5
click at [848, 264] on button at bounding box center [849, 264] width 3 height 3
click at [838, 328] on span "Confirmed" at bounding box center [833, 330] width 17 height 6
click at [851, 272] on button at bounding box center [849, 271] width 3 height 3
click at [844, 278] on span "Not Required" at bounding box center [836, 279] width 22 height 6
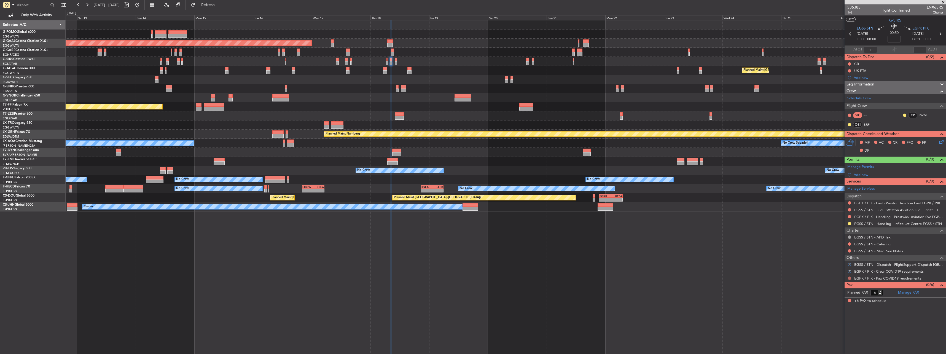
click at [850, 278] on button at bounding box center [849, 278] width 3 height 3
click at [840, 283] on span "Not Required" at bounding box center [836, 286] width 22 height 6
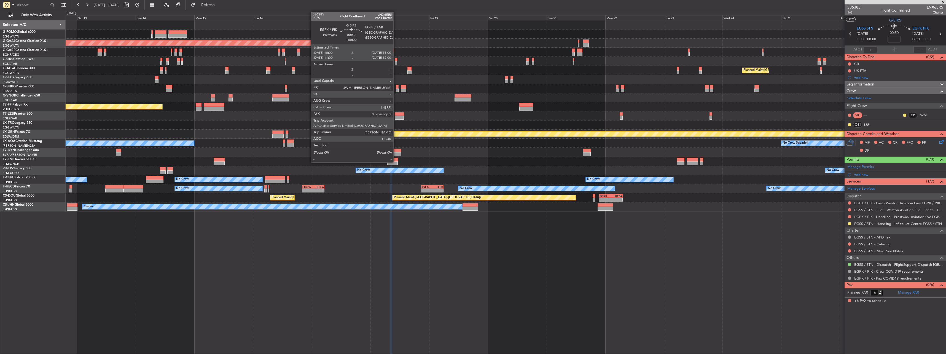
click at [396, 62] on div at bounding box center [396, 63] width 2 height 4
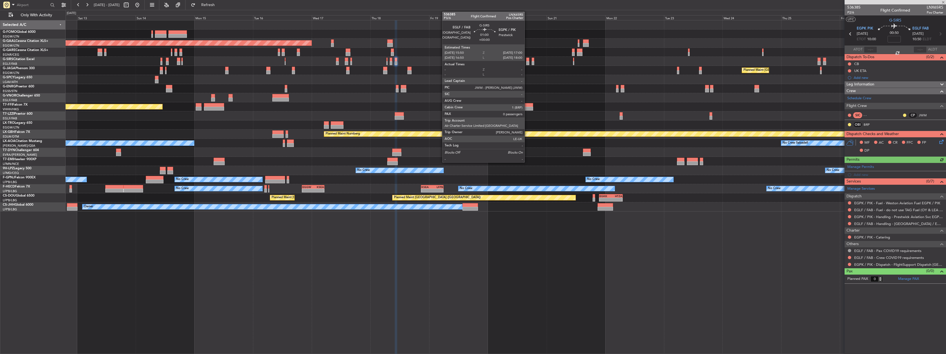
click at [527, 61] on div at bounding box center [527, 63] width 3 height 4
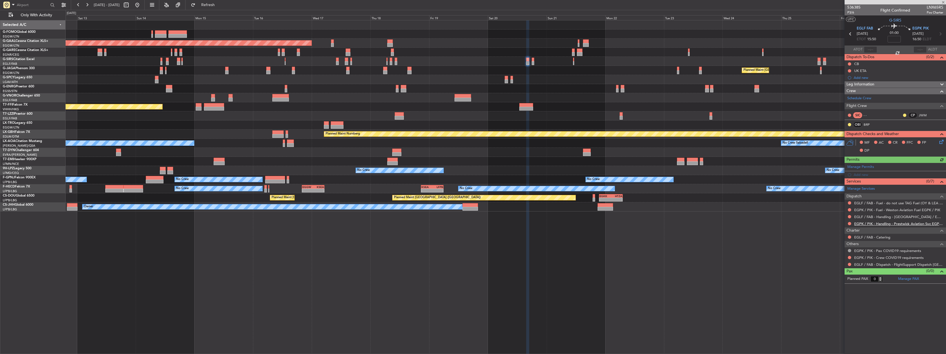
click at [858, 223] on link "EGPK / PIK - Handling - Prestwick Aviation Svc EGPK / PIK" at bounding box center [898, 223] width 89 height 5
click at [869, 216] on link "EGLF / FAB - Handling - [GEOGRAPHIC_DATA] / EGLF / FAB" at bounding box center [898, 217] width 89 height 5
click at [535, 60] on div at bounding box center [506, 61] width 880 height 9
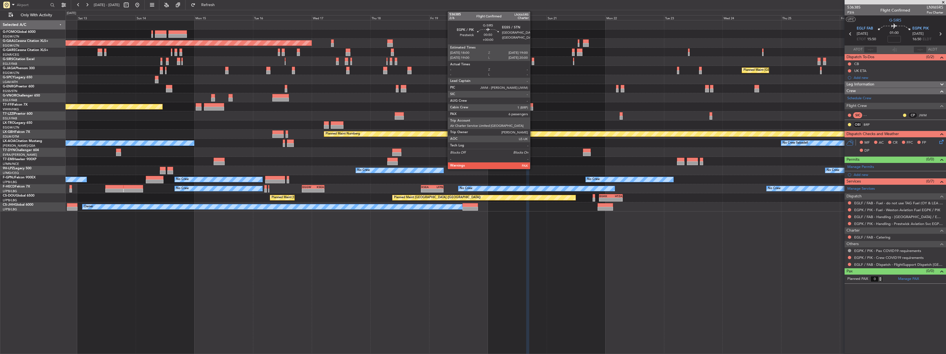
click at [533, 63] on div at bounding box center [533, 63] width 2 height 4
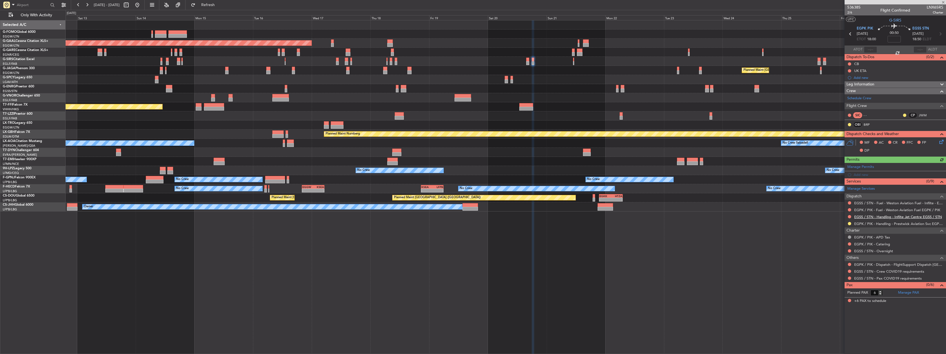
click at [861, 215] on link "EGSS / STN - Handling - Inflite Jet Centre EGSS / STN" at bounding box center [898, 217] width 88 height 5
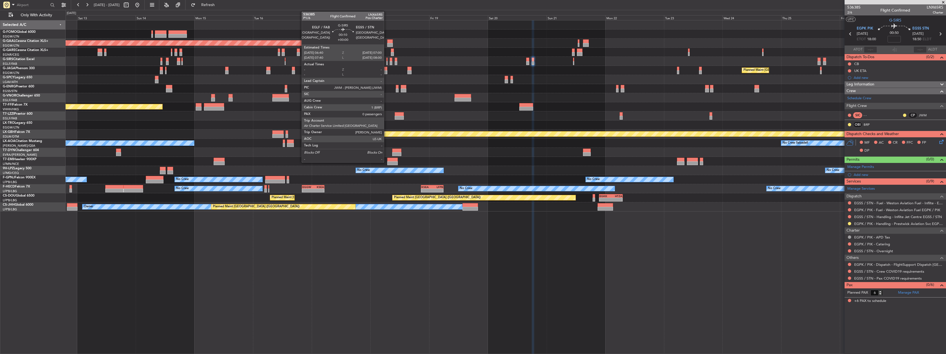
click at [387, 60] on div at bounding box center [387, 60] width 1 height 4
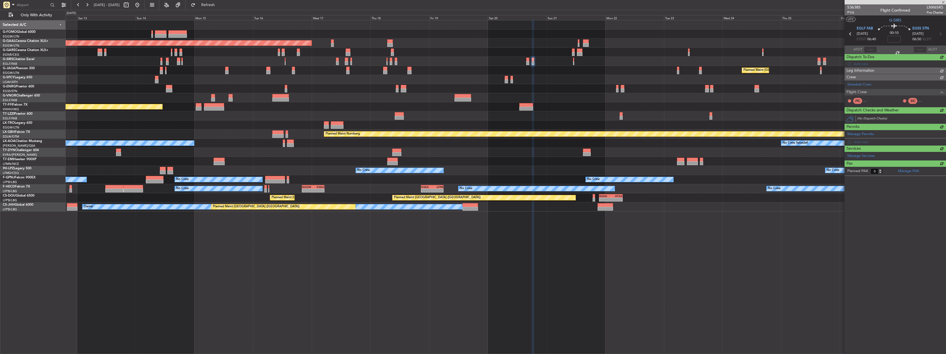
type input "0"
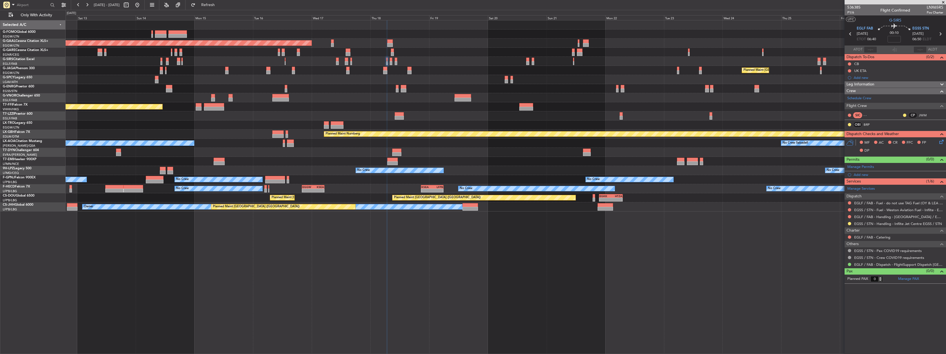
drag, startPoint x: 850, startPoint y: 216, endPoint x: 850, endPoint y: 219, distance: 3.9
click at [850, 216] on button at bounding box center [849, 216] width 3 height 3
click at [835, 249] on span "Requested" at bounding box center [833, 249] width 17 height 6
click at [866, 173] on div "Add new" at bounding box center [896, 174] width 85 height 5
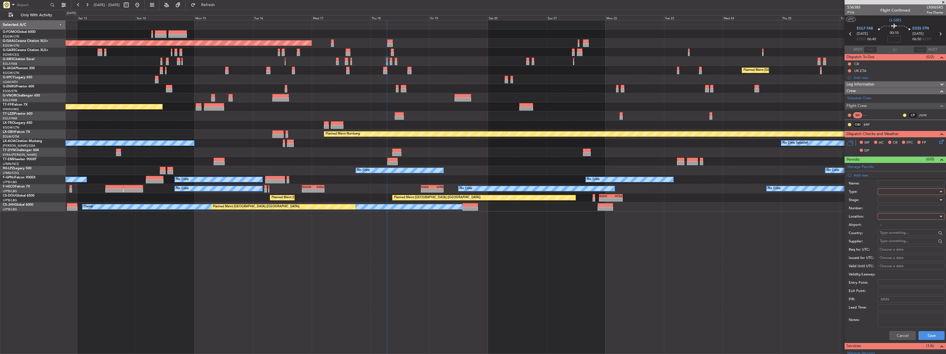
click at [889, 191] on div at bounding box center [909, 191] width 59 height 8
click at [893, 222] on span "PPR" at bounding box center [909, 219] width 58 height 8
click at [894, 217] on div at bounding box center [909, 216] width 59 height 8
click at [896, 226] on span "Departure" at bounding box center [909, 228] width 58 height 8
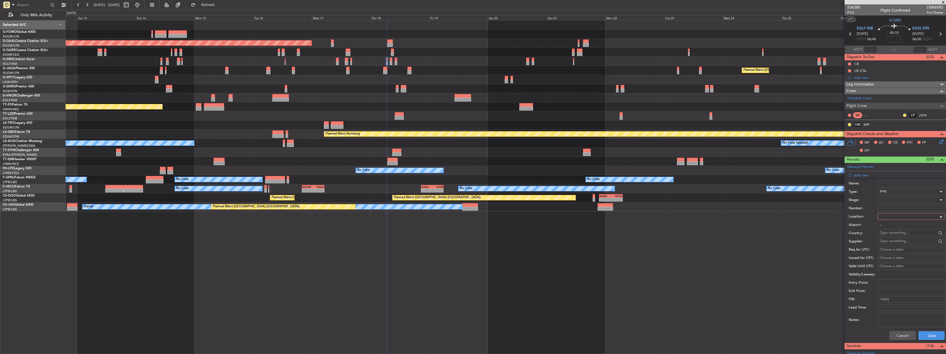
type input "EGLF / FAB"
click at [892, 201] on div at bounding box center [909, 200] width 59 height 8
click at [902, 237] on span "Requested" at bounding box center [909, 236] width 58 height 8
click at [923, 333] on button "Save" at bounding box center [932, 335] width 26 height 9
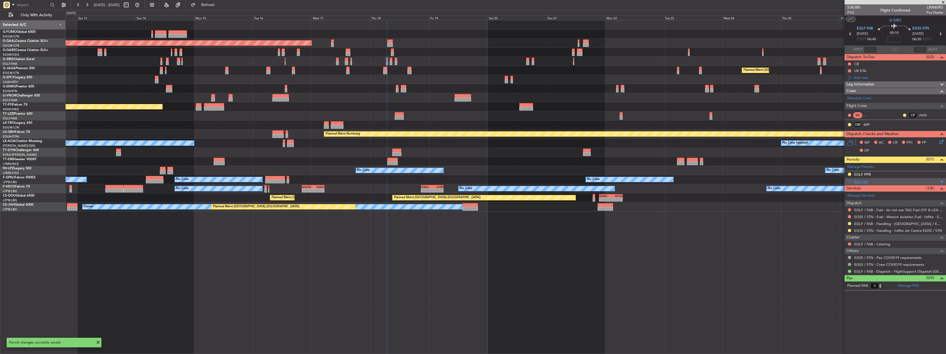
click at [860, 183] on div "Add new" at bounding box center [896, 181] width 85 height 5
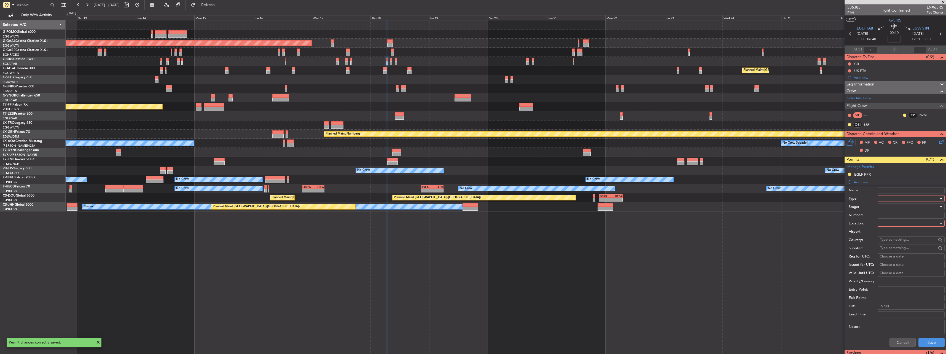
click at [883, 199] on div at bounding box center [909, 198] width 59 height 8
click at [892, 223] on div at bounding box center [909, 223] width 59 height 8
click at [889, 252] on span "Arrival" at bounding box center [909, 251] width 58 height 8
type input "EGSS / STN"
click at [897, 208] on div at bounding box center [909, 207] width 59 height 8
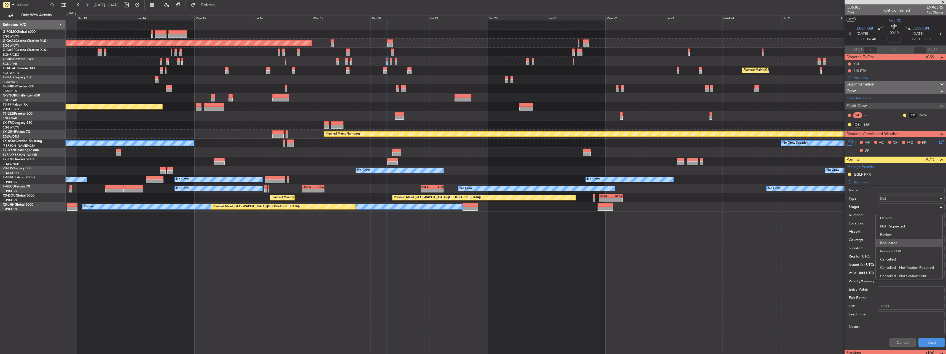
click at [894, 245] on span "Requested" at bounding box center [909, 243] width 58 height 8
click at [926, 341] on button "Save" at bounding box center [932, 342] width 26 height 9
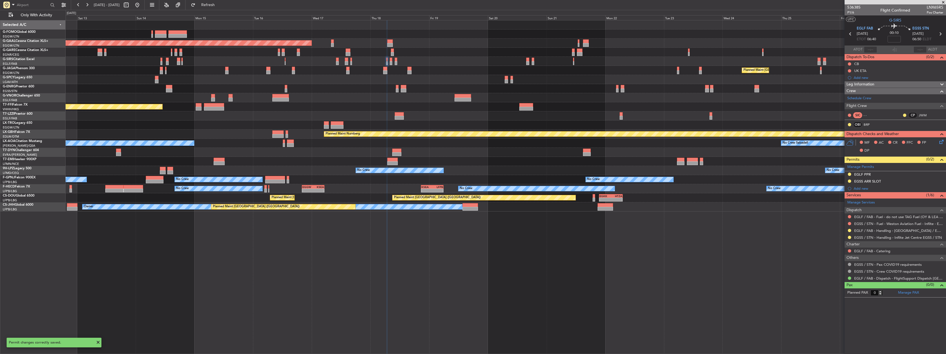
click at [867, 173] on div "EGLF PPR" at bounding box center [862, 174] width 17 height 5
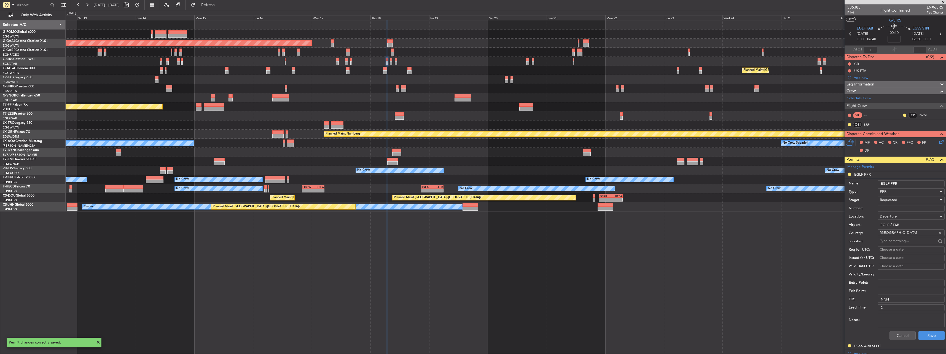
click at [905, 183] on input "EGLF PPR" at bounding box center [911, 183] width 67 height 7
type input "EGLF PPR 0640Z"
click at [932, 334] on button "Save" at bounding box center [932, 335] width 26 height 9
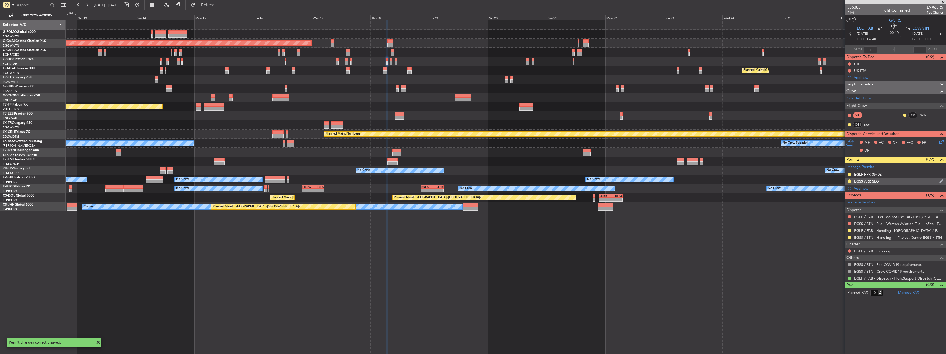
click at [864, 184] on mat-tooltip-component "EGSS ARR SLOT" at bounding box center [867, 190] width 33 height 15
click at [865, 182] on div "EGSS ARR SLOT" at bounding box center [867, 181] width 27 height 5
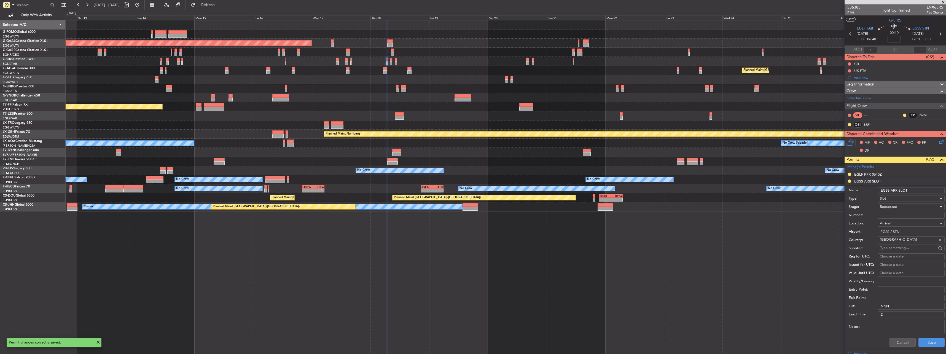
click at [917, 189] on input "EGSS ARR SLOT" at bounding box center [911, 190] width 67 height 7
type input "EGSS ARR SLOT 0650z"
click at [933, 340] on button "Save" at bounding box center [932, 342] width 26 height 9
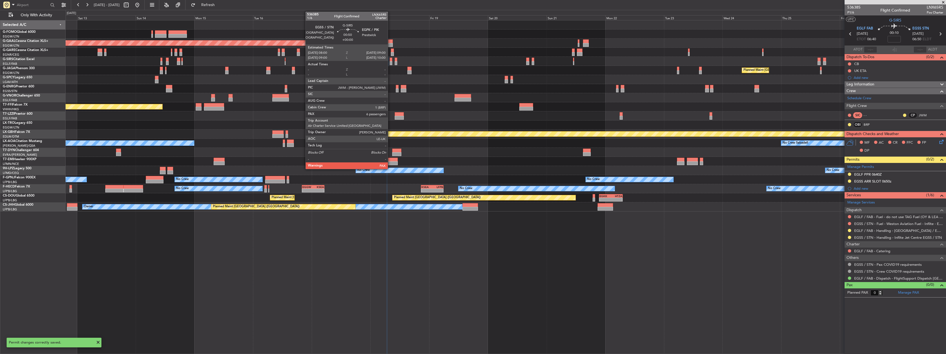
click at [391, 60] on div at bounding box center [391, 60] width 2 height 4
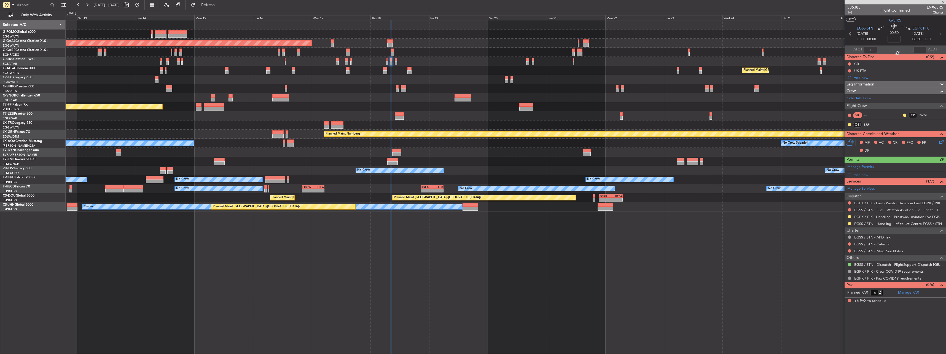
click at [386, 61] on div at bounding box center [506, 61] width 880 height 9
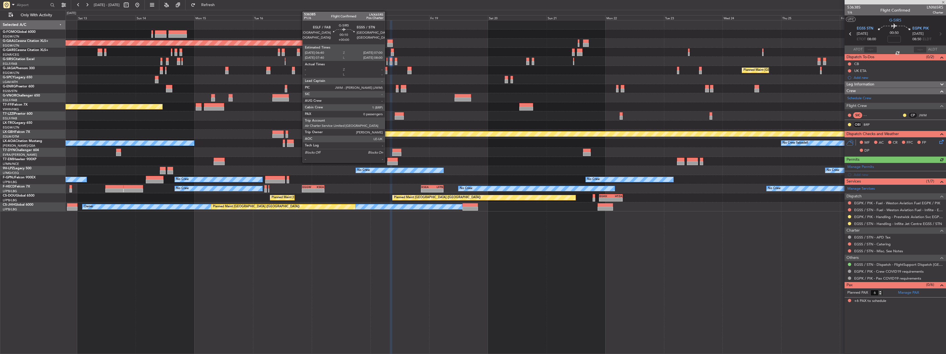
click at [387, 61] on div at bounding box center [387, 60] width 1 height 4
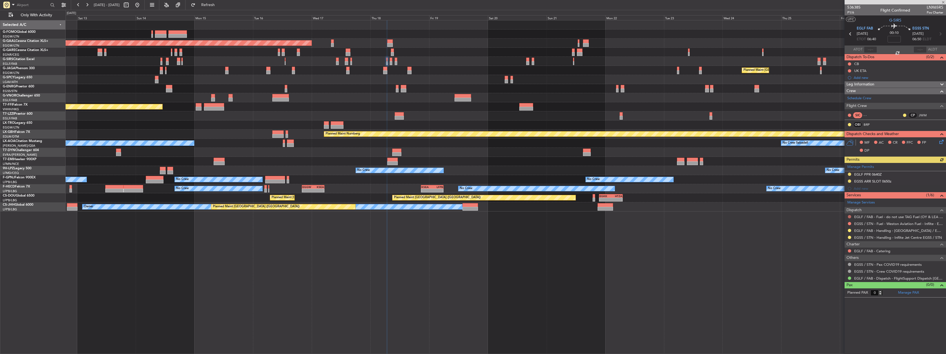
click at [851, 217] on button at bounding box center [849, 216] width 3 height 3
click at [834, 280] on span "Confirmed" at bounding box center [833, 283] width 17 height 6
click at [389, 63] on div at bounding box center [506, 61] width 880 height 9
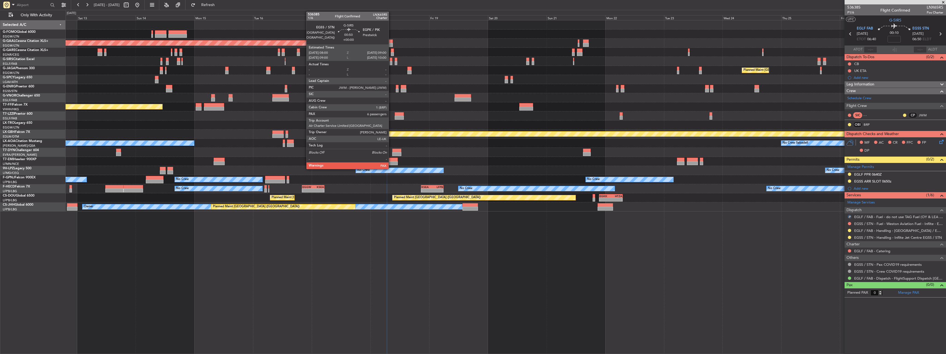
click at [391, 62] on div at bounding box center [391, 63] width 2 height 4
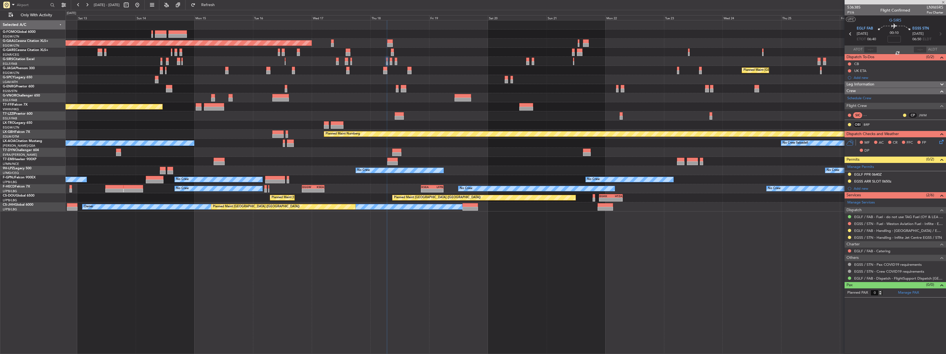
type input "6"
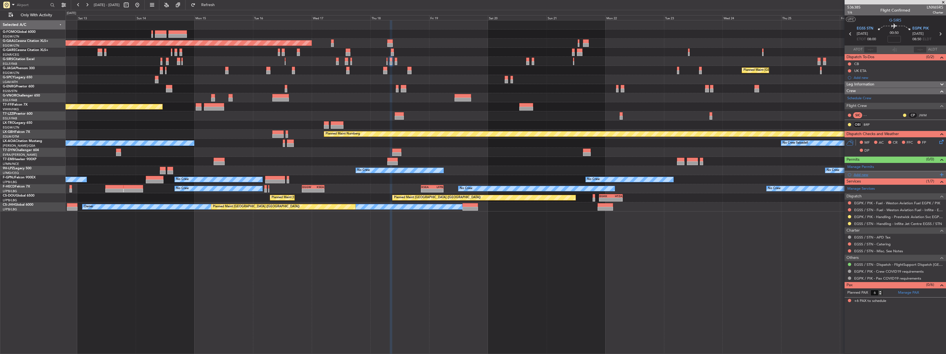
click at [858, 175] on div "Add new" at bounding box center [896, 174] width 85 height 5
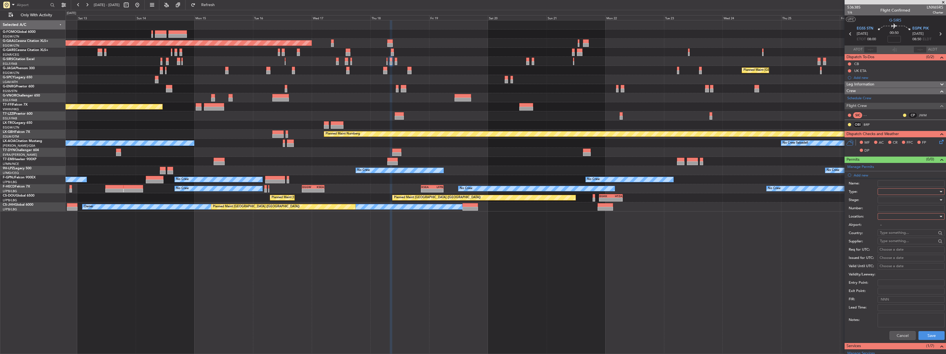
click at [886, 189] on div at bounding box center [909, 191] width 59 height 8
drag, startPoint x: 889, startPoint y: 244, endPoint x: 889, endPoint y: 241, distance: 3.0
click at [889, 244] on span "Slot" at bounding box center [909, 244] width 58 height 8
click at [897, 214] on form "Name: Type: Slot Stage: Number: Location: Airport: - Country: Supplier: Req for…" at bounding box center [895, 260] width 101 height 165
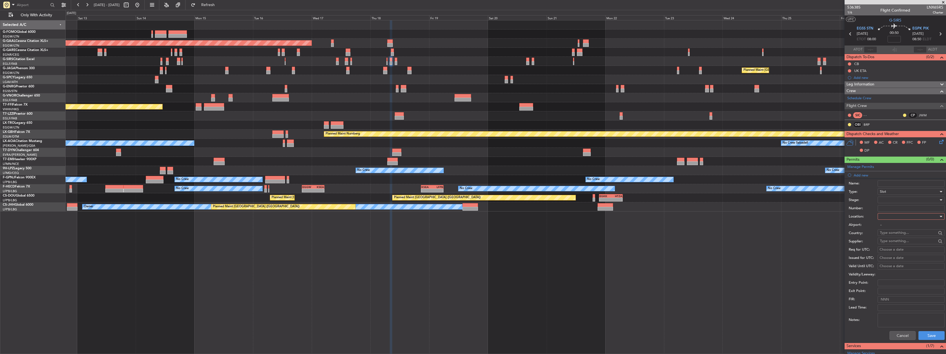
click at [896, 218] on div at bounding box center [909, 216] width 59 height 8
click at [896, 224] on span "Departure" at bounding box center [909, 228] width 58 height 8
type input "EGSS / STN"
click at [892, 200] on div at bounding box center [909, 200] width 59 height 8
click at [894, 234] on span "Requested" at bounding box center [909, 236] width 58 height 8
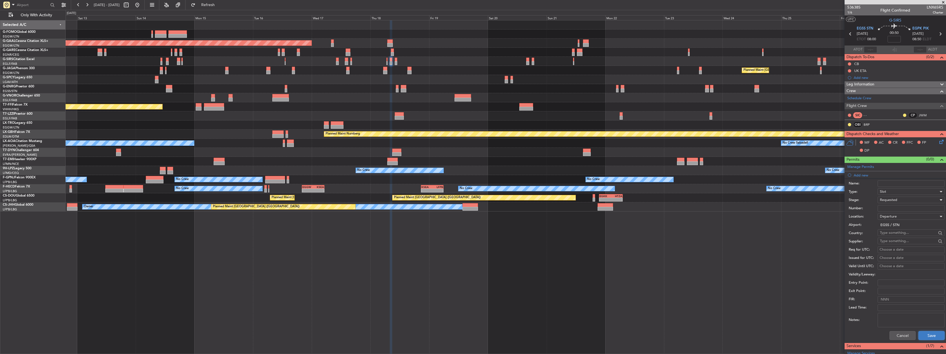
click at [929, 333] on button "Save" at bounding box center [932, 335] width 26 height 9
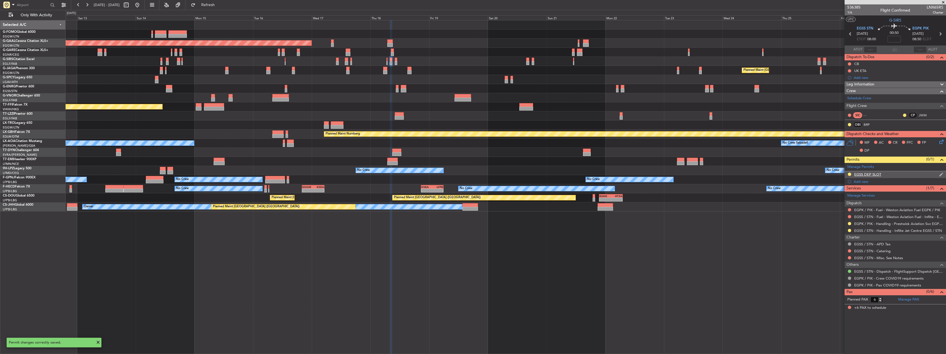
click at [878, 175] on div "EGSS DEP SLOT" at bounding box center [867, 174] width 27 height 5
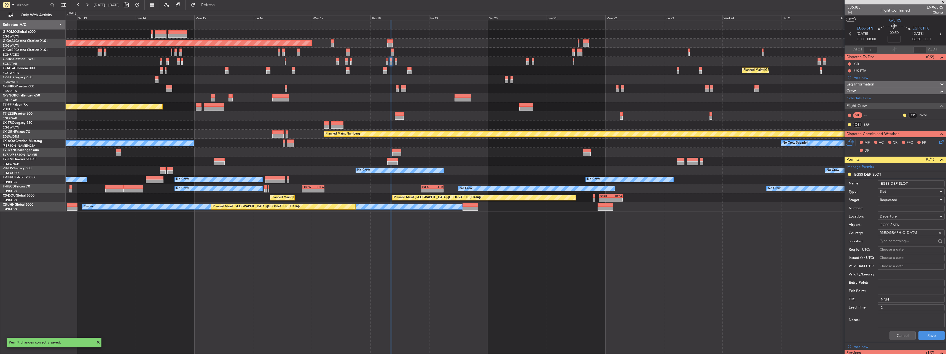
click at [912, 182] on input "EGSS DEP SLOT" at bounding box center [911, 183] width 67 height 7
type input "EGSS DEP SLOT 0800z"
click at [937, 336] on button "Save" at bounding box center [932, 335] width 26 height 9
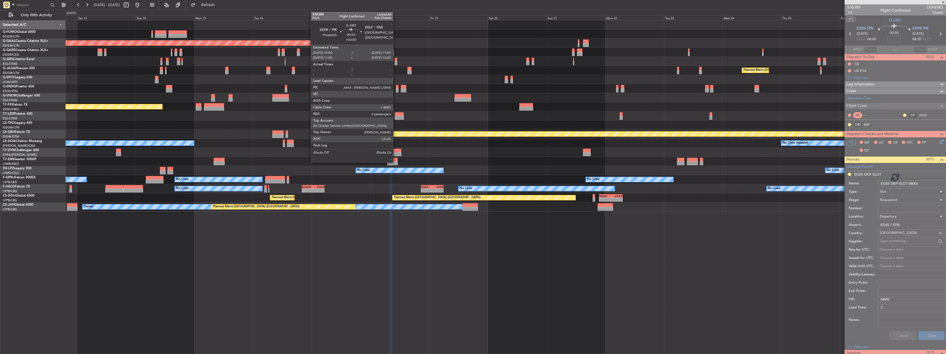
click at [396, 60] on div at bounding box center [396, 60] width 2 height 4
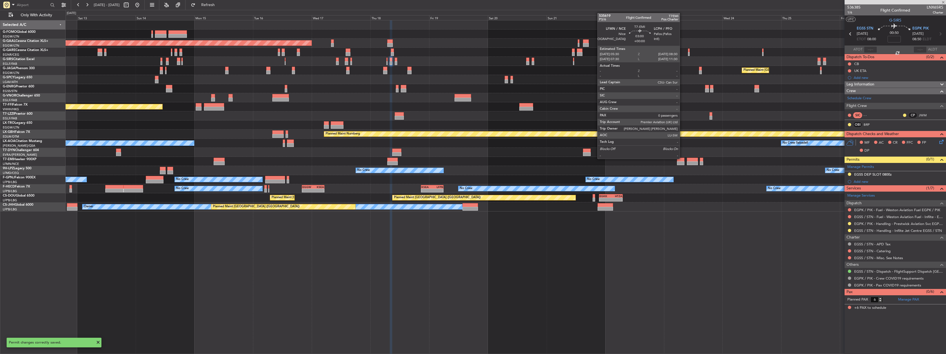
type input "0"
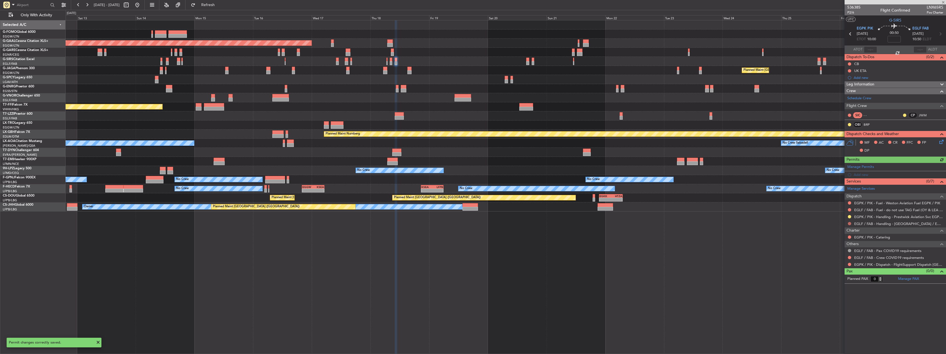
click at [850, 223] on button at bounding box center [849, 223] width 3 height 3
click at [830, 291] on span "Confirmed" at bounding box center [833, 289] width 17 height 6
click at [849, 209] on div "Not Requested" at bounding box center [849, 211] width 23 height 7
click at [851, 209] on button at bounding box center [849, 209] width 3 height 3
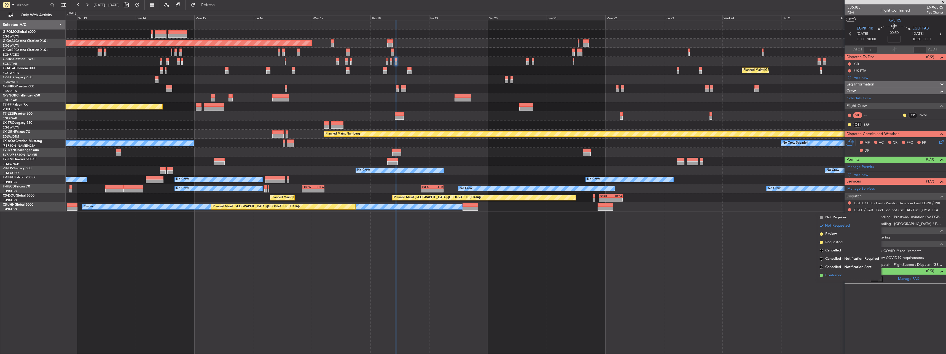
click at [838, 276] on span "Confirmed" at bounding box center [833, 276] width 17 height 6
click at [850, 258] on button at bounding box center [849, 257] width 3 height 3
click at [841, 264] on span "Not Required" at bounding box center [836, 265] width 22 height 6
click at [849, 264] on button at bounding box center [849, 264] width 3 height 3
click at [840, 333] on span "Confirmed" at bounding box center [833, 330] width 17 height 6
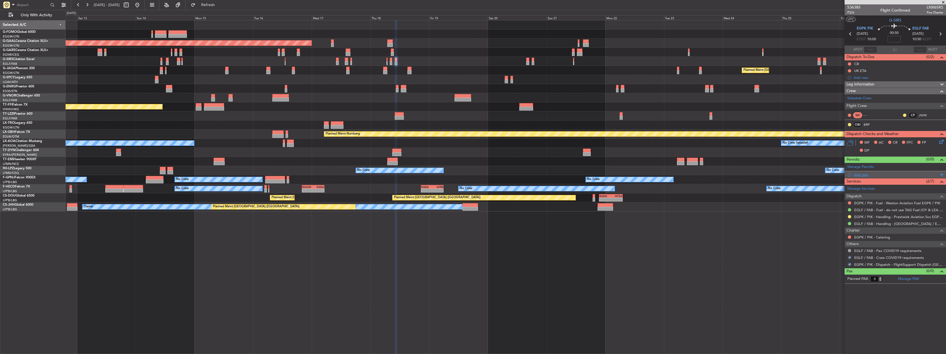
click at [865, 175] on div "Add new" at bounding box center [896, 174] width 85 height 5
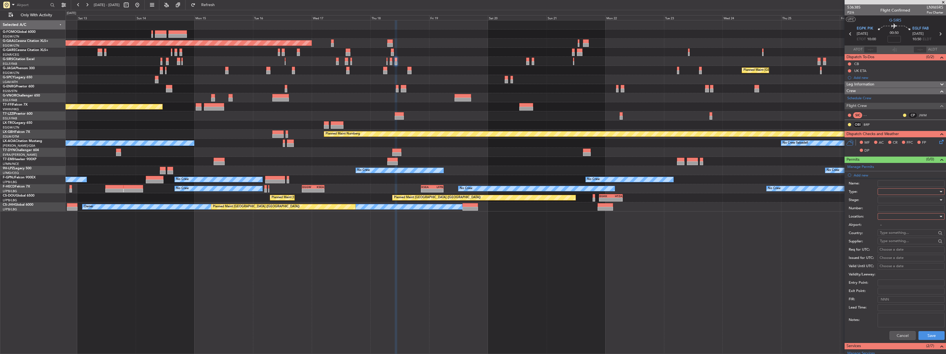
click at [887, 190] on div at bounding box center [909, 191] width 59 height 8
click at [893, 221] on span "PPR" at bounding box center [909, 219] width 58 height 8
click at [892, 216] on div at bounding box center [909, 216] width 59 height 8
click at [891, 246] on span "Arrival" at bounding box center [909, 244] width 58 height 8
type input "EGLF / FAB"
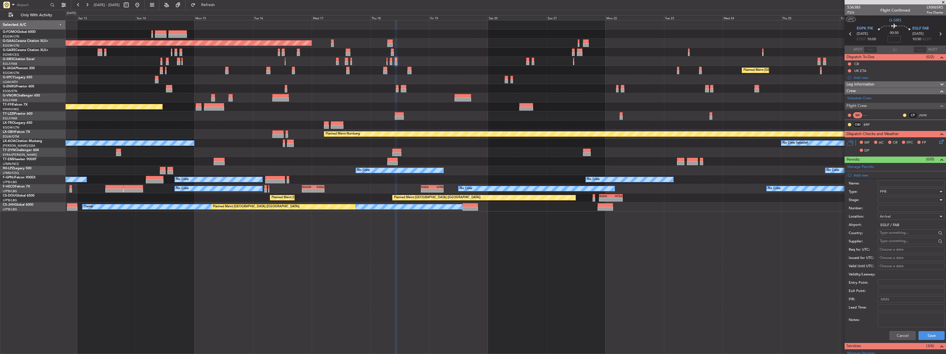
click at [894, 198] on div at bounding box center [909, 200] width 59 height 8
click at [895, 234] on span "Requested" at bounding box center [909, 236] width 58 height 8
click at [923, 335] on button "Save" at bounding box center [932, 335] width 26 height 9
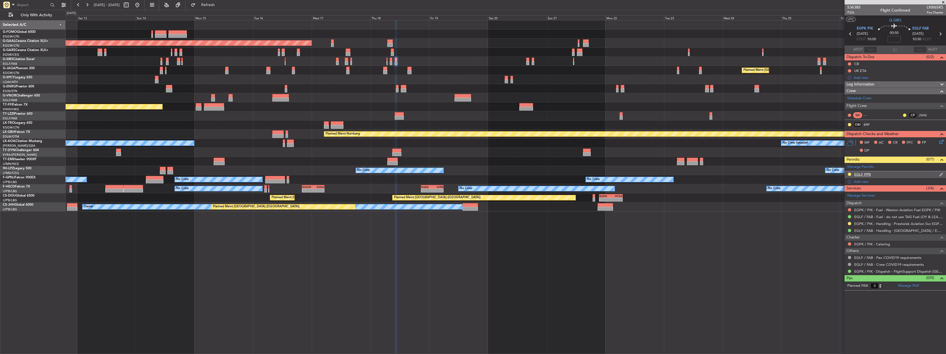
click at [869, 176] on div "EGLF PPR" at bounding box center [862, 174] width 17 height 5
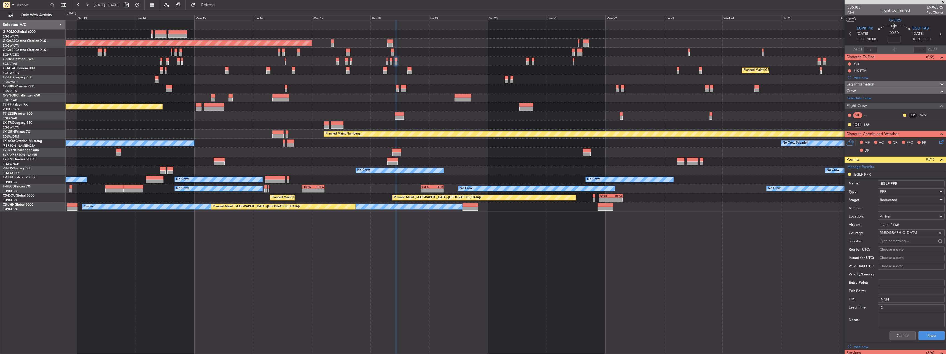
click at [924, 185] on input "EGLF PPR" at bounding box center [911, 183] width 67 height 7
type input "EGLF PPR 1050z"
click at [928, 338] on button "Save" at bounding box center [932, 335] width 26 height 9
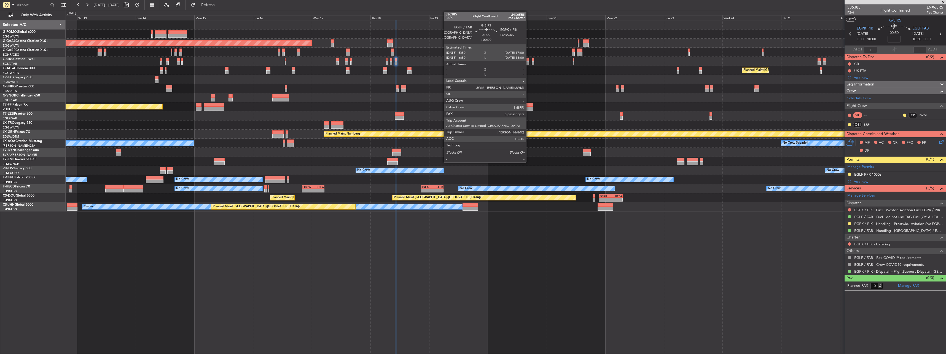
click at [529, 60] on div at bounding box center [527, 60] width 3 height 4
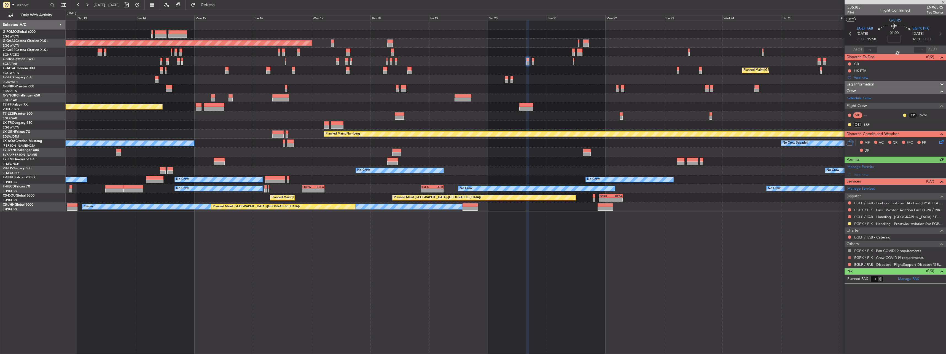
click at [851, 257] on button at bounding box center [849, 257] width 3 height 3
click at [834, 266] on span "Not Required" at bounding box center [836, 265] width 22 height 6
click at [850, 263] on button at bounding box center [849, 264] width 3 height 3
click at [842, 328] on span "Confirmed" at bounding box center [833, 330] width 17 height 6
click at [849, 216] on button at bounding box center [849, 216] width 3 height 3
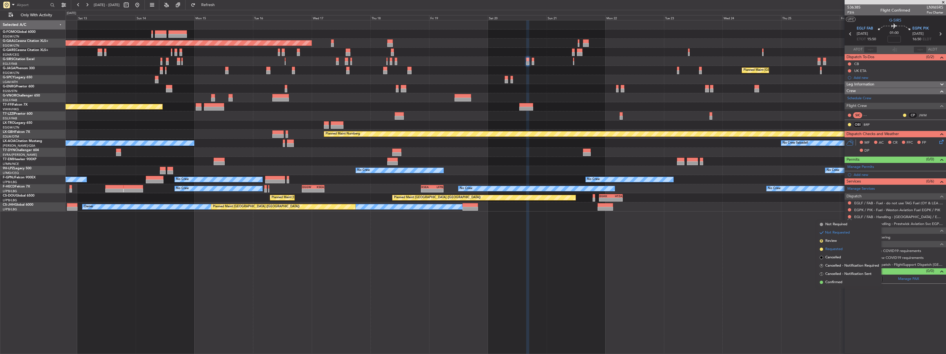
click at [836, 247] on span "Requested" at bounding box center [833, 249] width 17 height 6
click at [850, 203] on button at bounding box center [849, 202] width 3 height 3
drag, startPoint x: 828, startPoint y: 267, endPoint x: 832, endPoint y: 253, distance: 14.5
click at [828, 265] on li "Confirmed" at bounding box center [850, 268] width 64 height 8
click at [860, 173] on div "Add new" at bounding box center [896, 174] width 85 height 5
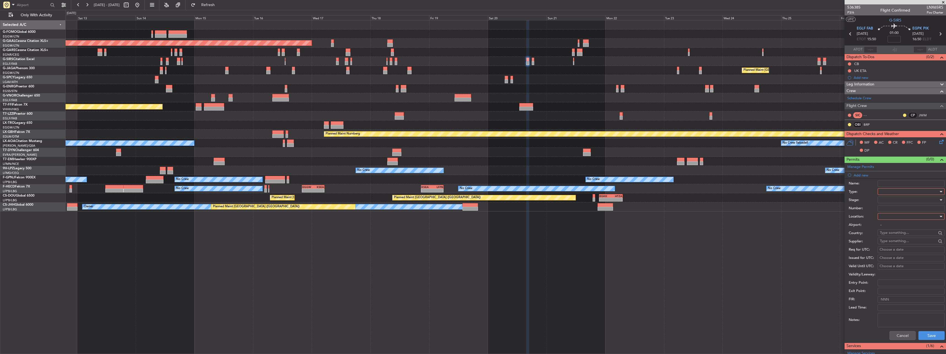
click at [892, 192] on div at bounding box center [909, 191] width 59 height 8
click at [891, 220] on span "PPR" at bounding box center [909, 219] width 58 height 8
click at [887, 216] on div at bounding box center [909, 216] width 59 height 8
click at [889, 225] on span "Departure" at bounding box center [909, 228] width 58 height 8
type input "EGLF / FAB"
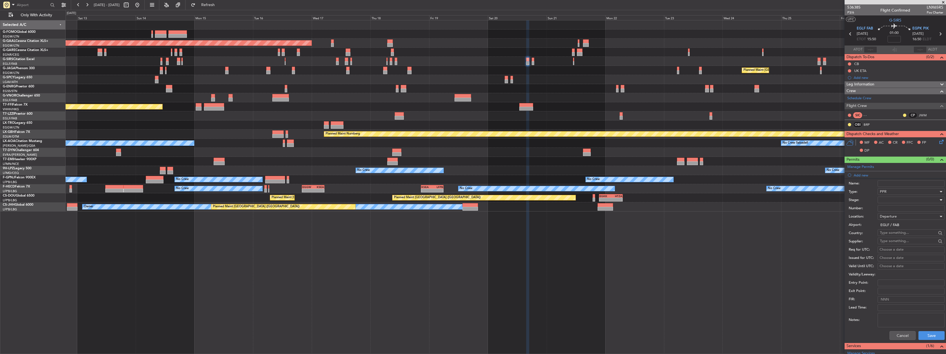
click at [890, 199] on div at bounding box center [909, 200] width 59 height 8
click at [897, 234] on span "Requested" at bounding box center [909, 236] width 58 height 8
click at [923, 338] on button "Save" at bounding box center [932, 335] width 26 height 9
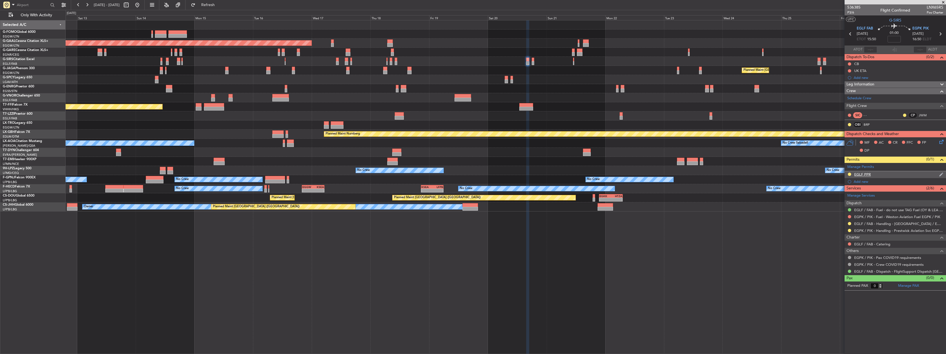
click at [864, 173] on div "EGLF PPR" at bounding box center [862, 174] width 17 height 5
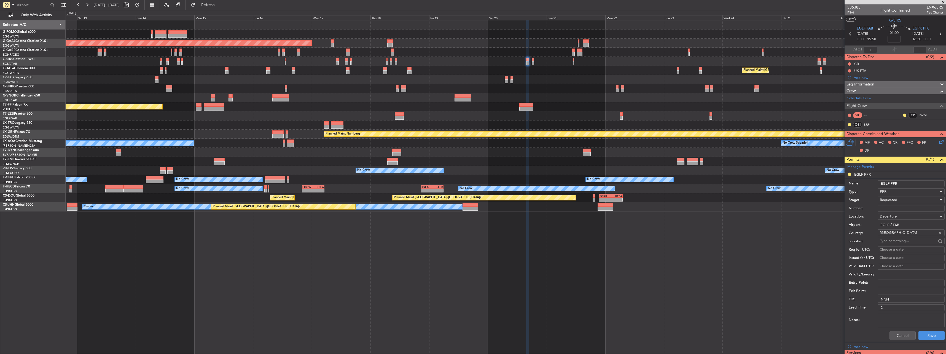
click at [909, 181] on input "EGLF PPR" at bounding box center [911, 183] width 67 height 7
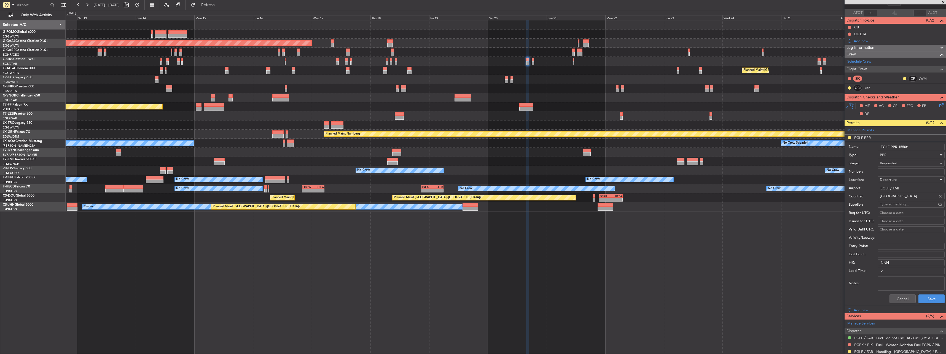
scroll to position [83, 0]
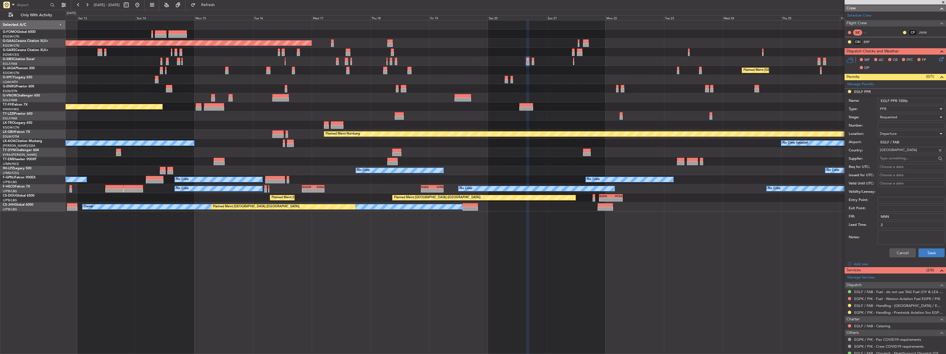
type input "EGLF PPR 1550z"
click at [931, 250] on button "Save" at bounding box center [932, 252] width 26 height 9
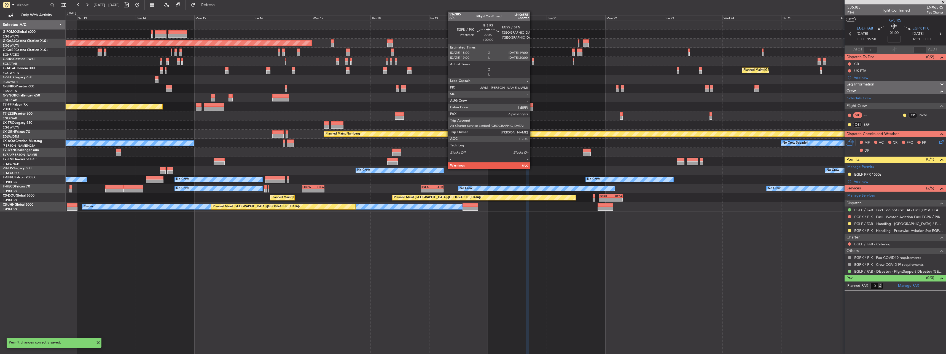
scroll to position [0, 0]
click at [533, 60] on div at bounding box center [533, 60] width 2 height 4
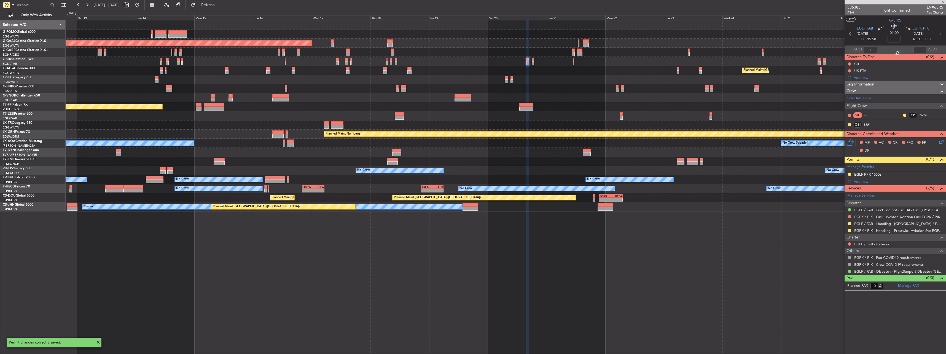
type input "6"
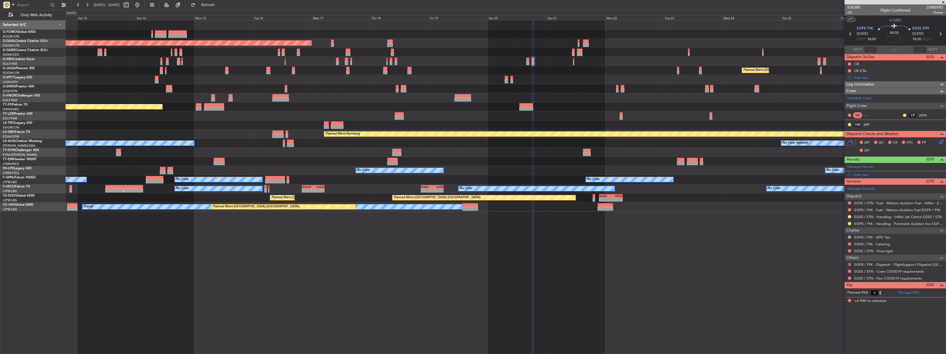
click at [851, 263] on button at bounding box center [849, 264] width 3 height 3
click at [830, 334] on body "12 Sep 2025 - 27 Sep 2025 Refresh Quick Links Only With Activity Planned Maint …" at bounding box center [473, 177] width 946 height 354
click at [851, 264] on button at bounding box center [849, 264] width 3 height 3
click at [842, 329] on span "Confirmed" at bounding box center [833, 330] width 17 height 6
click at [850, 270] on button at bounding box center [849, 271] width 3 height 3
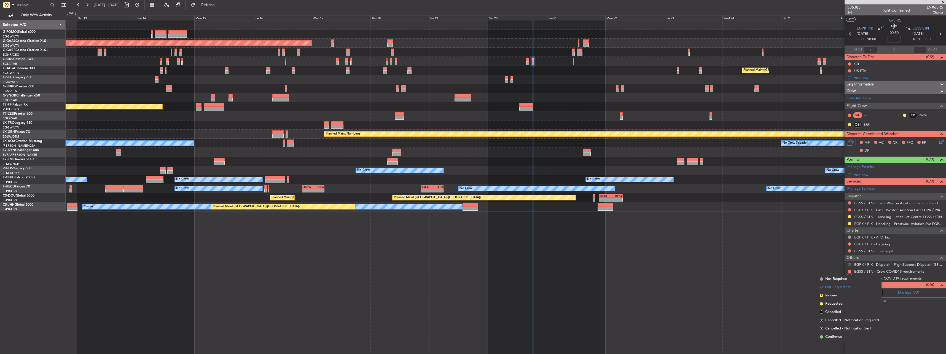
click at [850, 279] on div "Not Requested" at bounding box center [849, 280] width 23 height 7
click at [850, 270] on button at bounding box center [849, 271] width 3 height 3
click at [835, 279] on mat-tooltip-component "Not Requested" at bounding box center [849, 280] width 31 height 15
click at [850, 271] on button at bounding box center [849, 271] width 3 height 3
drag, startPoint x: 836, startPoint y: 280, endPoint x: 848, endPoint y: 280, distance: 12.4
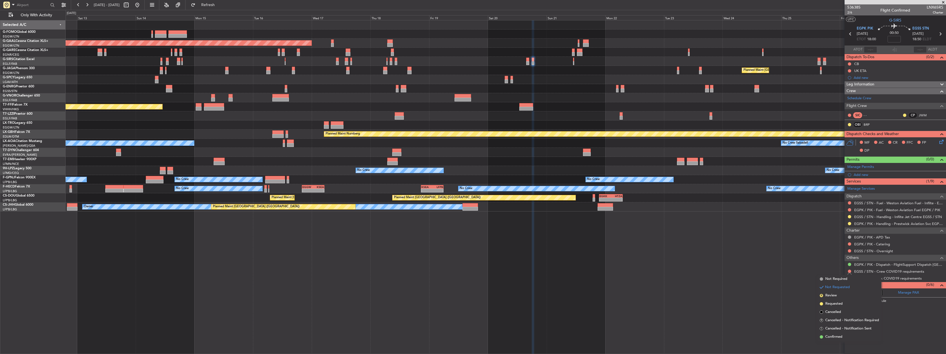
click at [838, 280] on span "Not Required" at bounding box center [836, 279] width 22 height 6
click at [849, 278] on button at bounding box center [849, 278] width 3 height 3
click at [824, 285] on li "Not Required" at bounding box center [850, 286] width 64 height 8
click at [852, 174] on div "Add new" at bounding box center [895, 174] width 101 height 7
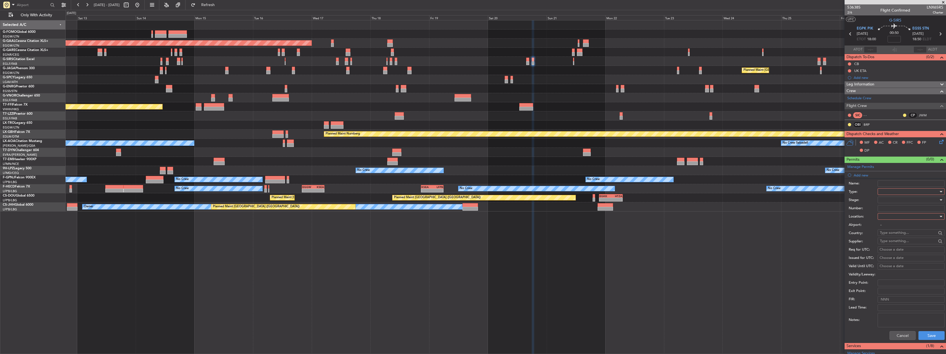
click at [887, 191] on div at bounding box center [909, 191] width 59 height 8
click at [894, 244] on span "Slot" at bounding box center [909, 244] width 58 height 8
click at [889, 219] on div at bounding box center [909, 216] width 59 height 8
click at [887, 242] on span "Arrival" at bounding box center [909, 244] width 58 height 8
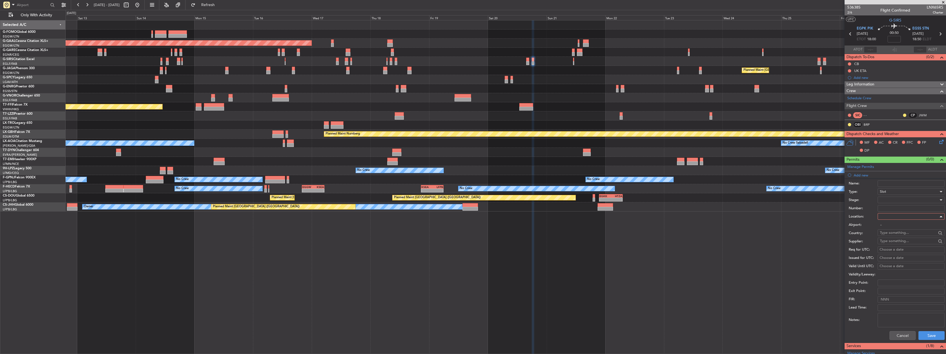
type input "EGSS / STN"
click at [888, 200] on div at bounding box center [909, 200] width 59 height 8
click at [896, 238] on span "Requested" at bounding box center [909, 236] width 58 height 8
click at [932, 332] on button "Save" at bounding box center [932, 335] width 26 height 9
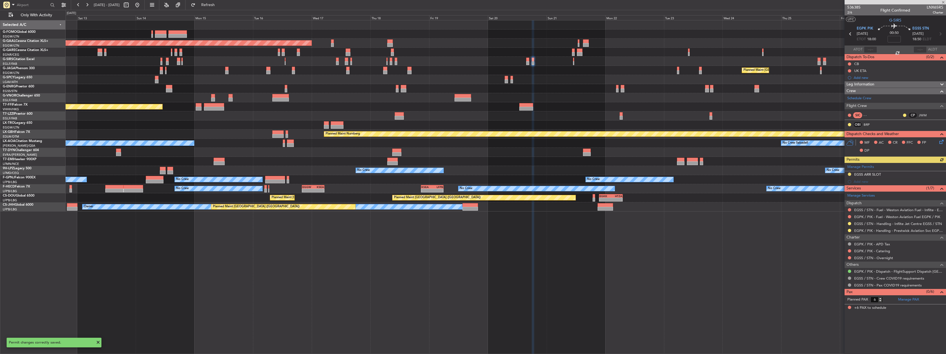
click at [869, 175] on div "Manage Permits EGSS ARR SLOT Add new" at bounding box center [895, 174] width 101 height 22
click at [871, 173] on div "EGSS ARR SLOT" at bounding box center [867, 174] width 27 height 5
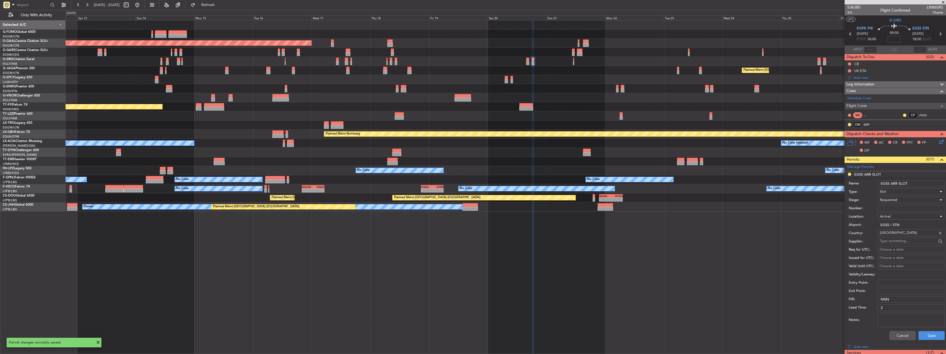
click at [913, 184] on input "EGSS ARR SLOT" at bounding box center [911, 183] width 67 height 7
type input "EGSS ARR SLOT 1850z"
click at [922, 336] on button "Save" at bounding box center [932, 335] width 26 height 9
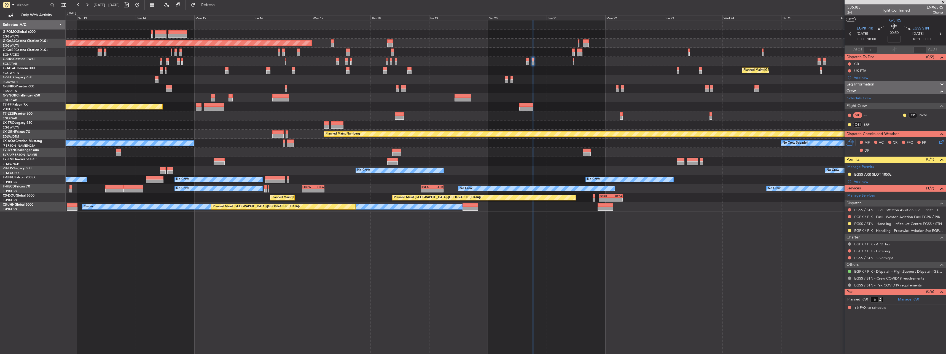
click at [851, 13] on span "2/6" at bounding box center [854, 12] width 13 height 5
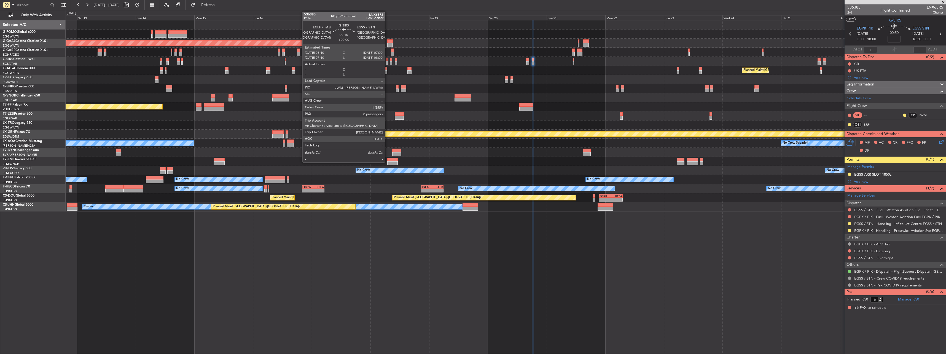
click at [387, 61] on div at bounding box center [387, 60] width 1 height 4
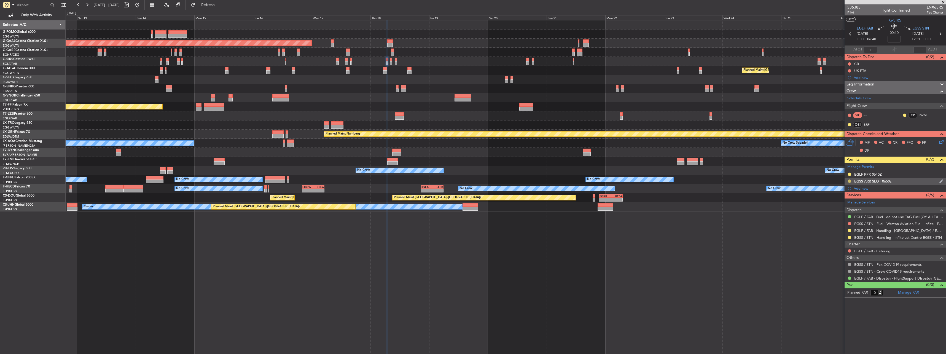
click at [850, 181] on button at bounding box center [849, 180] width 3 height 3
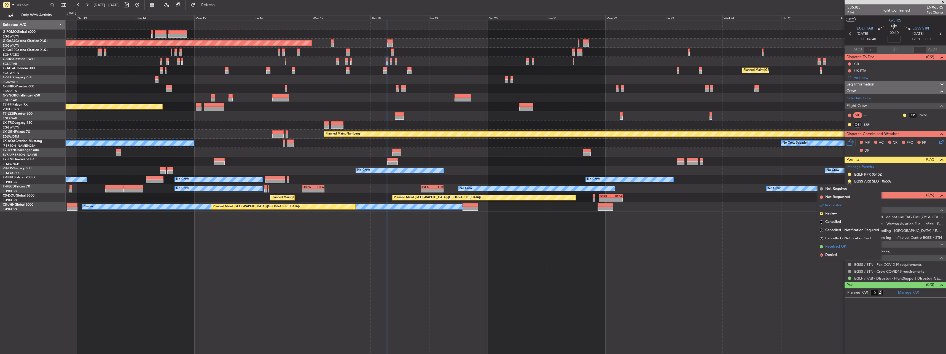
click at [842, 249] on span "Received OK" at bounding box center [835, 247] width 21 height 6
click at [849, 236] on button at bounding box center [849, 237] width 3 height 3
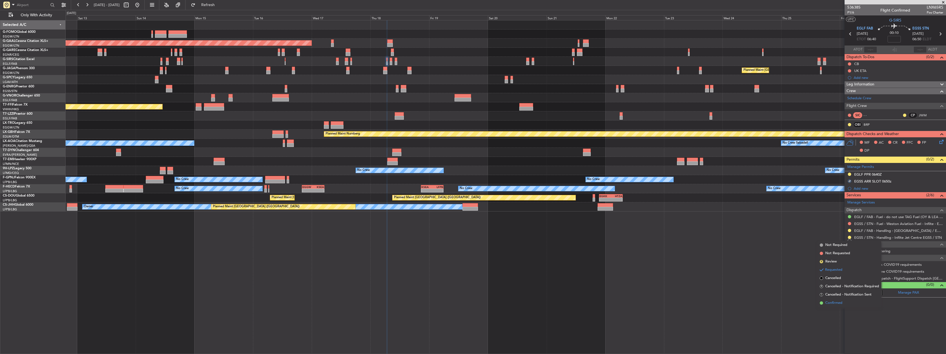
click at [839, 302] on span "Confirmed" at bounding box center [833, 303] width 17 height 6
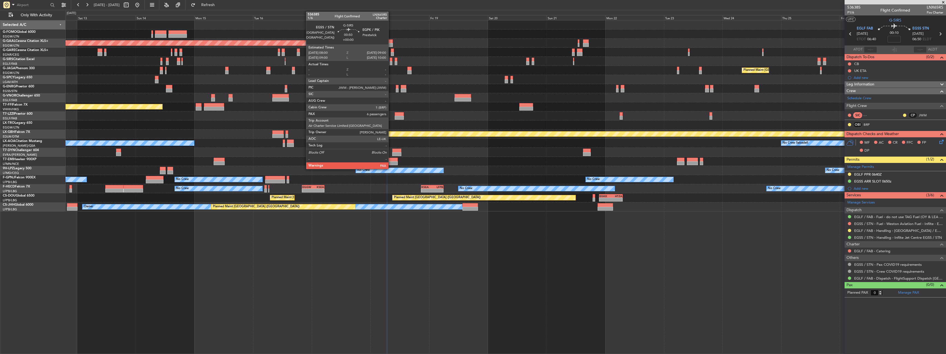
click at [391, 61] on div at bounding box center [391, 63] width 2 height 4
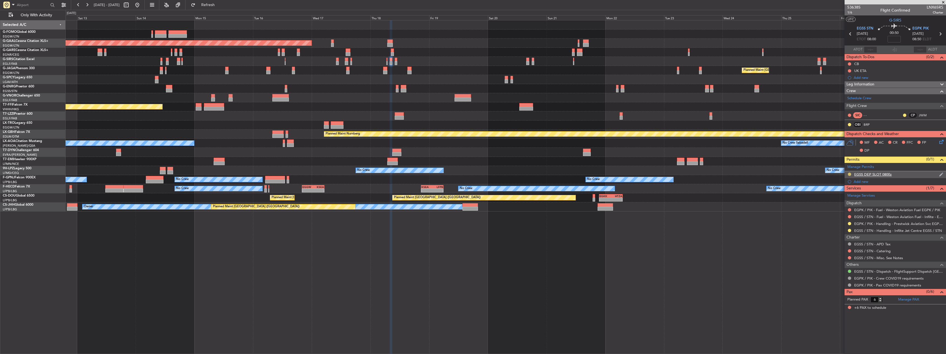
click at [849, 173] on button at bounding box center [849, 174] width 3 height 3
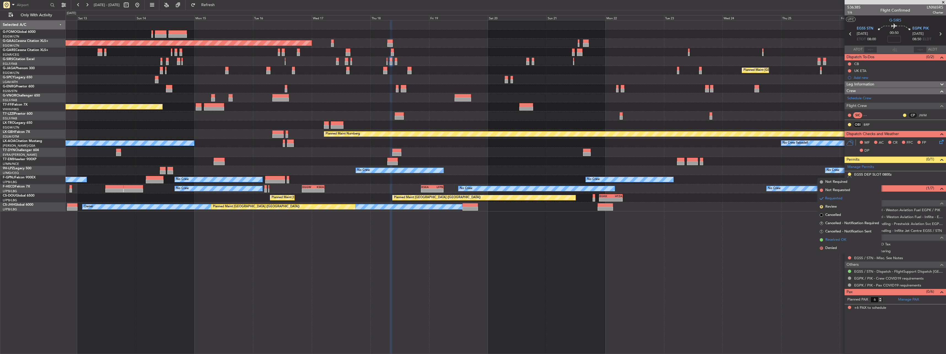
click at [842, 242] on span "Received OK" at bounding box center [835, 240] width 21 height 6
click at [849, 230] on button at bounding box center [849, 230] width 3 height 3
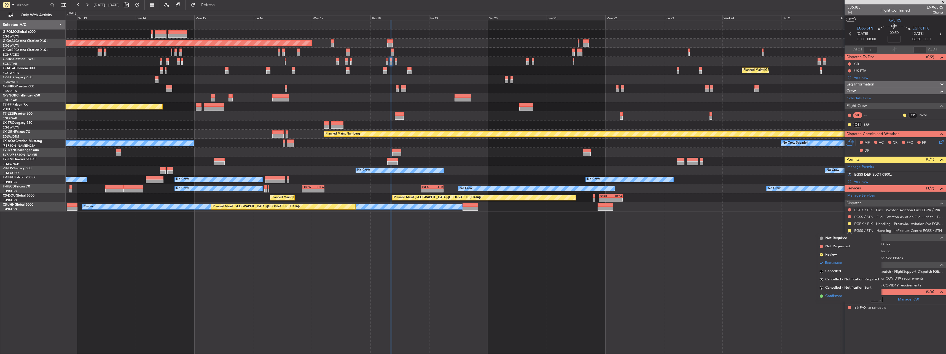
click at [827, 294] on span "Confirmed" at bounding box center [833, 296] width 17 height 6
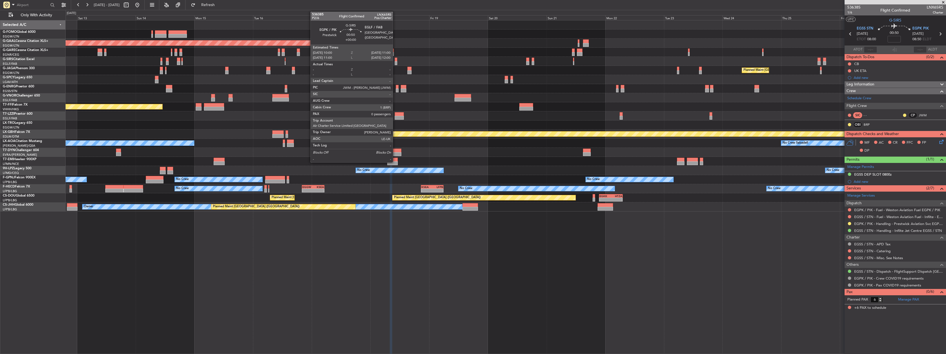
click at [395, 60] on div at bounding box center [396, 60] width 2 height 4
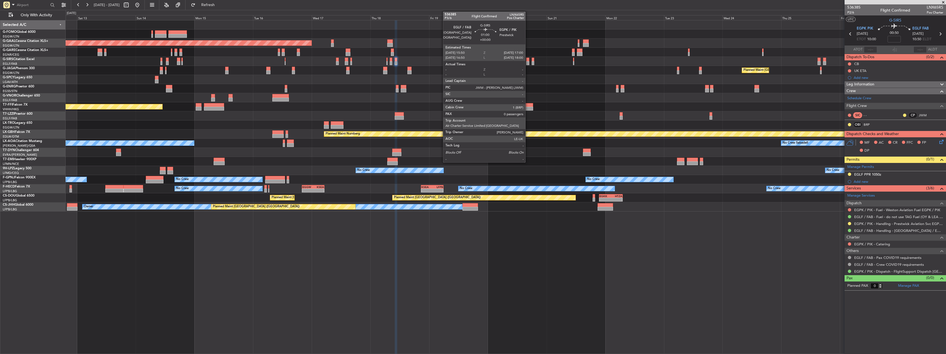
click at [528, 60] on div at bounding box center [527, 60] width 3 height 4
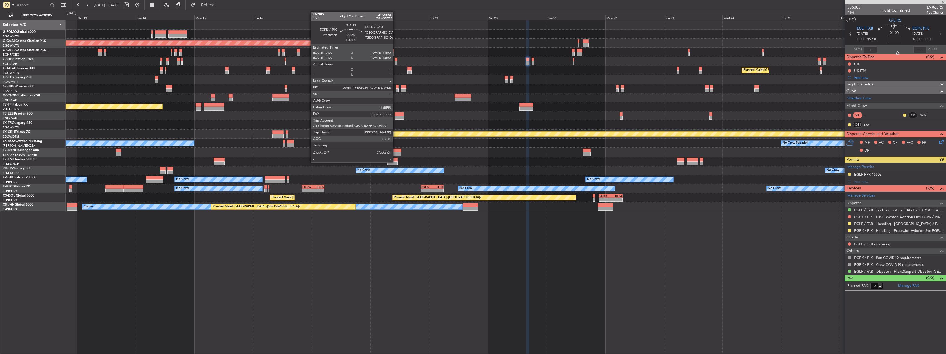
click at [396, 61] on div at bounding box center [396, 63] width 2 height 4
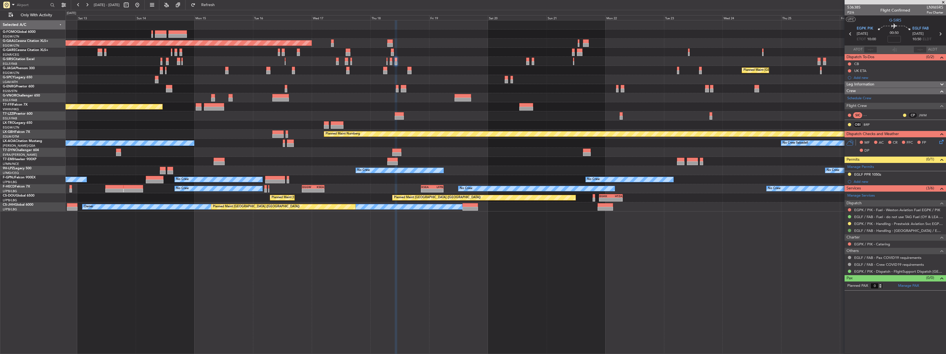
click at [850, 230] on button at bounding box center [849, 230] width 3 height 3
click at [827, 262] on span "Requested" at bounding box center [833, 263] width 17 height 6
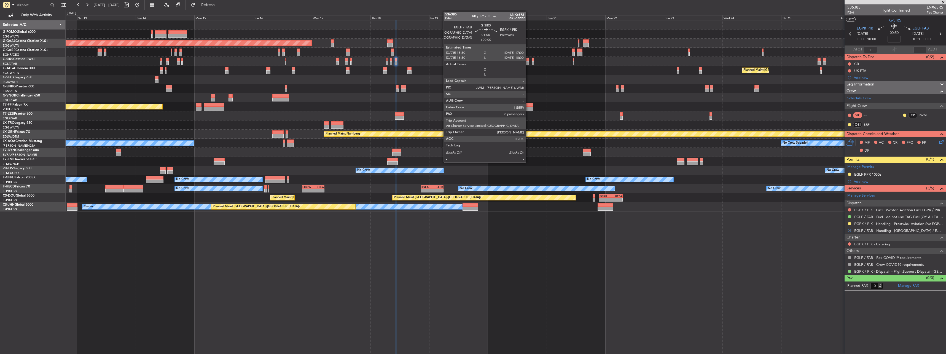
click at [529, 60] on div at bounding box center [527, 60] width 3 height 4
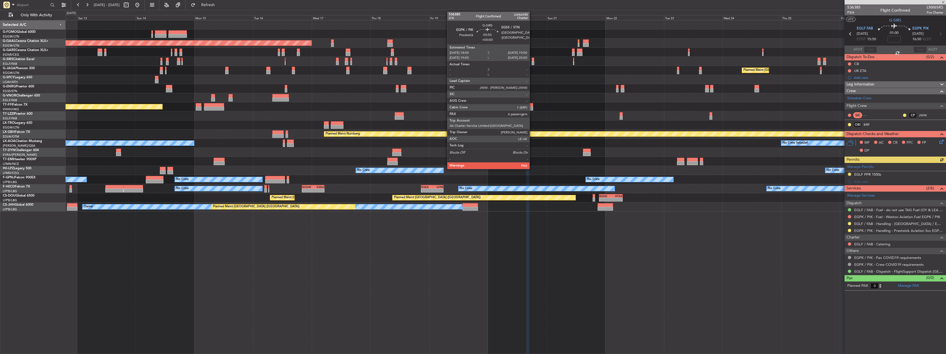
click at [532, 61] on div at bounding box center [533, 63] width 2 height 4
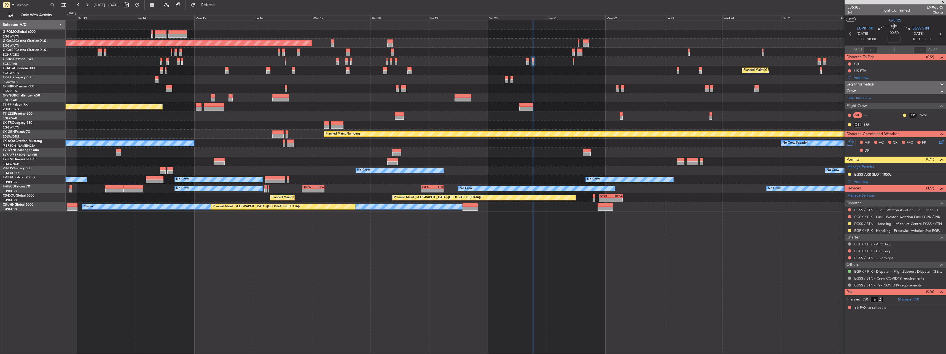
click at [575, 61] on div at bounding box center [506, 61] width 880 height 9
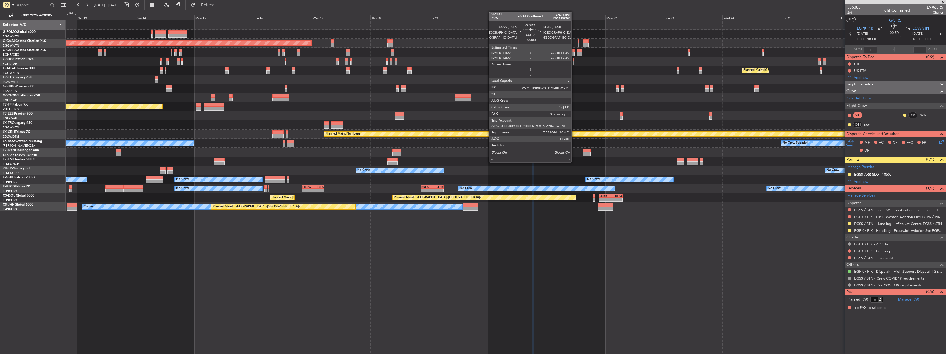
click at [574, 63] on div at bounding box center [573, 63] width 1 height 4
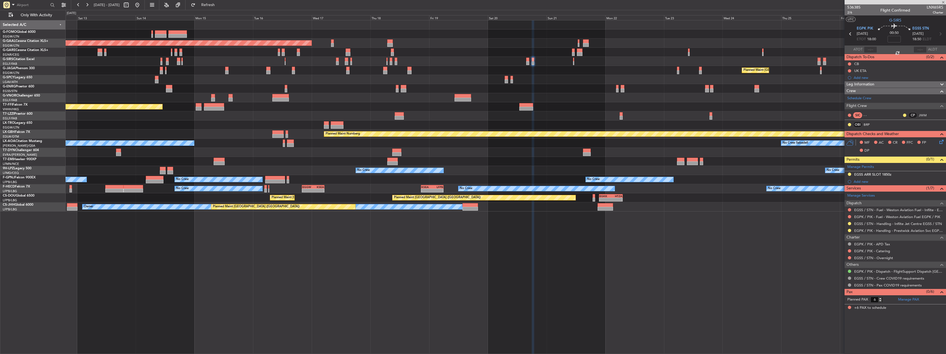
type input "0"
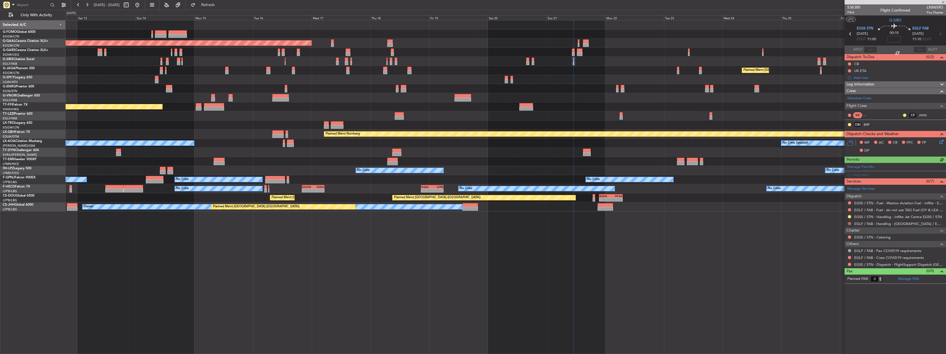
click at [848, 223] on div at bounding box center [850, 223] width 4 height 4
click at [850, 223] on button at bounding box center [849, 223] width 3 height 3
click at [839, 257] on span "Requested" at bounding box center [833, 256] width 17 height 6
click at [850, 257] on button at bounding box center [849, 257] width 3 height 3
drag, startPoint x: 834, startPoint y: 267, endPoint x: 844, endPoint y: 266, distance: 10.5
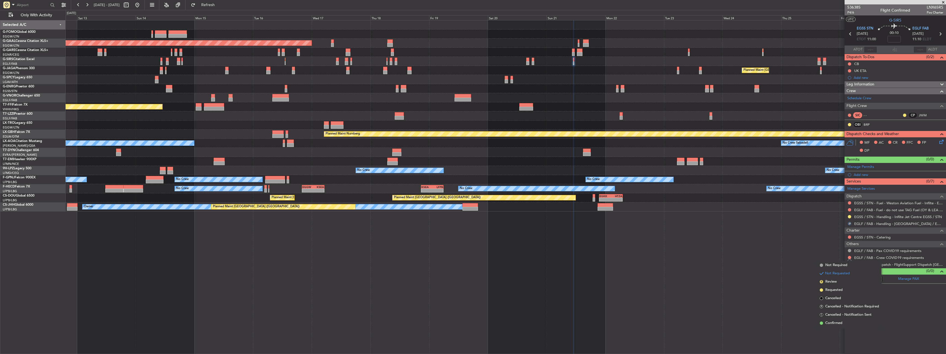
click at [836, 267] on span "Not Required" at bounding box center [836, 265] width 22 height 6
click at [850, 264] on button at bounding box center [849, 264] width 3 height 3
click at [850, 331] on li "Confirmed" at bounding box center [850, 330] width 64 height 8
click at [862, 176] on div "Add new" at bounding box center [896, 174] width 85 height 5
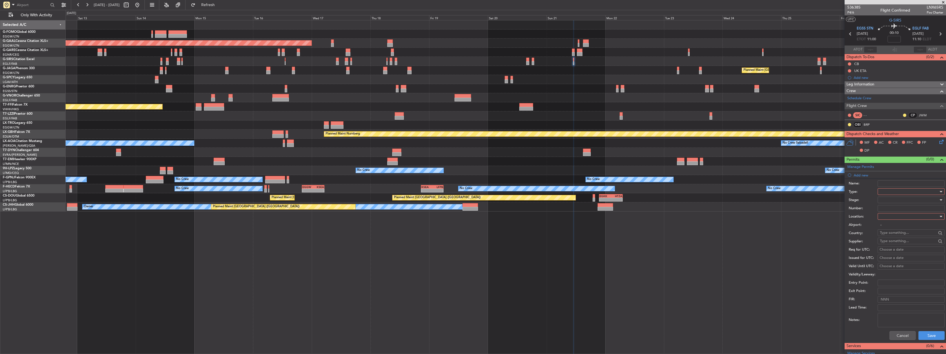
click at [889, 192] on div at bounding box center [909, 191] width 59 height 8
click at [904, 246] on span "Slot" at bounding box center [909, 244] width 58 height 8
click at [893, 216] on div at bounding box center [909, 216] width 59 height 8
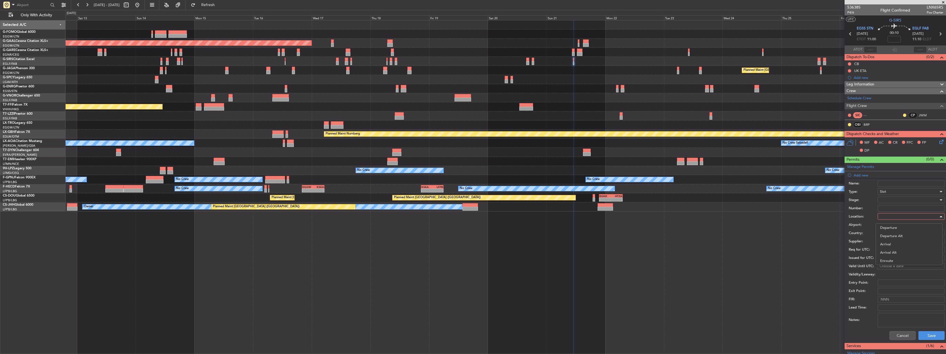
drag, startPoint x: 893, startPoint y: 229, endPoint x: 892, endPoint y: 209, distance: 20.1
click at [893, 227] on span "Departure" at bounding box center [909, 228] width 58 height 8
type input "EGSS / STN"
click at [892, 200] on div at bounding box center [909, 200] width 59 height 8
click at [895, 238] on span "Requested" at bounding box center [909, 236] width 58 height 8
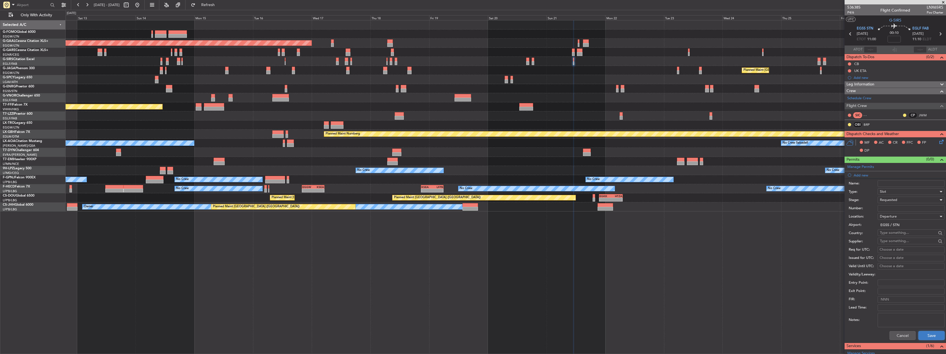
click at [931, 336] on button "Save" at bounding box center [932, 335] width 26 height 9
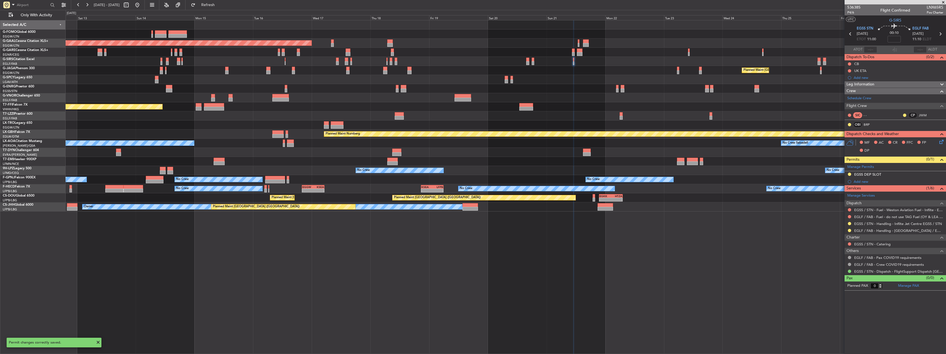
click at [868, 174] on div "EGSS DEP SLOT" at bounding box center [867, 174] width 27 height 5
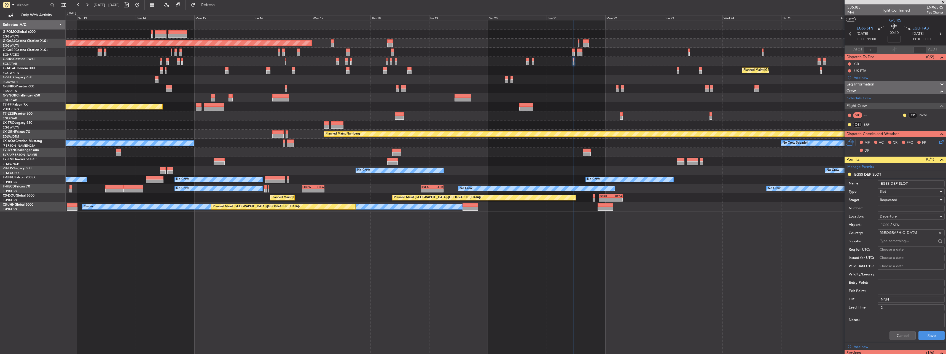
click at [924, 177] on li "EGSS DEP SLOT Name: EGSS DEP SLOT Type: Slot Stage: Requested Number: Location:…" at bounding box center [895, 256] width 101 height 171
click at [926, 184] on input "EGSS DEP SLOT" at bounding box center [911, 183] width 67 height 7
type input "EGSS DEP SLOT 1100z"
click at [928, 334] on button "Save" at bounding box center [932, 335] width 26 height 9
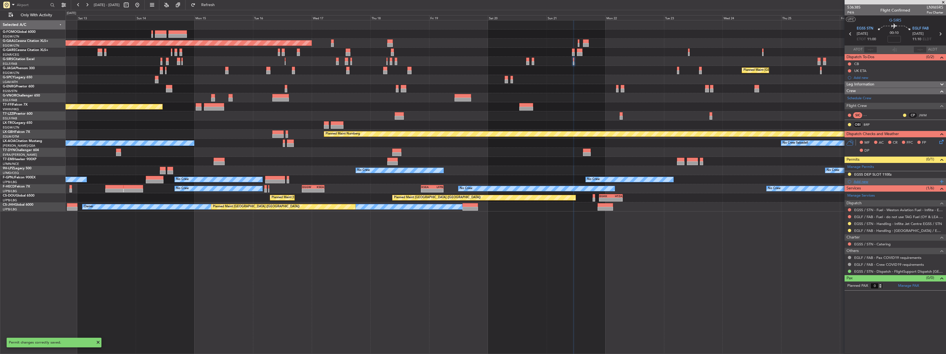
click at [855, 181] on div "Add new" at bounding box center [896, 181] width 85 height 5
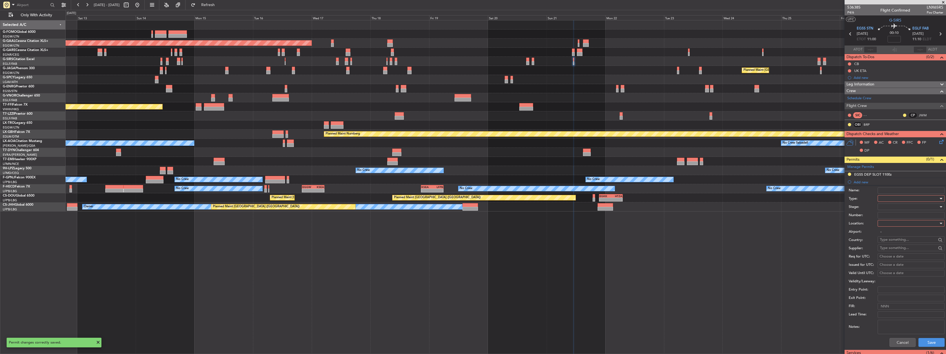
click at [900, 199] on div at bounding box center [909, 198] width 59 height 8
click at [895, 256] on span "PPR" at bounding box center [909, 254] width 58 height 8
drag, startPoint x: 891, startPoint y: 220, endPoint x: 891, endPoint y: 223, distance: 3.4
click at [891, 220] on div at bounding box center [909, 223] width 59 height 8
drag, startPoint x: 894, startPoint y: 250, endPoint x: 894, endPoint y: 234, distance: 16.8
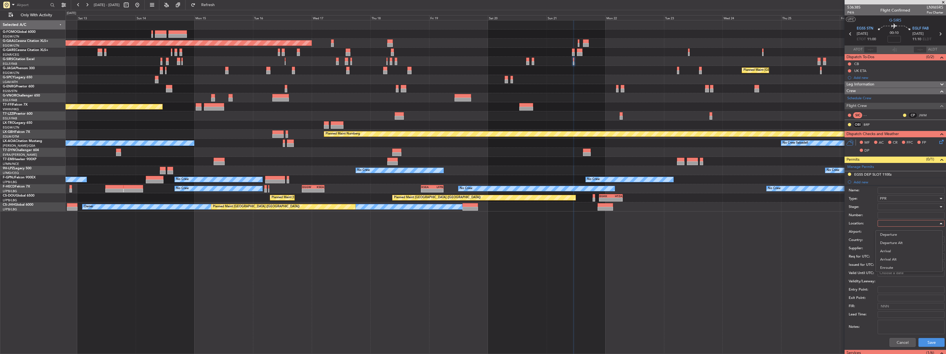
click at [894, 248] on span "Arrival" at bounding box center [909, 251] width 58 height 8
type input "EGLF / FAB"
click at [889, 205] on div at bounding box center [909, 207] width 59 height 8
click at [900, 242] on span "Requested" at bounding box center [909, 243] width 58 height 8
click at [923, 341] on button "Save" at bounding box center [932, 342] width 26 height 9
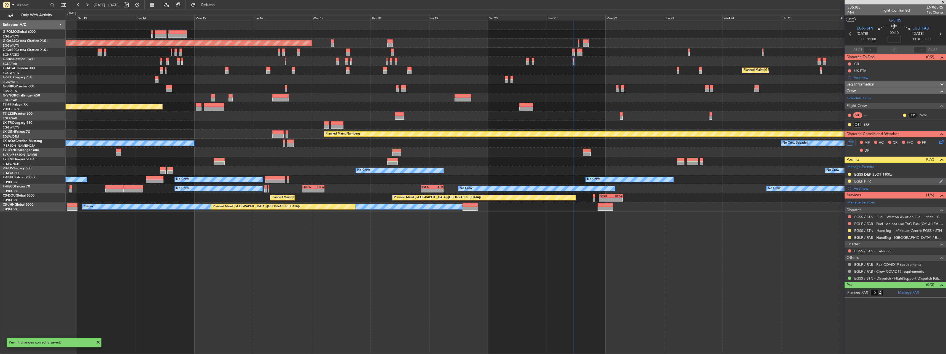
click at [870, 181] on div "EGLF PPR" at bounding box center [862, 181] width 17 height 5
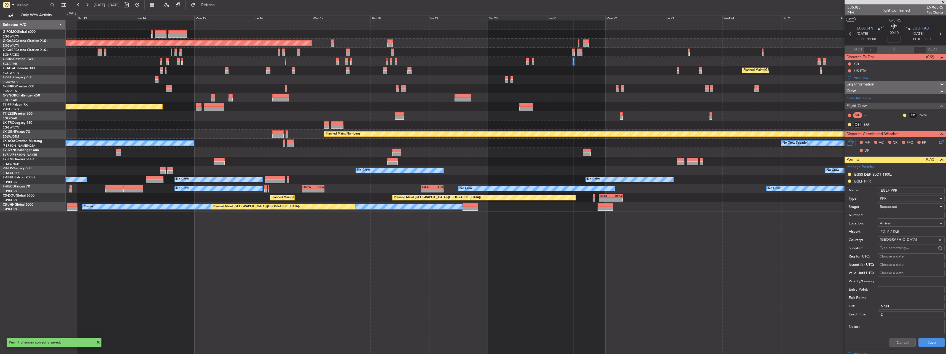
click at [926, 191] on input "EGLF PPR" at bounding box center [911, 190] width 67 height 7
type input "EGLF PPR 1110z"
click at [928, 346] on button "Save" at bounding box center [932, 342] width 26 height 9
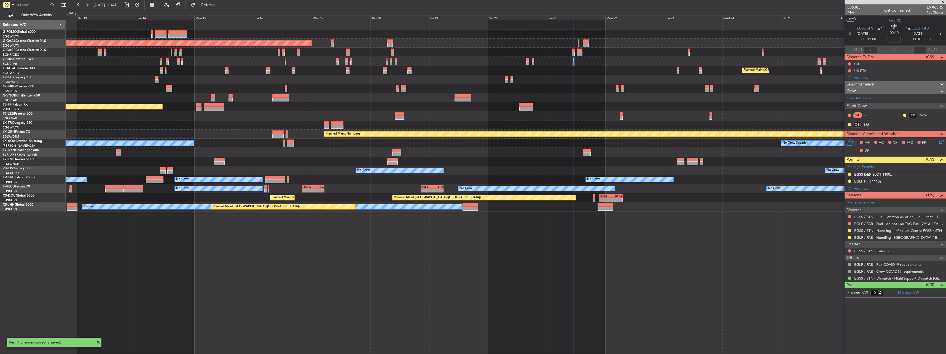
click at [848, 222] on div at bounding box center [850, 223] width 4 height 4
click at [850, 223] on button at bounding box center [849, 223] width 3 height 3
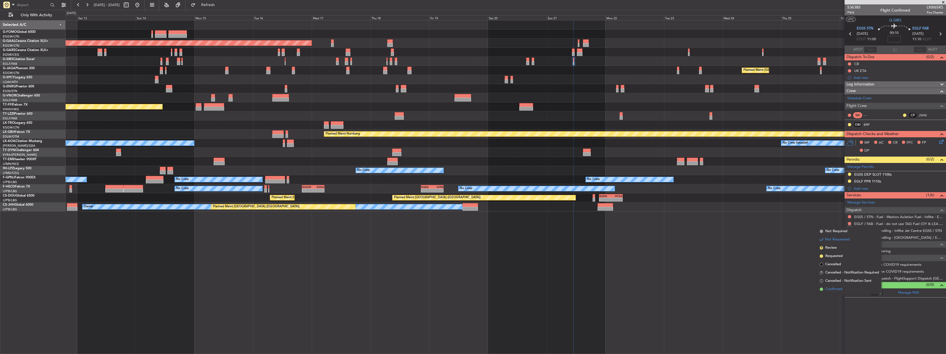
click at [834, 292] on li "Confirmed" at bounding box center [850, 289] width 64 height 8
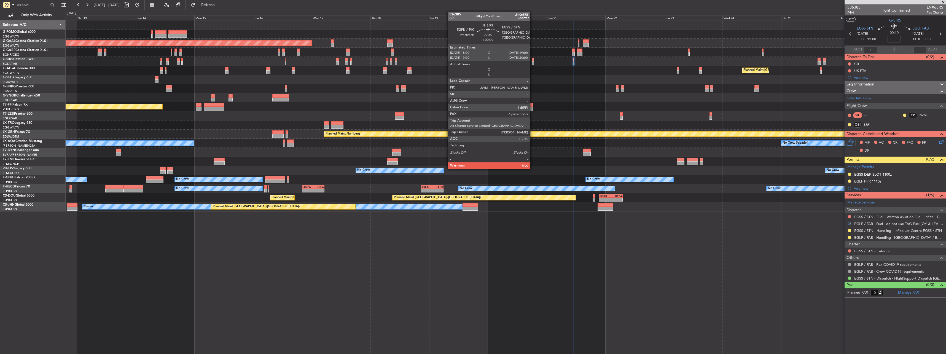
click at [533, 59] on div at bounding box center [533, 60] width 2 height 4
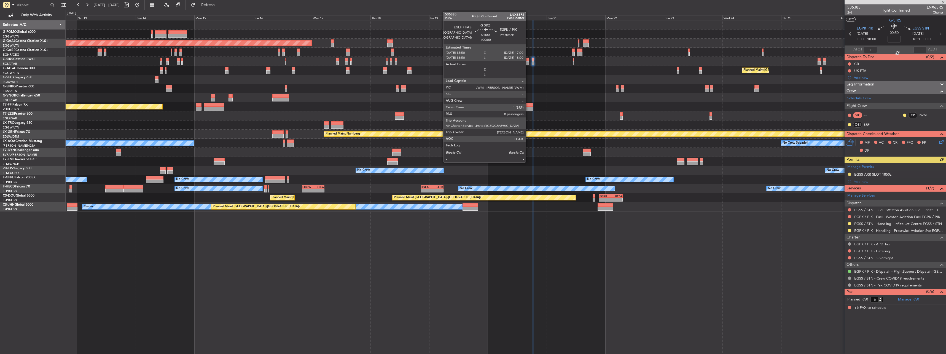
click at [528, 61] on div at bounding box center [527, 63] width 3 height 4
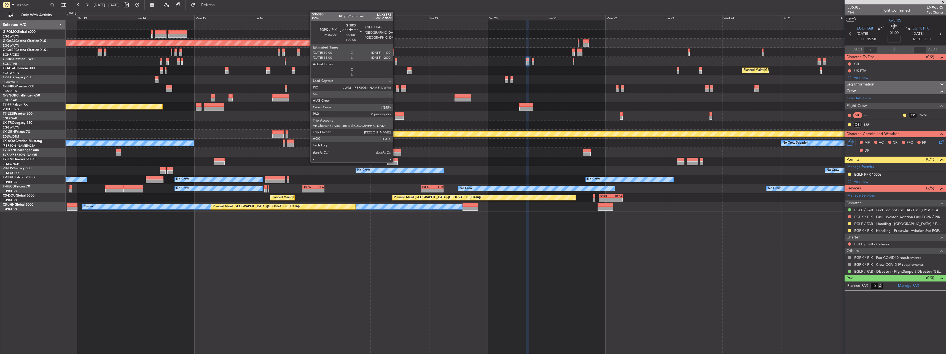
click at [395, 60] on div at bounding box center [396, 60] width 2 height 4
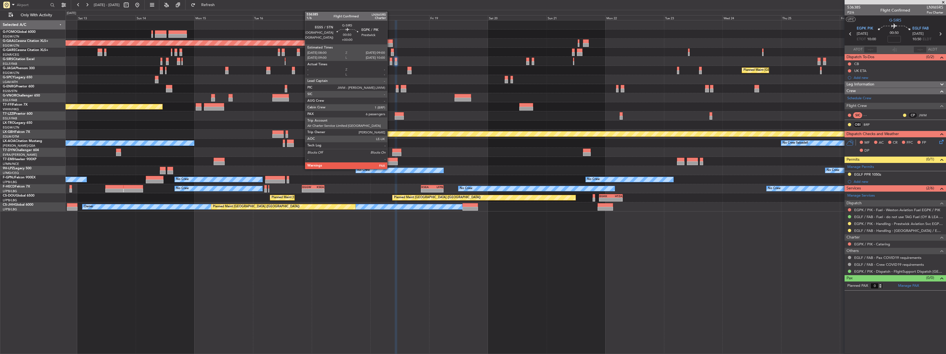
click at [390, 59] on div at bounding box center [391, 60] width 2 height 4
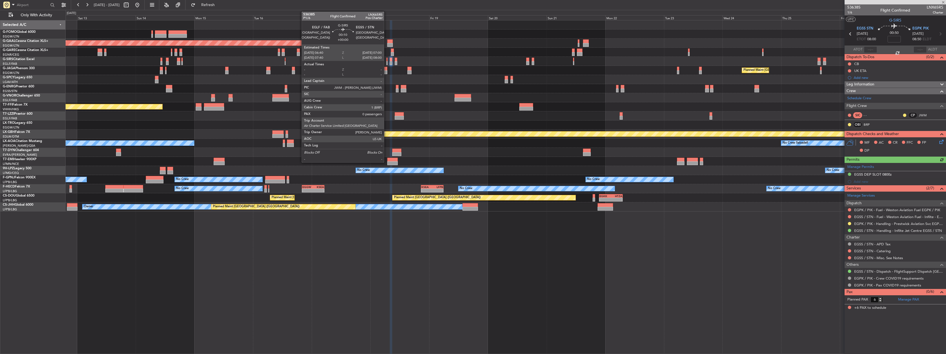
click at [387, 61] on div at bounding box center [387, 60] width 1 height 4
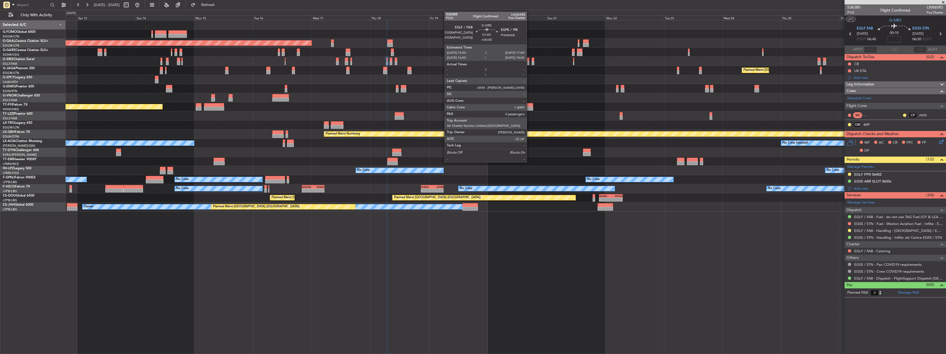
click at [529, 62] on div at bounding box center [527, 63] width 3 height 4
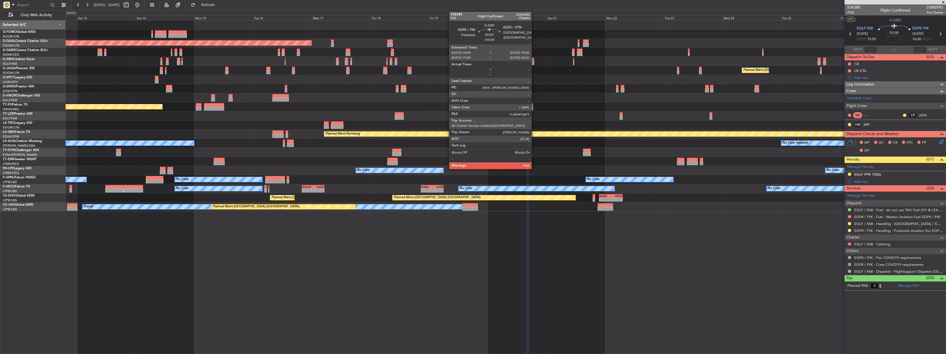
click at [534, 61] on div at bounding box center [533, 60] width 2 height 4
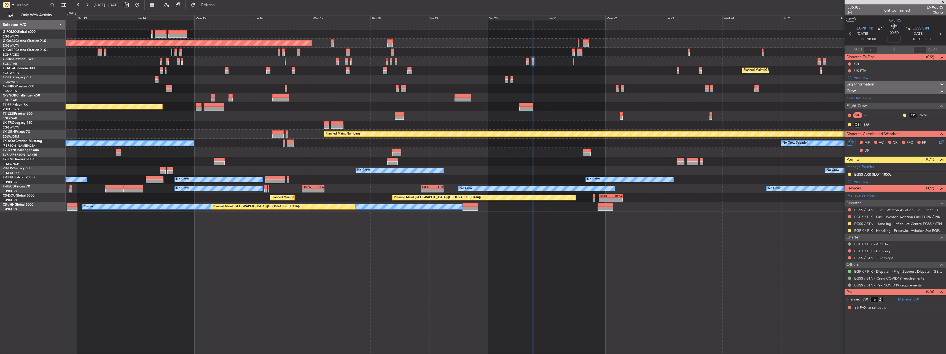
click at [847, 226] on div "EGSS / STN - Handling - Inflite Jet Centre EGSS / STN" at bounding box center [895, 223] width 101 height 7
click at [849, 225] on button at bounding box center [849, 223] width 3 height 3
click at [841, 289] on span "Confirmed" at bounding box center [833, 289] width 17 height 6
click at [849, 173] on button at bounding box center [849, 174] width 3 height 3
click at [843, 238] on span "Received OK" at bounding box center [835, 240] width 21 height 6
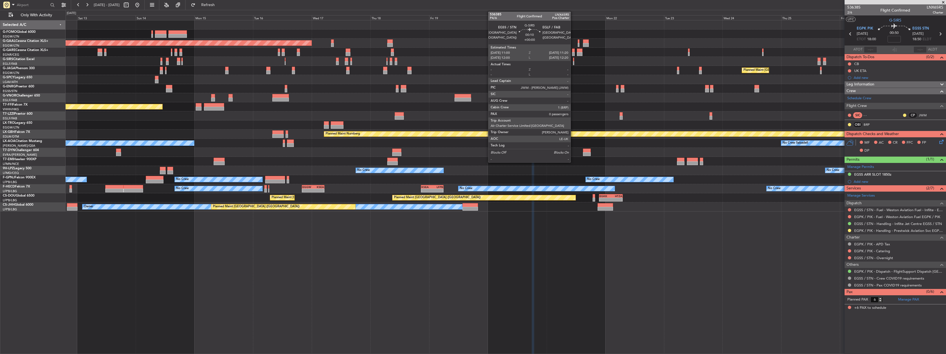
click at [573, 61] on div at bounding box center [573, 63] width 1 height 4
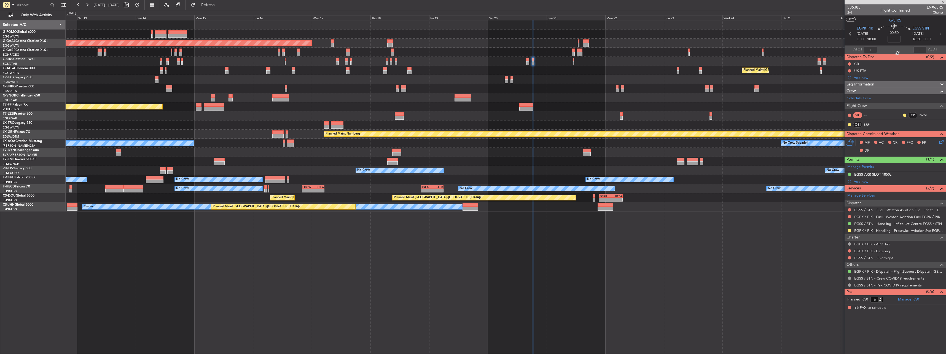
type input "0"
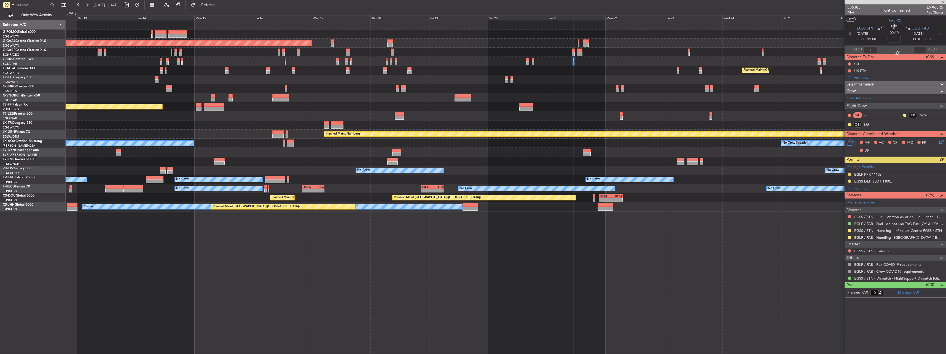
click at [748, 229] on div "Planned Maint Dusseldorf Planned Maint London (Luton) Unplanned Maint Athens (E…" at bounding box center [506, 187] width 881 height 334
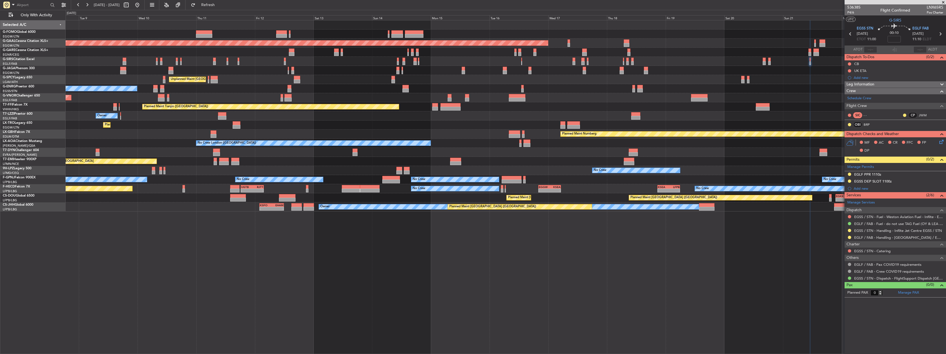
click at [610, 199] on div "Planned Maint Paris (Le Bourget) Planned Maint Paris (Le Bourget) - - EGKK 21:3…" at bounding box center [506, 197] width 880 height 9
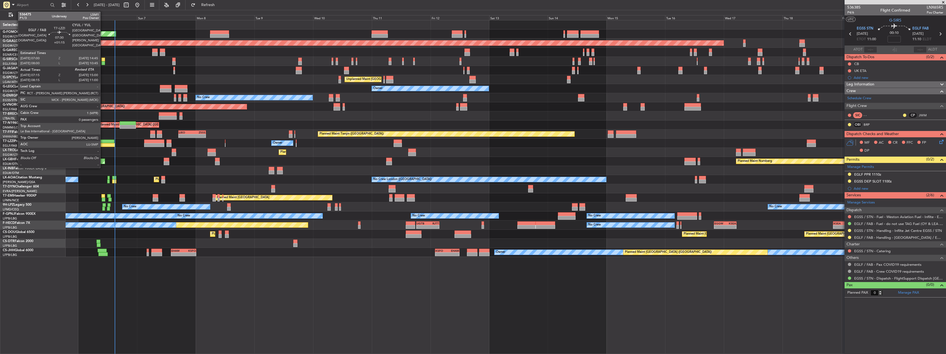
click at [103, 143] on div at bounding box center [105, 145] width 19 height 4
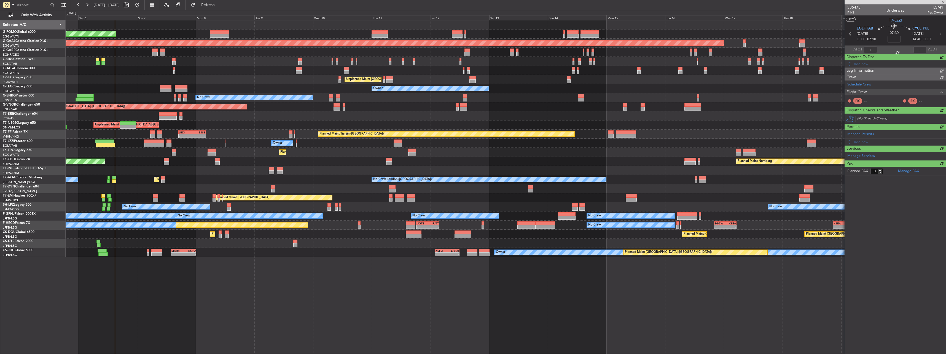
type input "+01:15"
type input "07:25"
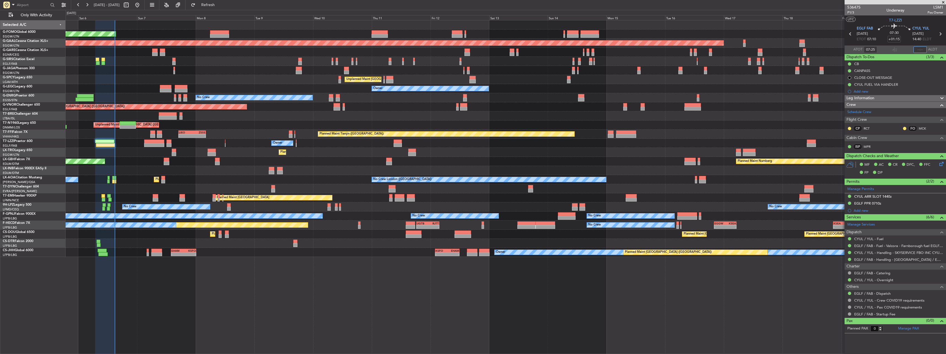
click at [925, 47] on input "text" at bounding box center [920, 49] width 13 height 7
type input "14:52"
click at [376, 93] on div "Planned Maint London (Luton) Planned Maint Dusseldorf Planned Maint London (Far…" at bounding box center [506, 138] width 880 height 237
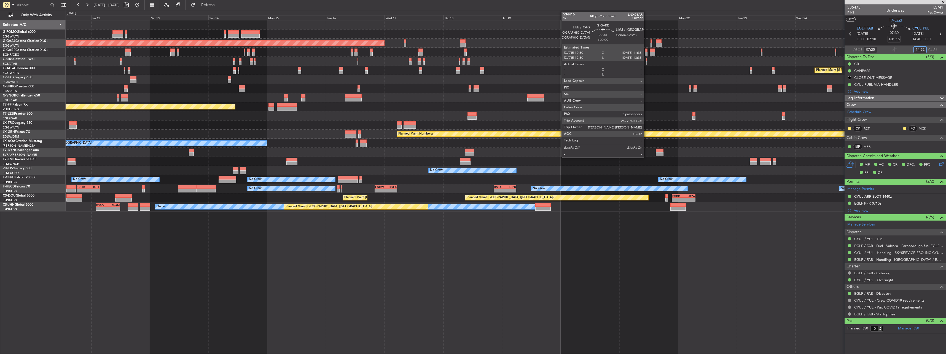
click at [647, 53] on div at bounding box center [646, 54] width 3 height 4
click at [647, 63] on div at bounding box center [646, 63] width 1 height 4
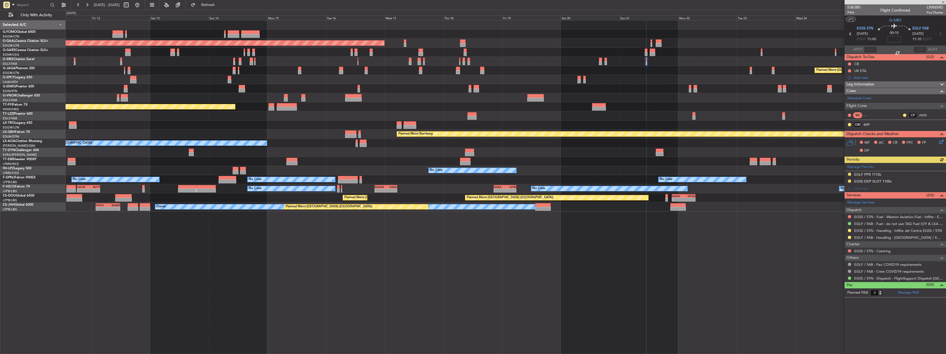
click at [849, 182] on div "Manage Permits EGLF PPR 1110z EGSS DEP SLOT 1100z Add new" at bounding box center [895, 177] width 101 height 29
click at [850, 181] on button at bounding box center [849, 180] width 3 height 3
click at [835, 245] on span "Received OK" at bounding box center [835, 247] width 21 height 6
click at [849, 227] on div "EGSS / STN - Handling - Inflite Jet Centre EGSS / STN" at bounding box center [895, 230] width 101 height 7
click at [849, 231] on button at bounding box center [849, 230] width 3 height 3
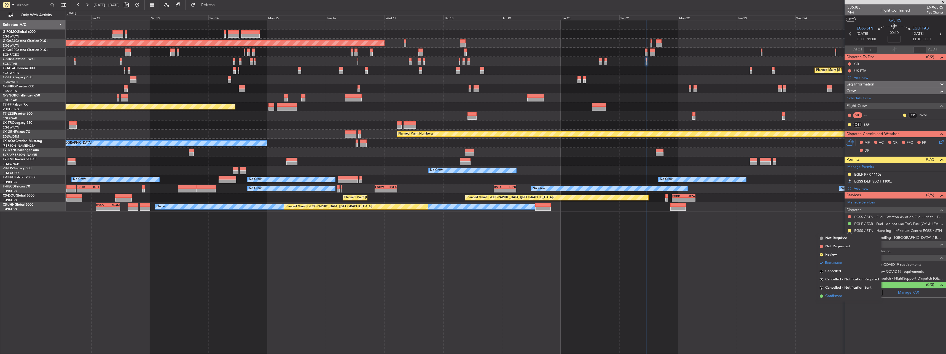
click at [842, 297] on span "Confirmed" at bounding box center [833, 296] width 17 height 6
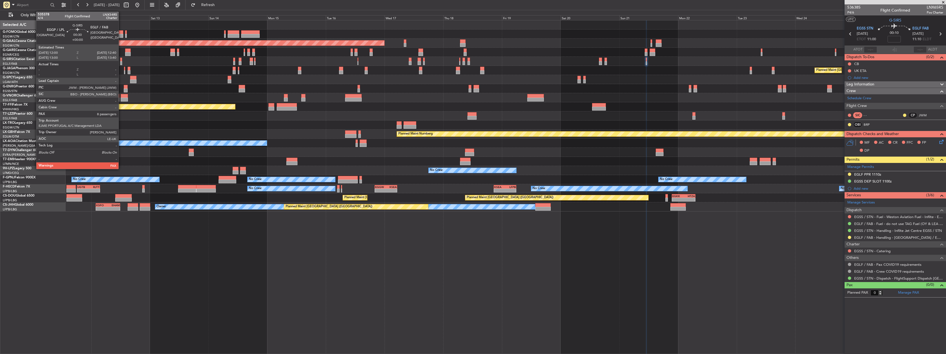
click at [121, 61] on div at bounding box center [121, 63] width 2 height 4
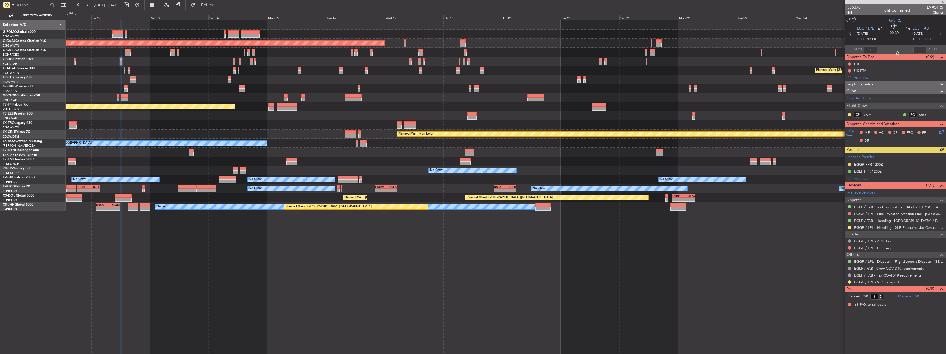
click at [868, 168] on div "Manage Permits EGGP PPR 1200Z EGLF PPR 1230Z Add new" at bounding box center [895, 167] width 101 height 29
click at [863, 172] on div "Manage Permits EGGP PPR 1200Z EGLF PPR 1230Z Add new" at bounding box center [895, 167] width 101 height 29
click at [877, 170] on div "EGLF PPR 1230Z" at bounding box center [868, 171] width 28 height 5
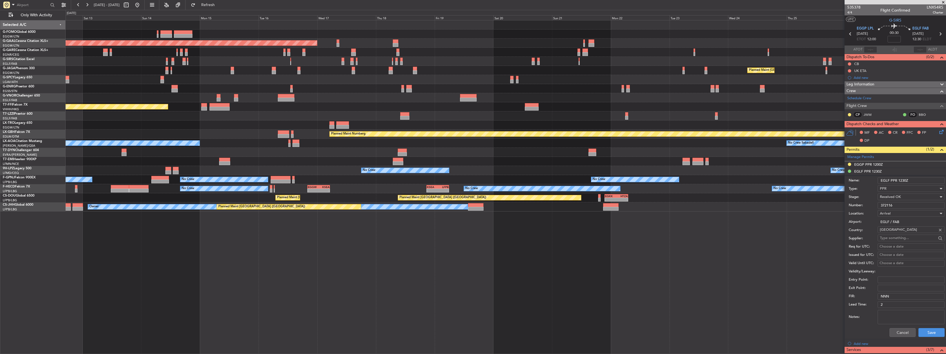
click at [632, 71] on div "Planned Maint Dusseldorf Planned Maint London (Luton) Unplanned Maint Athens (E…" at bounding box center [506, 115] width 880 height 191
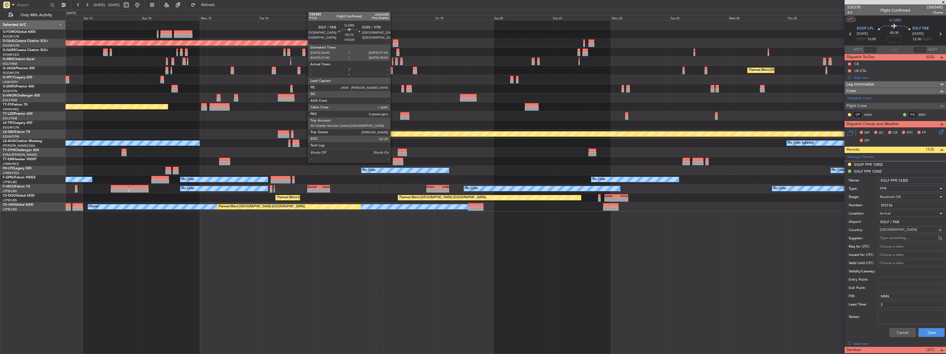
click at [393, 61] on div at bounding box center [392, 60] width 1 height 4
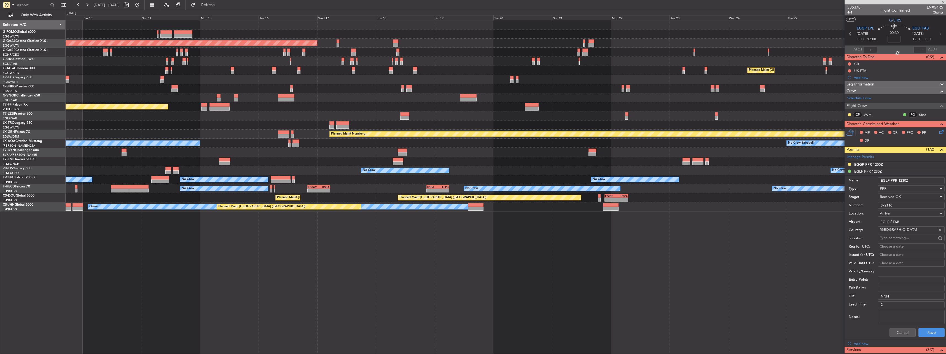
type input "0"
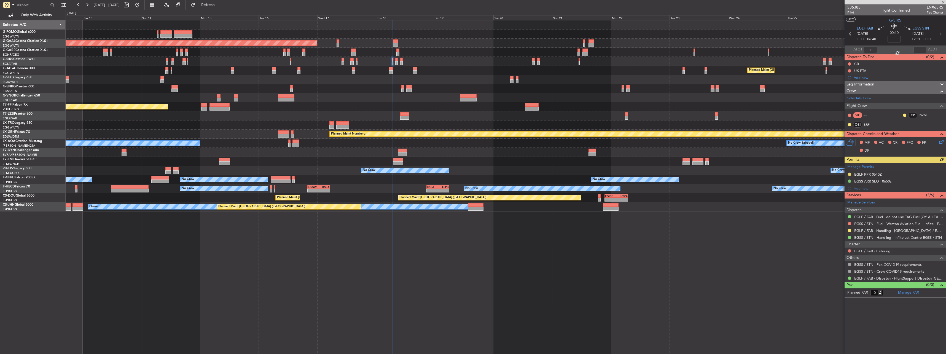
click at [877, 173] on div "Manage Permits EGLF PPR 0640Z EGSS ARR SLOT 0650z Add new" at bounding box center [895, 177] width 101 height 29
click at [874, 175] on div "EGLF PPR 0640Z" at bounding box center [868, 174] width 28 height 5
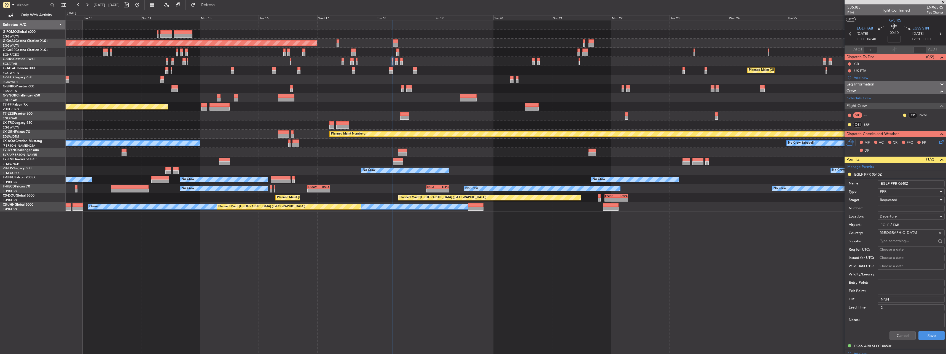
click at [898, 207] on input "Number:" at bounding box center [911, 208] width 67 height 7
drag, startPoint x: 898, startPoint y: 207, endPoint x: 870, endPoint y: 208, distance: 27.6
click at [870, 208] on div "Number: 373630" at bounding box center [897, 208] width 96 height 8
type input "373630"
click at [892, 199] on span "Requested" at bounding box center [888, 199] width 17 height 5
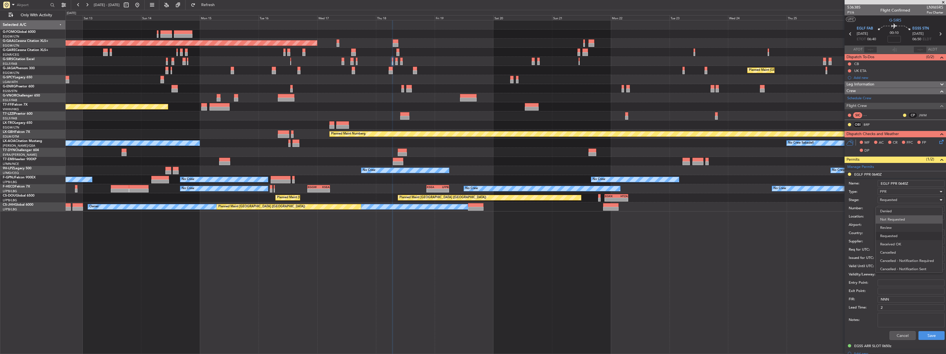
scroll to position [2, 0]
click at [903, 242] on span "Received OK" at bounding box center [909, 242] width 58 height 8
click at [932, 339] on button "Save" at bounding box center [932, 335] width 26 height 9
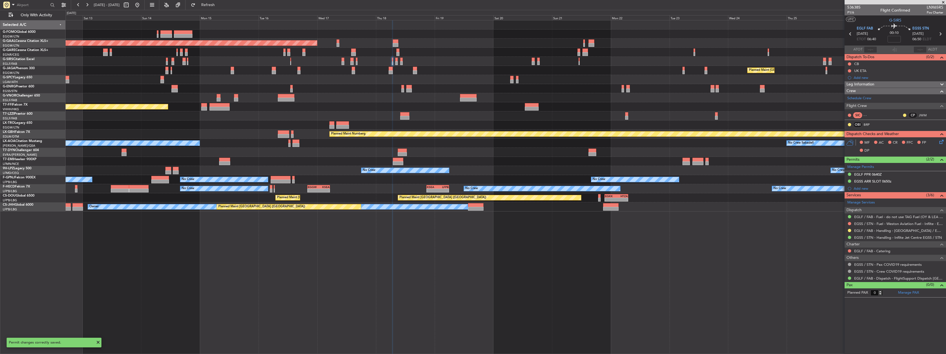
click at [851, 232] on div at bounding box center [850, 230] width 4 height 4
click at [849, 231] on button at bounding box center [849, 230] width 3 height 3
drag, startPoint x: 849, startPoint y: 295, endPoint x: 835, endPoint y: 286, distance: 16.9
click at [849, 295] on li "Confirmed" at bounding box center [850, 296] width 64 height 8
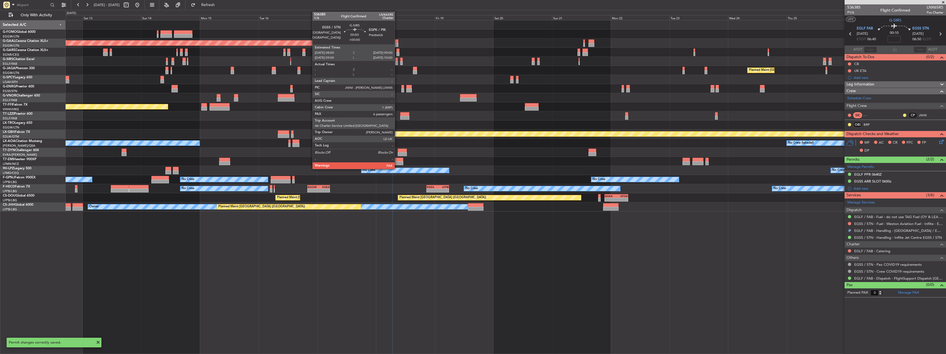
click at [397, 58] on div at bounding box center [396, 60] width 2 height 4
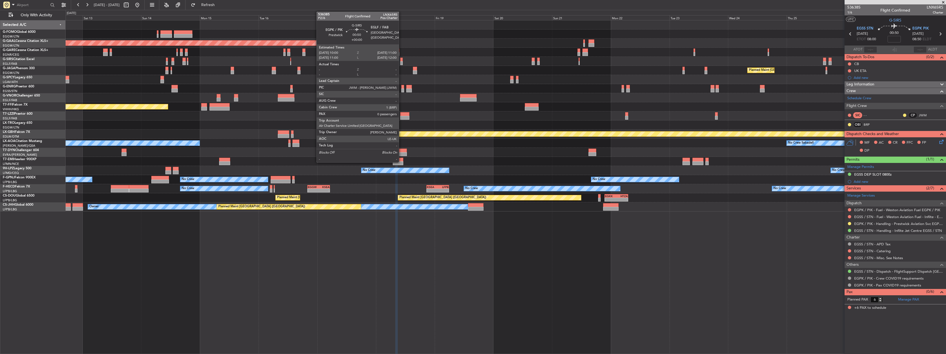
click at [401, 59] on div at bounding box center [401, 60] width 2 height 4
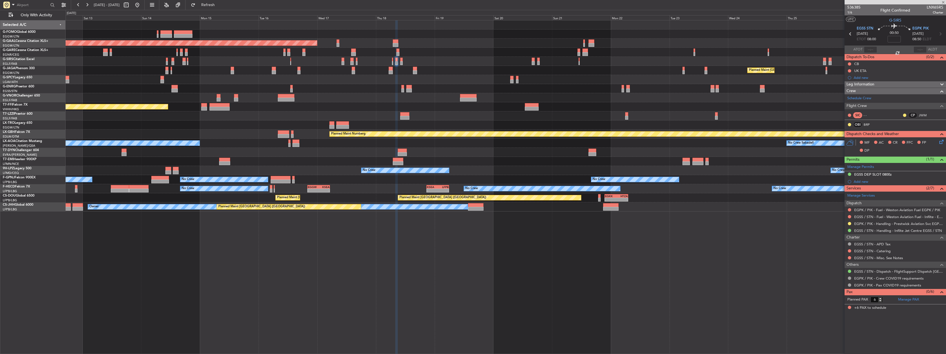
type input "0"
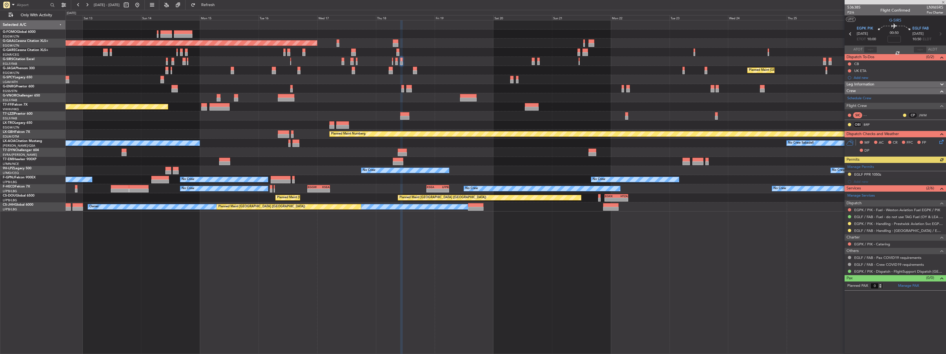
click at [871, 177] on div "Manage Permits EGLF PPR 1050z Add new" at bounding box center [895, 174] width 101 height 22
click at [871, 175] on div "Manage Permits EGLF PPR 1050z Add new" at bounding box center [895, 174] width 101 height 22
click at [872, 174] on div "EGLF PPR 1050z" at bounding box center [867, 174] width 27 height 5
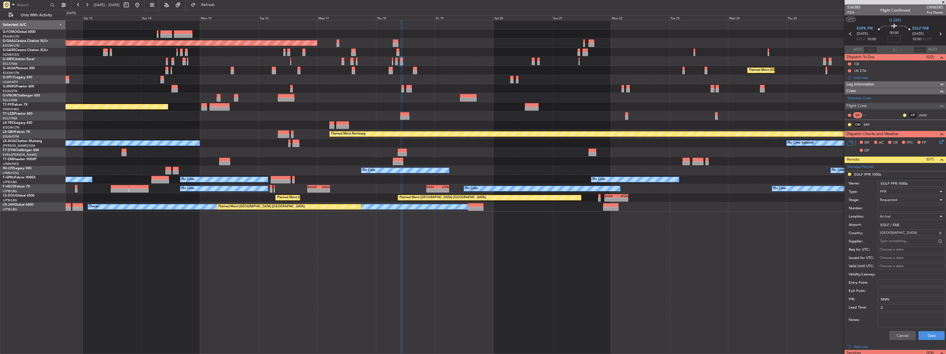
click at [897, 207] on input "Number:" at bounding box center [911, 208] width 67 height 7
paste input "373630"
click at [894, 199] on span "Requested" at bounding box center [888, 199] width 17 height 5
click at [905, 242] on span "Received OK" at bounding box center [909, 242] width 58 height 8
click at [895, 208] on input "373630" at bounding box center [911, 208] width 67 height 7
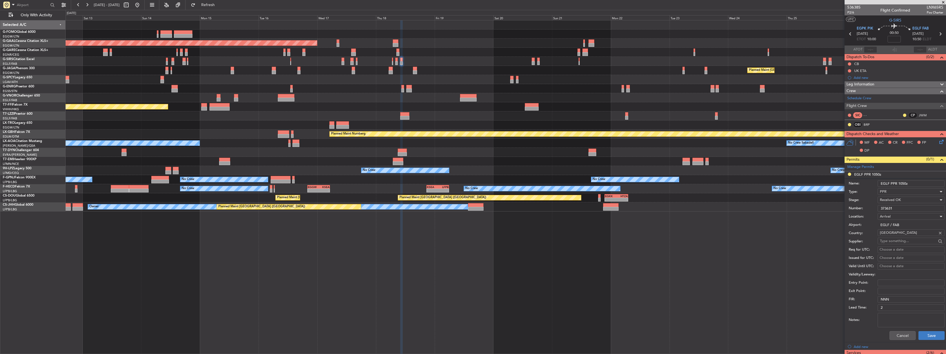
type input "373631"
click at [932, 332] on button "Save" at bounding box center [932, 335] width 26 height 9
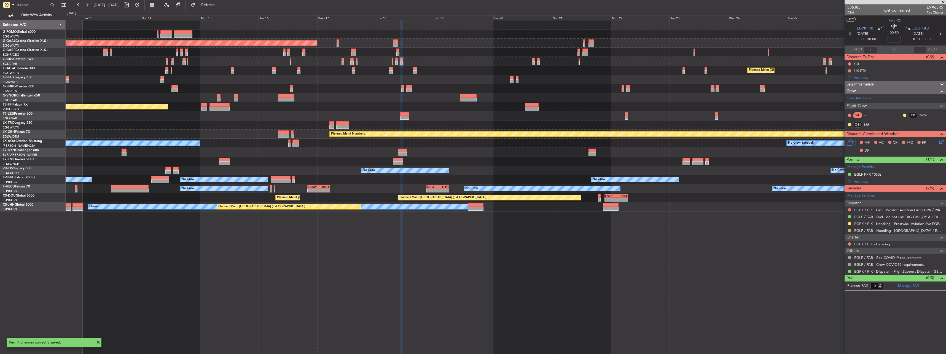
click at [849, 230] on button at bounding box center [849, 230] width 3 height 3
click at [842, 298] on span "Confirmed" at bounding box center [833, 296] width 17 height 6
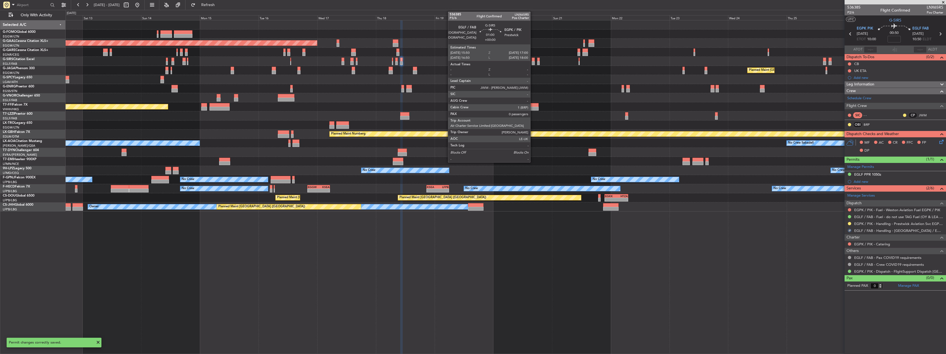
click at [533, 60] on div at bounding box center [533, 60] width 3 height 4
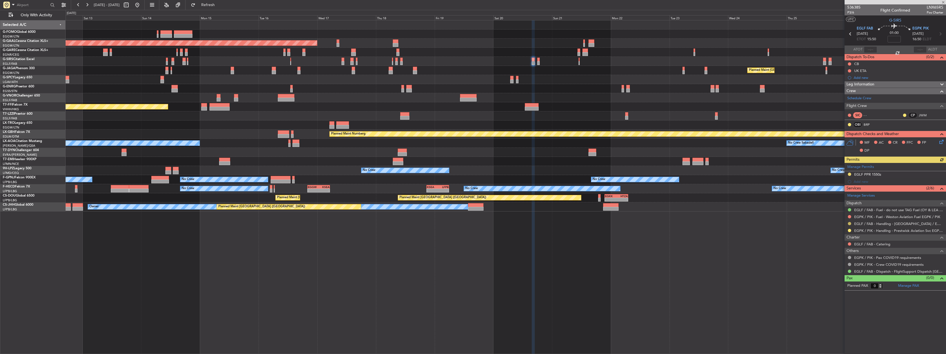
click at [850, 223] on button at bounding box center [849, 223] width 3 height 3
click at [869, 173] on div "EGLF PPR 1550z" at bounding box center [867, 174] width 27 height 5
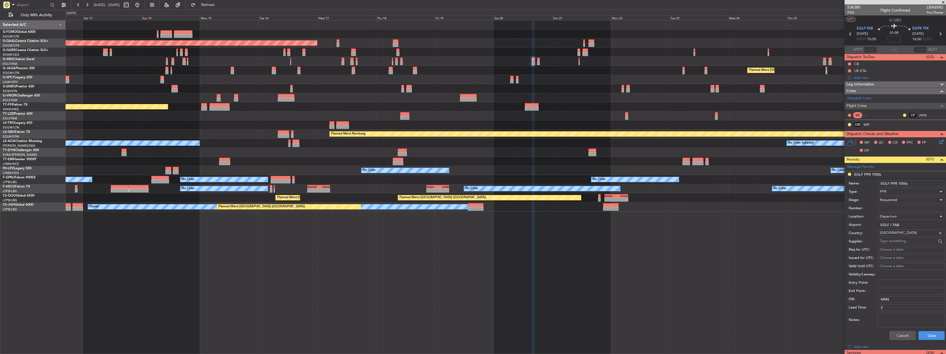
click at [895, 210] on input "Number:" at bounding box center [911, 208] width 67 height 7
paste input "373630"
type input "373632"
click at [904, 199] on div "Requested" at bounding box center [909, 200] width 59 height 8
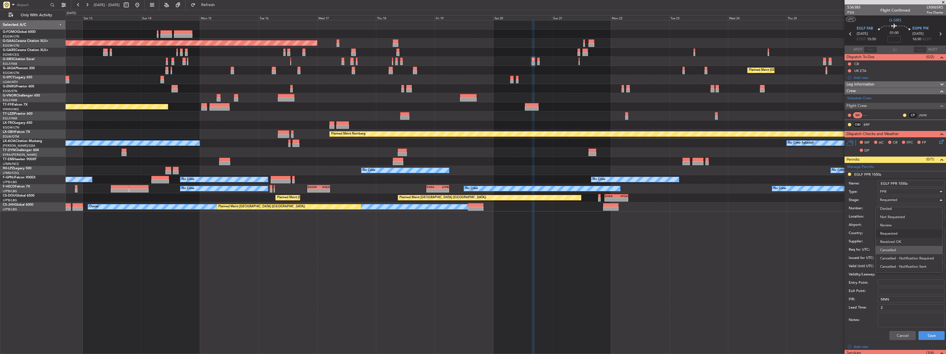
click at [903, 246] on span "Cancelled" at bounding box center [909, 250] width 58 height 8
click at [896, 199] on span "Cancelled" at bounding box center [888, 199] width 16 height 5
click at [902, 235] on span "Received OK" at bounding box center [909, 235] width 58 height 8
click at [931, 336] on button "Save" at bounding box center [932, 335] width 26 height 9
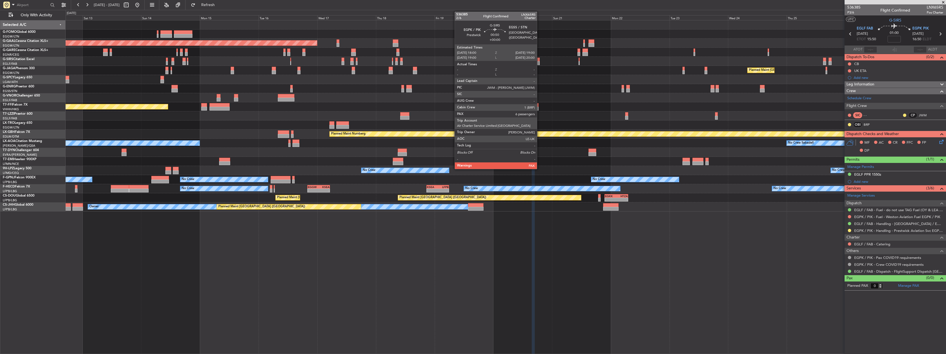
click at [540, 61] on div at bounding box center [506, 61] width 880 height 9
click at [539, 61] on div at bounding box center [538, 60] width 2 height 4
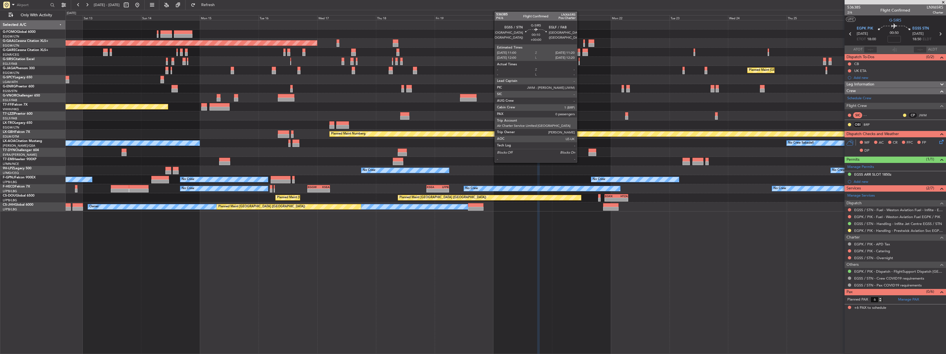
click at [580, 59] on div at bounding box center [579, 60] width 1 height 4
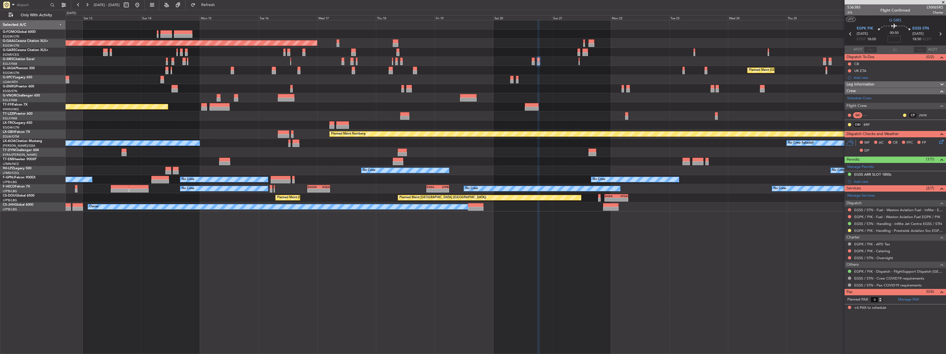
click at [578, 61] on div at bounding box center [506, 61] width 880 height 9
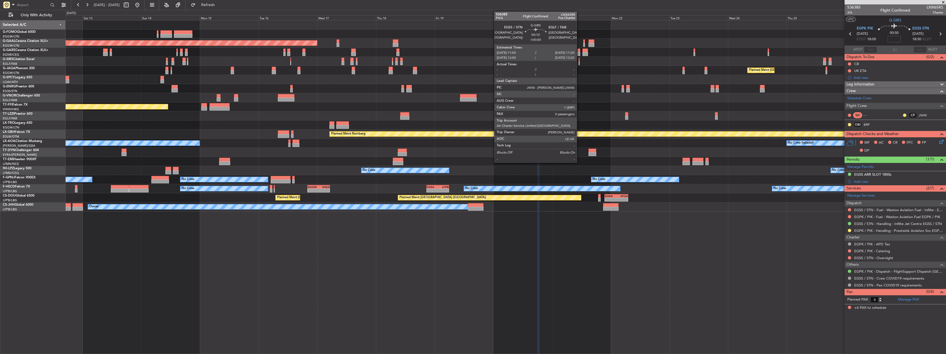
click at [579, 60] on div at bounding box center [579, 60] width 1 height 4
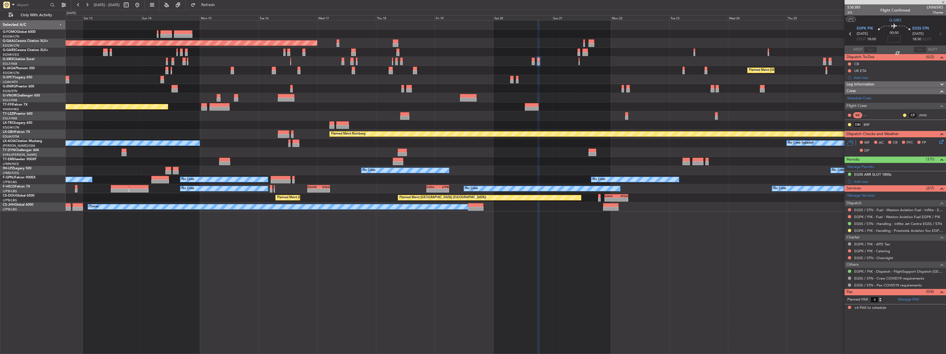
type input "0"
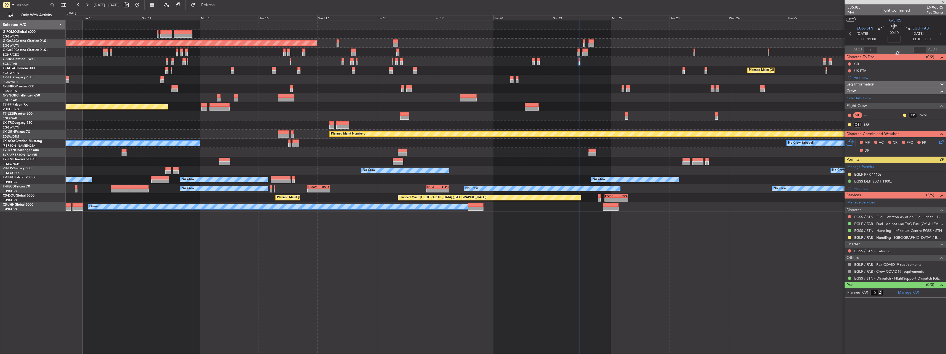
click at [872, 173] on div "Manage Permits EGLF PPR 1110z EGSS DEP SLOT 1100z Add new" at bounding box center [895, 177] width 101 height 29
click at [871, 176] on div "Manage Permits EGLF PPR 1110z EGSS DEP SLOT 1100z Add new" at bounding box center [895, 177] width 101 height 29
click at [874, 175] on div "EGLF PPR 1110z" at bounding box center [867, 174] width 27 height 5
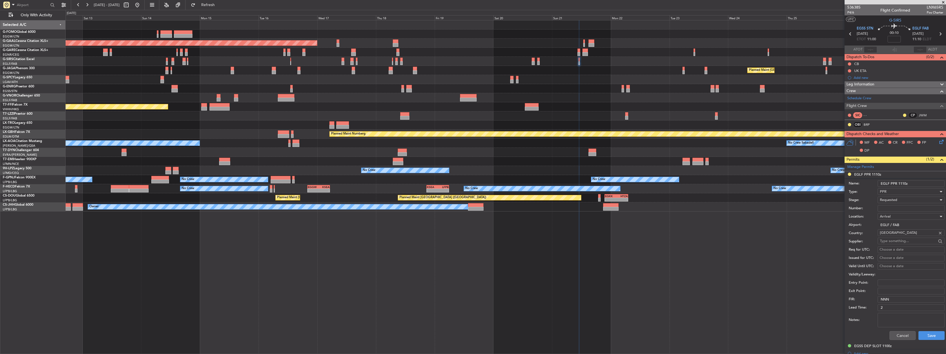
click at [895, 206] on input "Number:" at bounding box center [911, 208] width 67 height 7
paste input "373630"
click at [896, 200] on span "Requested" at bounding box center [888, 199] width 17 height 5
click at [907, 238] on span "Received OK" at bounding box center [909, 242] width 58 height 8
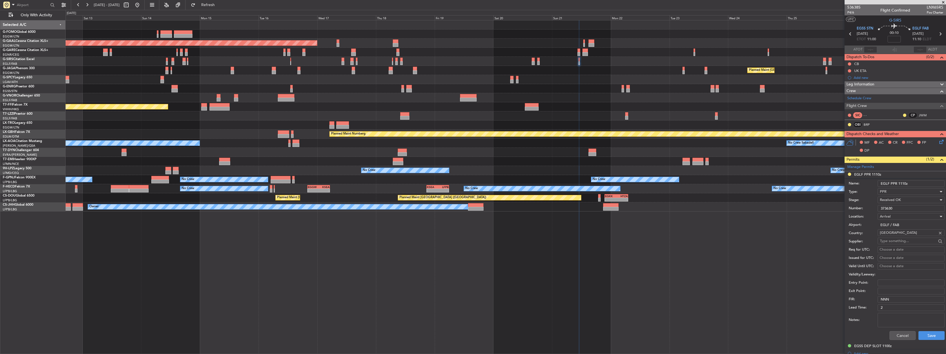
click at [900, 211] on input "373630" at bounding box center [911, 208] width 67 height 7
type input "373633"
click at [933, 336] on button "Save" at bounding box center [932, 335] width 26 height 9
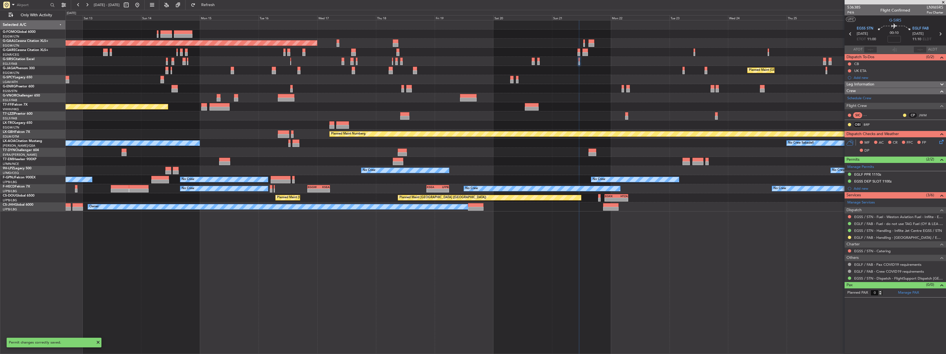
click at [851, 239] on div at bounding box center [850, 237] width 4 height 4
drag, startPoint x: 850, startPoint y: 237, endPoint x: 851, endPoint y: 250, distance: 12.2
click at [850, 238] on button at bounding box center [849, 237] width 3 height 3
click at [842, 307] on li "Confirmed" at bounding box center [850, 303] width 64 height 8
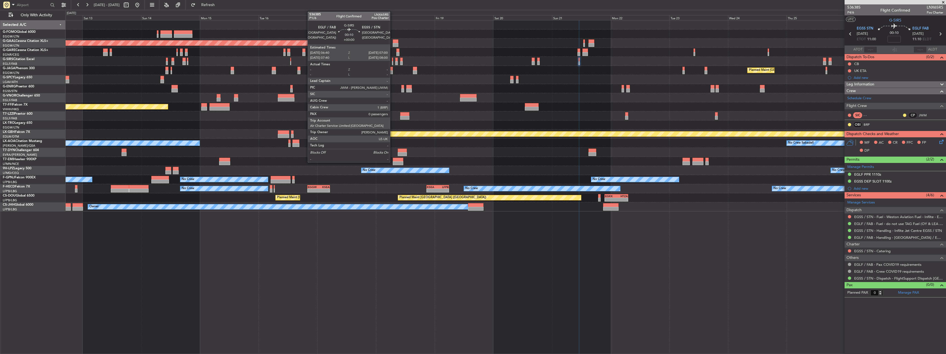
click at [393, 63] on div at bounding box center [392, 63] width 1 height 4
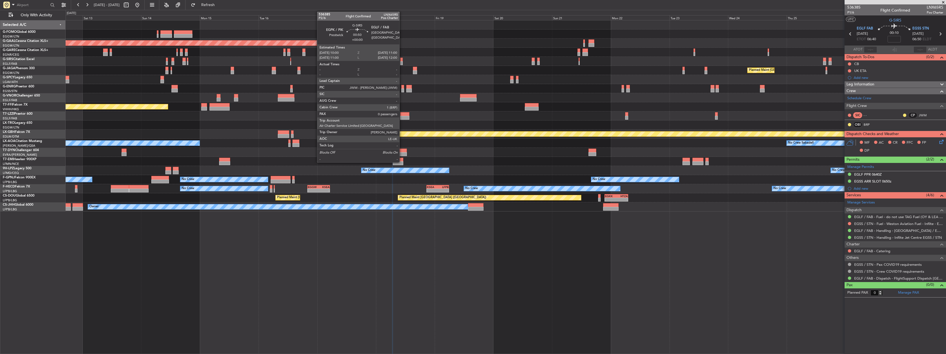
click at [402, 60] on div at bounding box center [401, 60] width 2 height 4
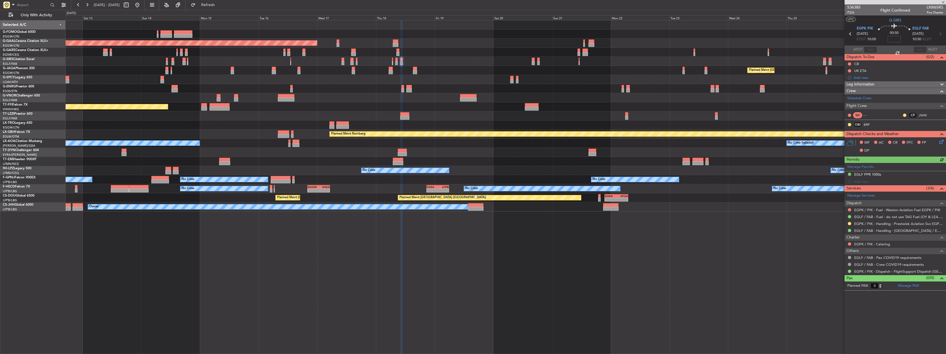
click at [873, 176] on div "Manage Permits EGLF PPR 1050z Add new" at bounding box center [895, 174] width 101 height 22
click at [872, 175] on div "Manage Permits EGLF PPR 1050z Add new" at bounding box center [895, 174] width 101 height 22
click at [867, 171] on div "EGLF PPR 1050z" at bounding box center [895, 174] width 101 height 7
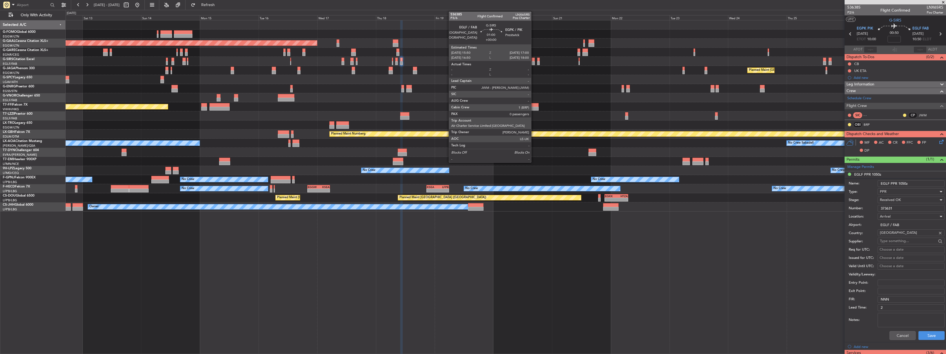
click at [534, 60] on div at bounding box center [533, 60] width 3 height 4
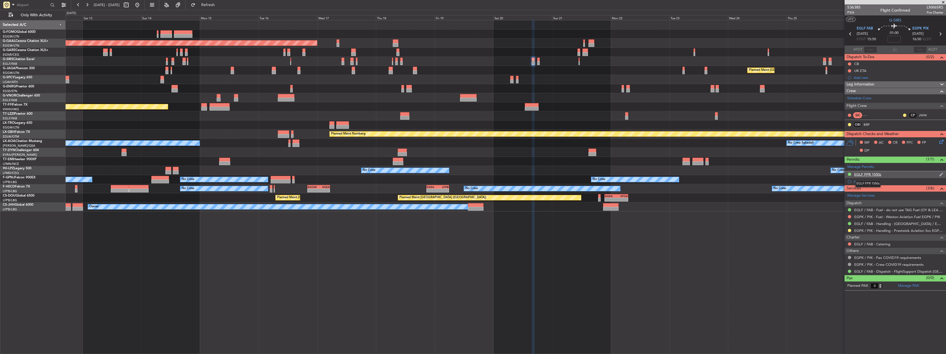
click at [875, 174] on div "EGLF PPR 1550z" at bounding box center [867, 174] width 27 height 5
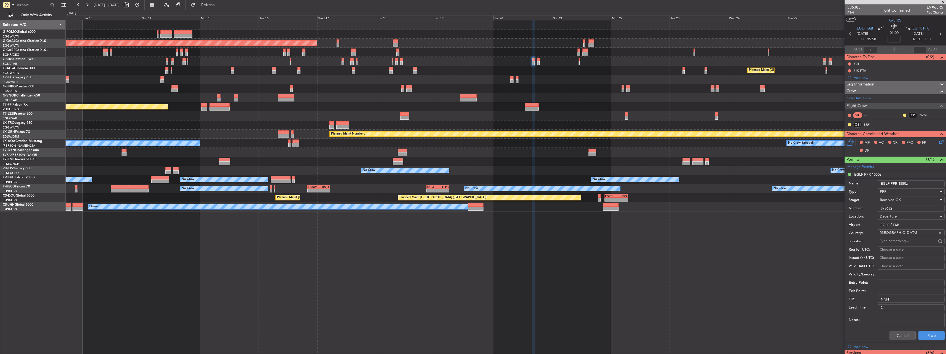
click at [896, 208] on input "373632" at bounding box center [911, 208] width 67 height 7
type input "373631"
click at [934, 334] on button "Save" at bounding box center [932, 335] width 26 height 9
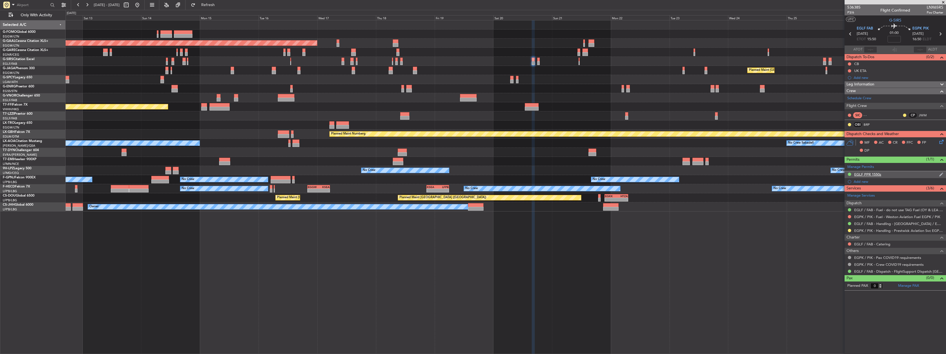
click at [863, 175] on div "EGLF PPR 1550z" at bounding box center [867, 174] width 27 height 5
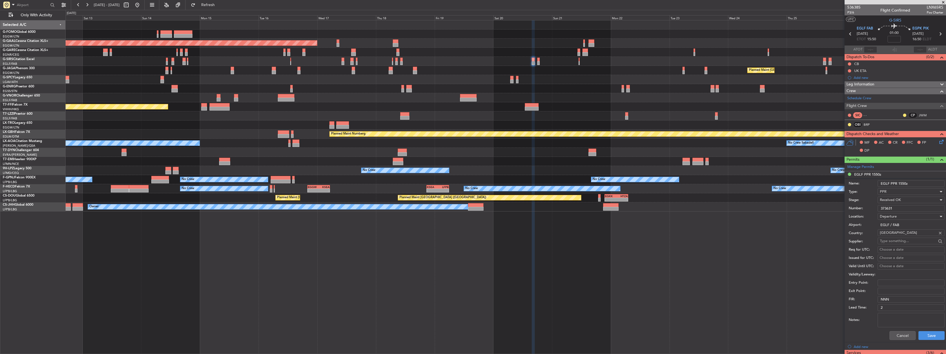
click at [911, 208] on input "373631" at bounding box center [911, 208] width 67 height 7
type input "373632"
click at [930, 335] on button "Save" at bounding box center [932, 335] width 26 height 9
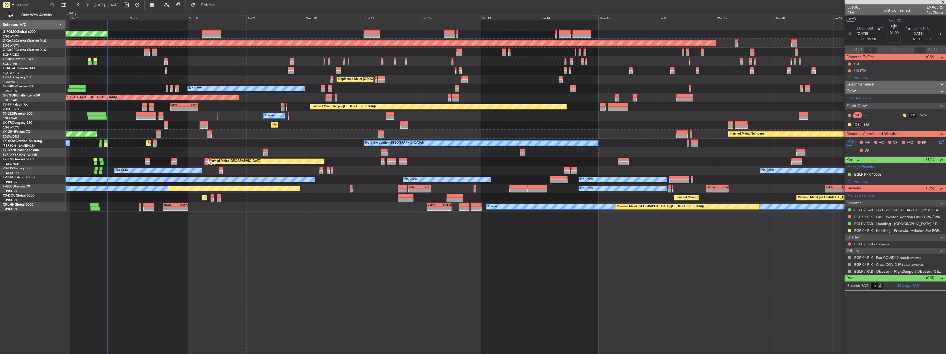
click at [642, 150] on div "Planned Maint [GEOGRAPHIC_DATA] ([GEOGRAPHIC_DATA]) Planned [GEOGRAPHIC_DATA] P…" at bounding box center [506, 115] width 880 height 191
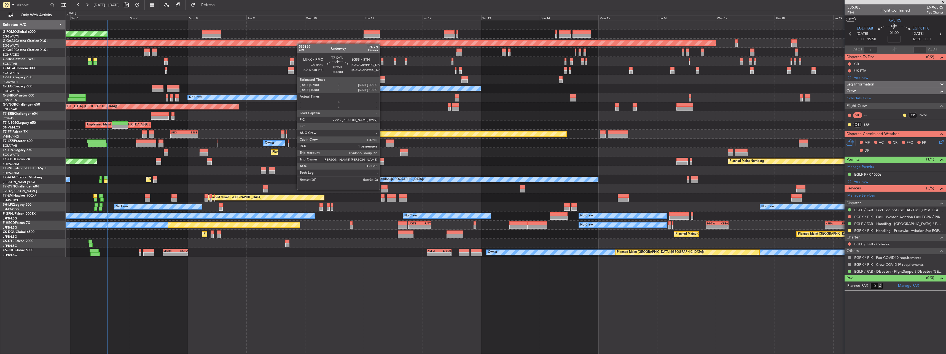
click at [382, 189] on div at bounding box center [384, 191] width 7 height 4
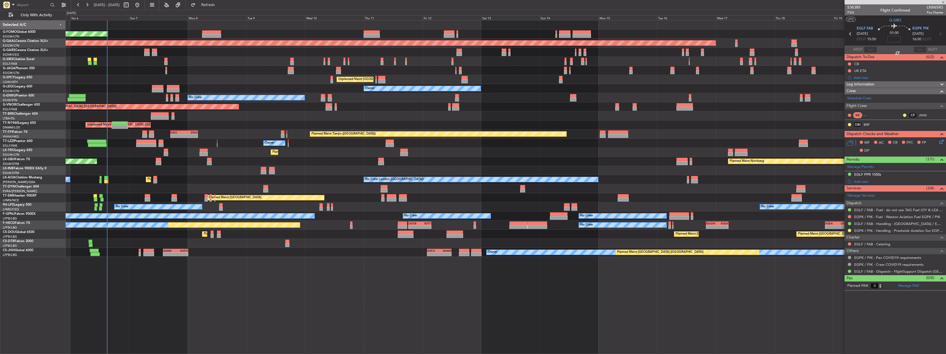
type input "1"
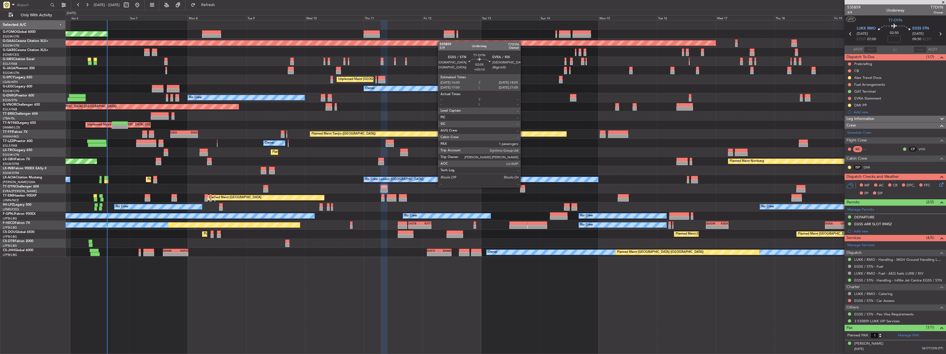
click at [524, 187] on div at bounding box center [522, 187] width 5 height 4
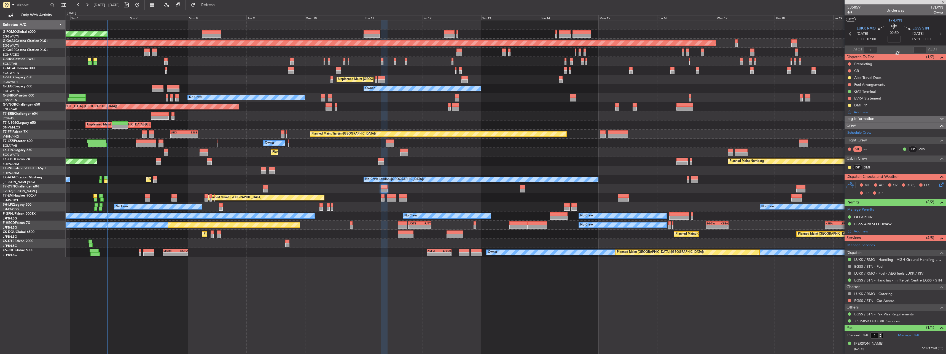
type input "+00:10"
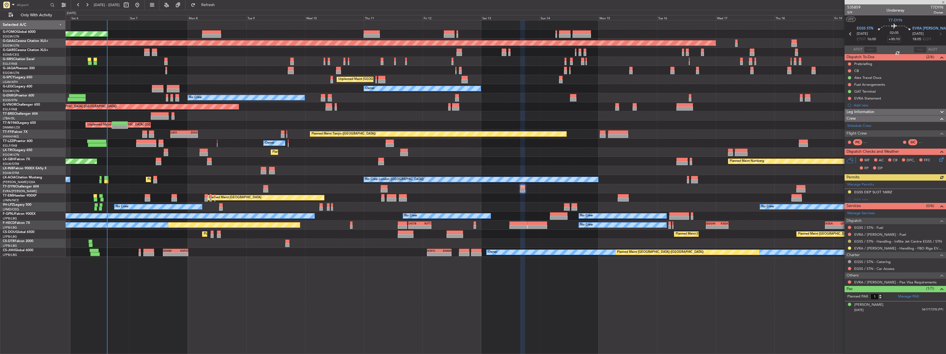
click at [849, 240] on button at bounding box center [849, 241] width 3 height 3
click at [835, 305] on span "Confirmed" at bounding box center [833, 307] width 17 height 6
click at [849, 191] on button at bounding box center [849, 191] width 3 height 3
click at [833, 258] on span "Received OK" at bounding box center [835, 258] width 21 height 6
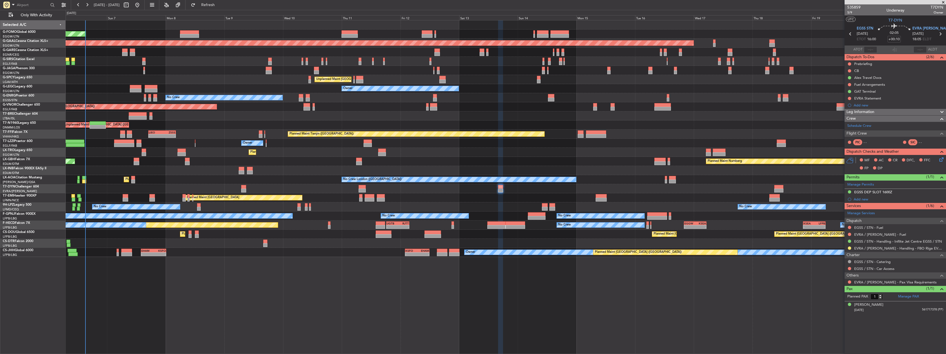
click at [590, 94] on div "Planned Maint [GEOGRAPHIC_DATA] ([GEOGRAPHIC_DATA]) Planned [GEOGRAPHIC_DATA] P…" at bounding box center [506, 138] width 880 height 237
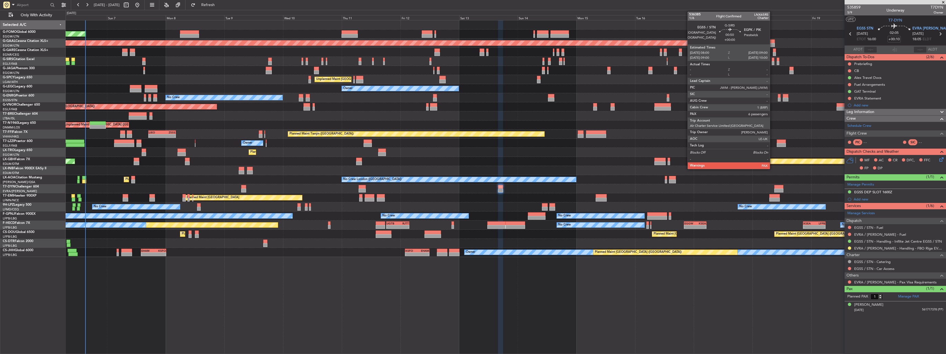
click at [773, 60] on div at bounding box center [773, 60] width 2 height 4
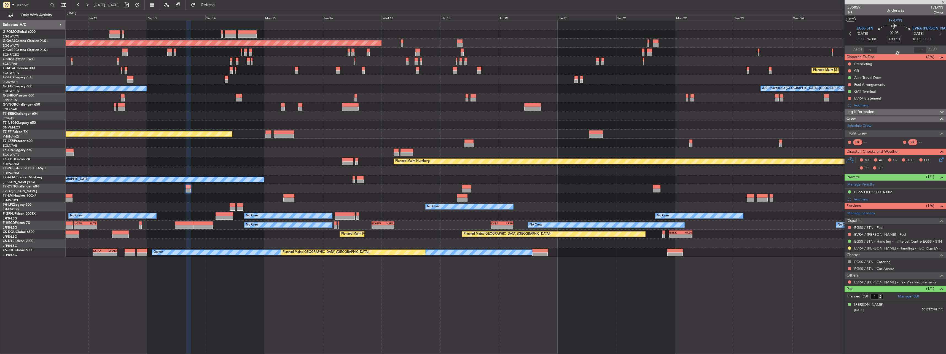
click at [370, 101] on div "Planned Maint Dusseldorf Planned Maint [GEOGRAPHIC_DATA] ([GEOGRAPHIC_DATA]) Un…" at bounding box center [506, 138] width 880 height 237
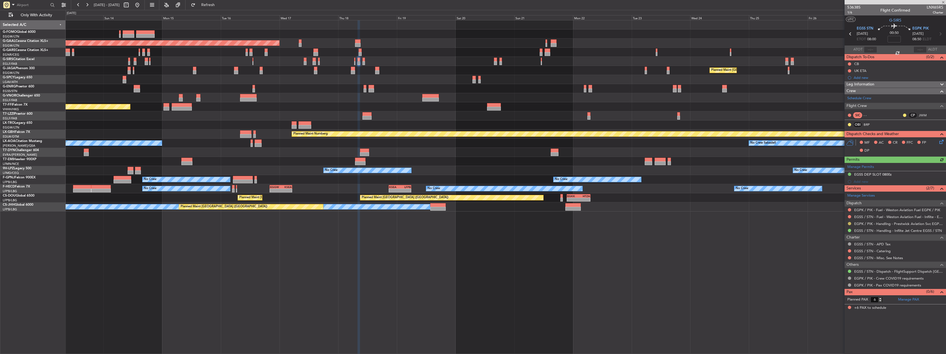
click at [851, 223] on button at bounding box center [849, 223] width 3 height 3
click at [828, 286] on li "Confirmed" at bounding box center [850, 289] width 64 height 8
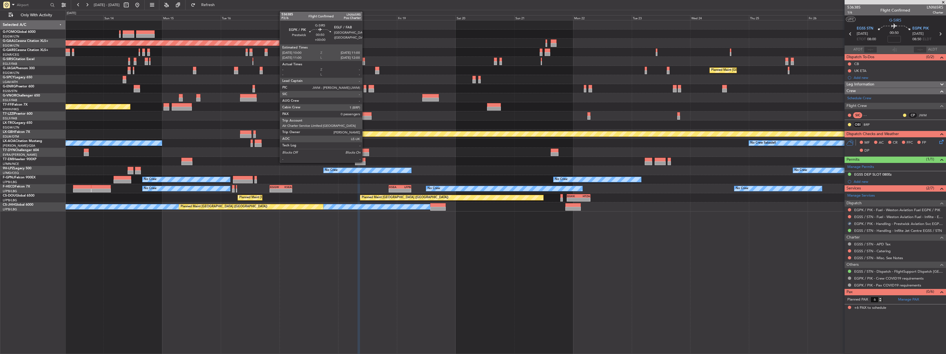
click at [365, 59] on div at bounding box center [364, 60] width 2 height 4
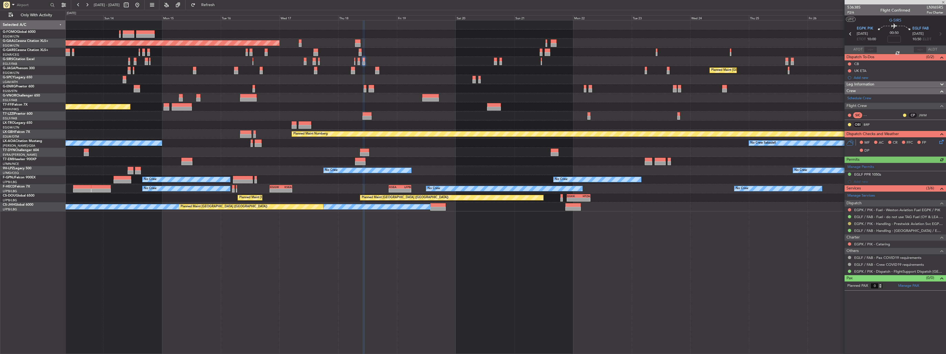
click at [851, 223] on button at bounding box center [849, 223] width 3 height 3
click at [822, 290] on span at bounding box center [821, 289] width 3 height 3
click at [502, 62] on div at bounding box center [506, 61] width 880 height 9
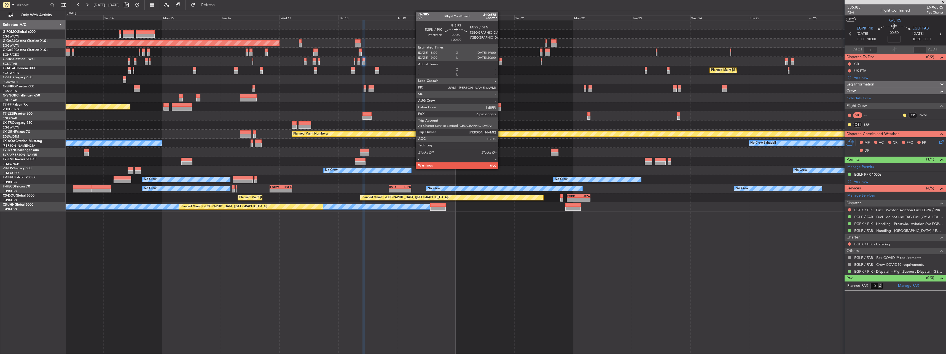
click at [501, 62] on div at bounding box center [501, 63] width 2 height 4
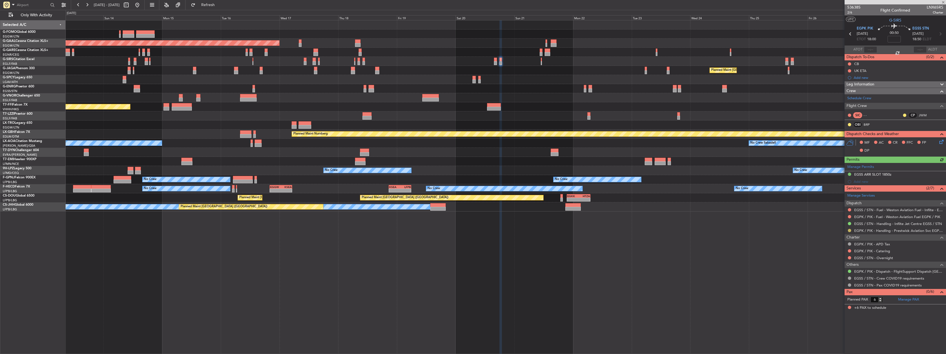
click at [850, 230] on button at bounding box center [849, 230] width 3 height 3
click at [836, 294] on span "Confirmed" at bounding box center [833, 296] width 17 height 6
click at [498, 61] on div at bounding box center [506, 61] width 880 height 9
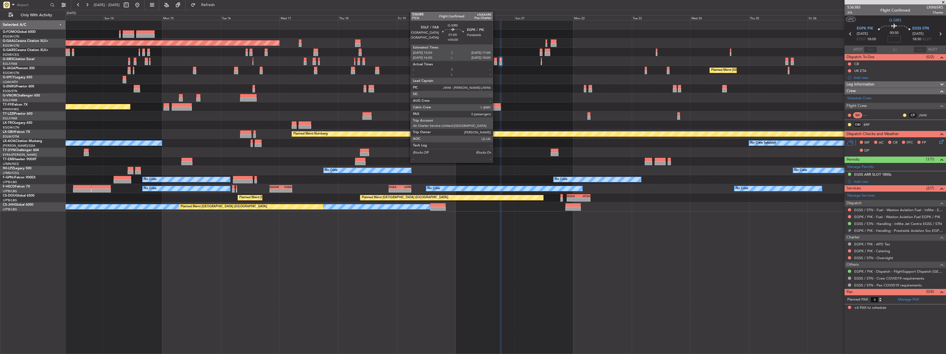
click at [495, 61] on div at bounding box center [495, 63] width 3 height 4
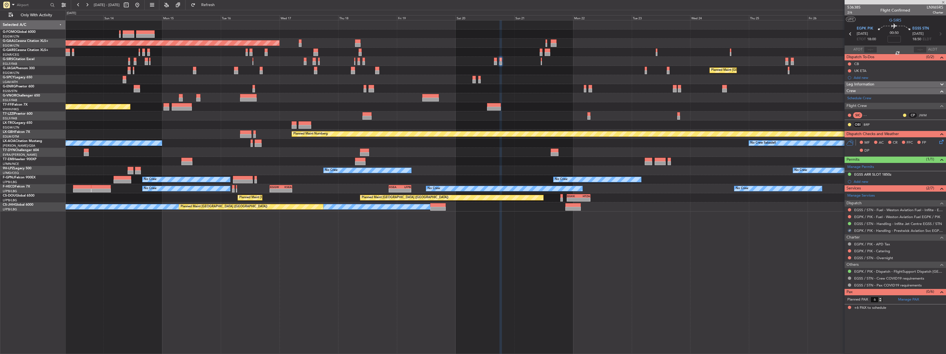
type input "0"
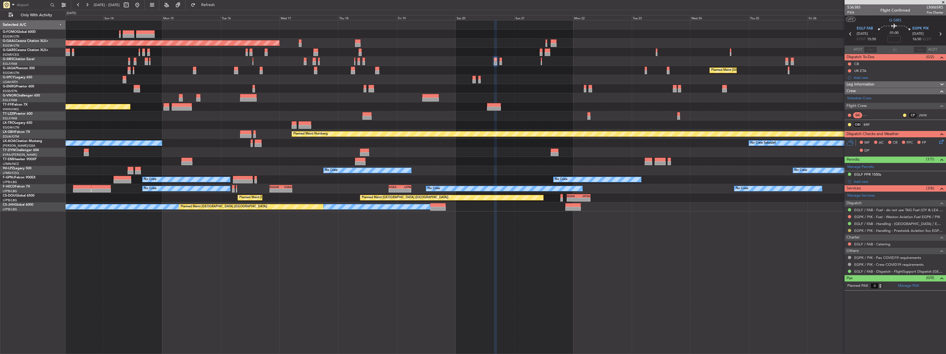
click at [849, 230] on button at bounding box center [849, 230] width 3 height 3
click at [837, 297] on span "Confirmed" at bounding box center [833, 296] width 17 height 6
